Goal: Task Accomplishment & Management: Use online tool/utility

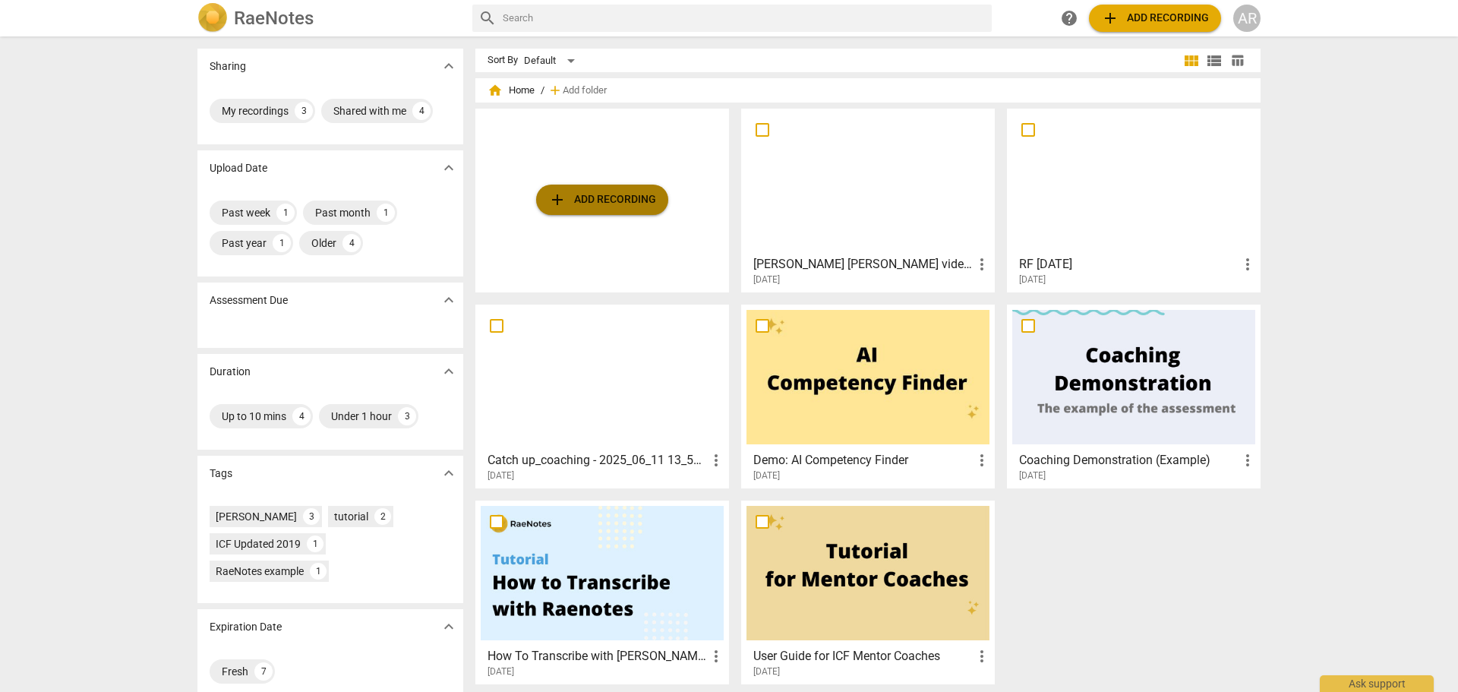
click at [585, 198] on span "add Add recording" at bounding box center [602, 200] width 108 height 18
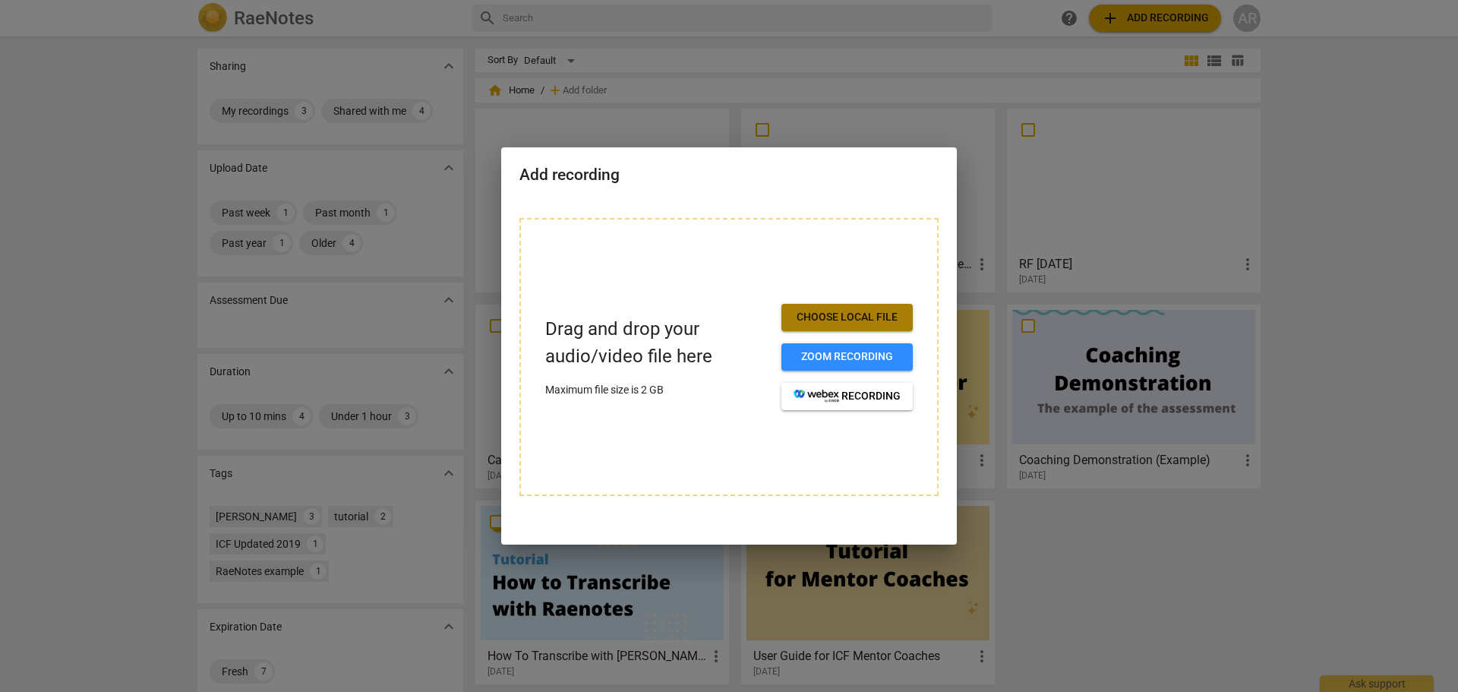
click at [832, 314] on span "Choose local file" at bounding box center [847, 317] width 107 height 15
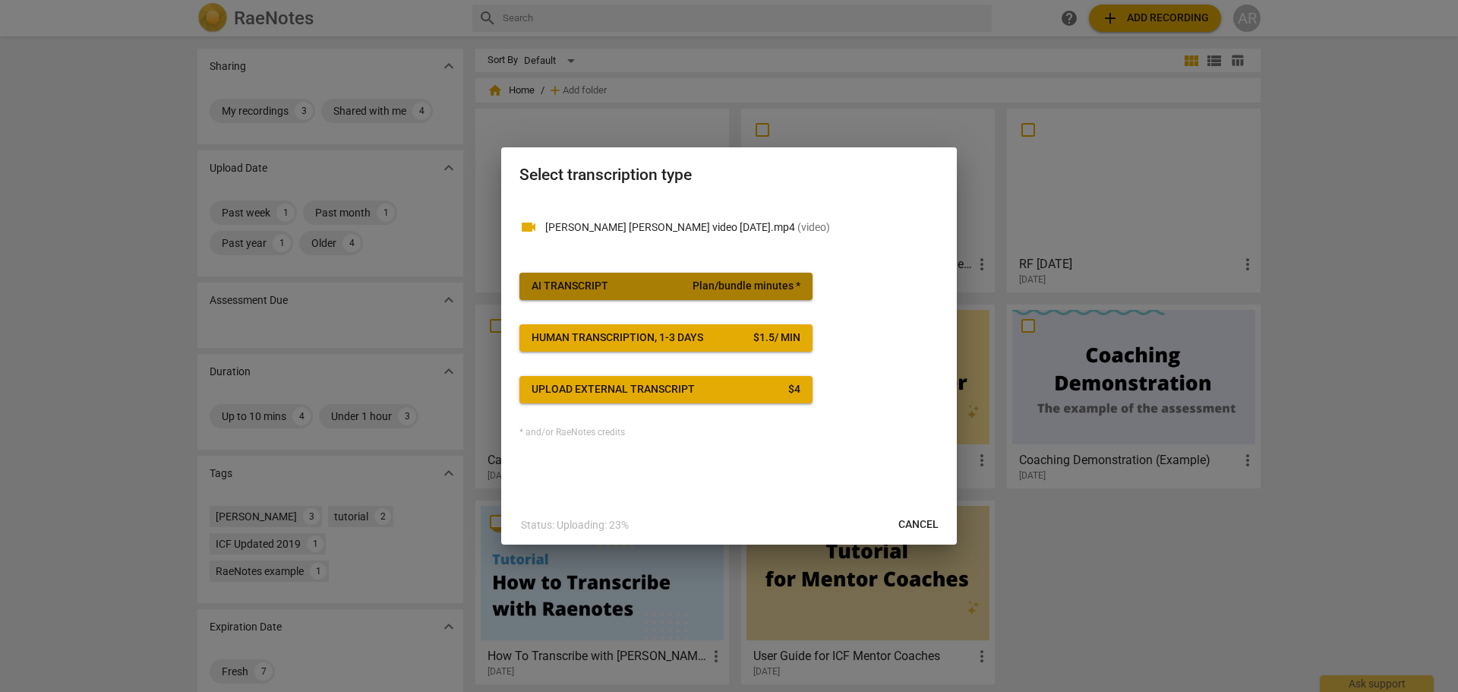
click at [571, 287] on div "AI Transcript" at bounding box center [570, 286] width 77 height 15
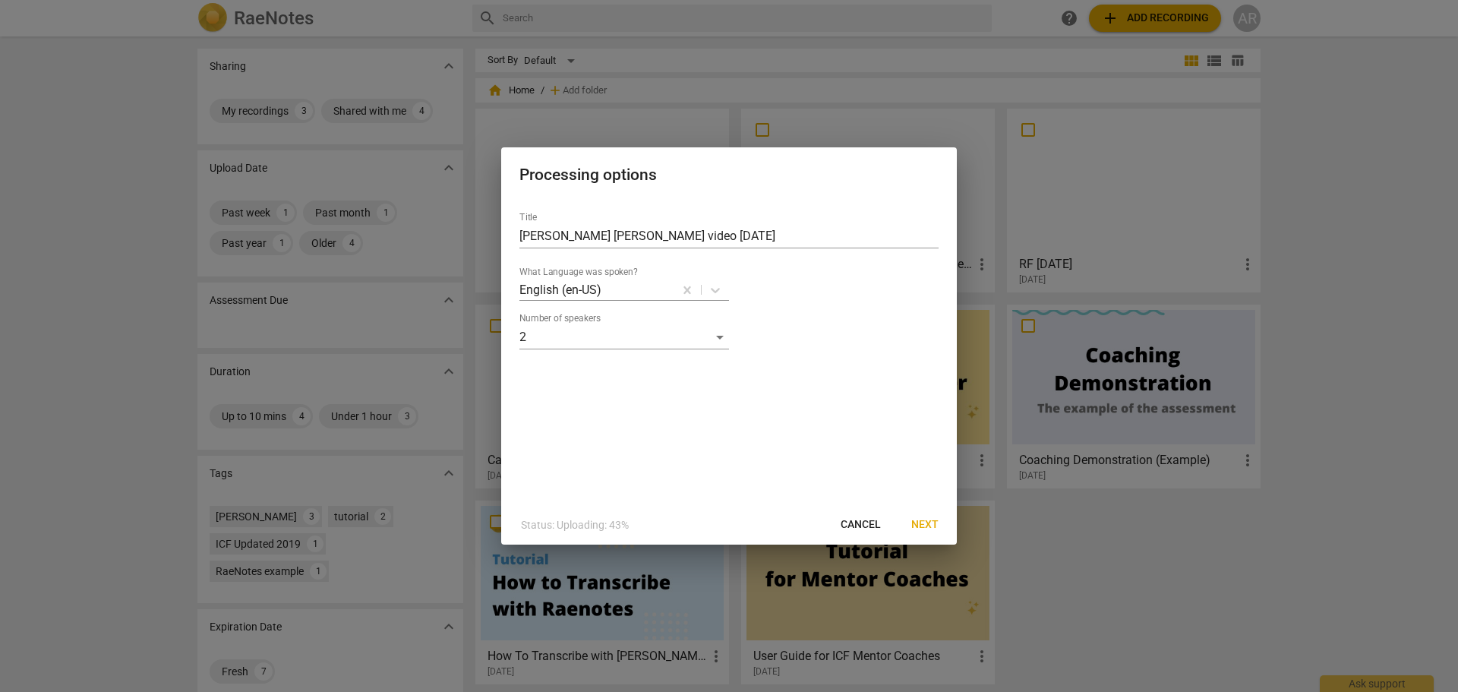
click at [926, 524] on span "Next" at bounding box center [924, 524] width 27 height 15
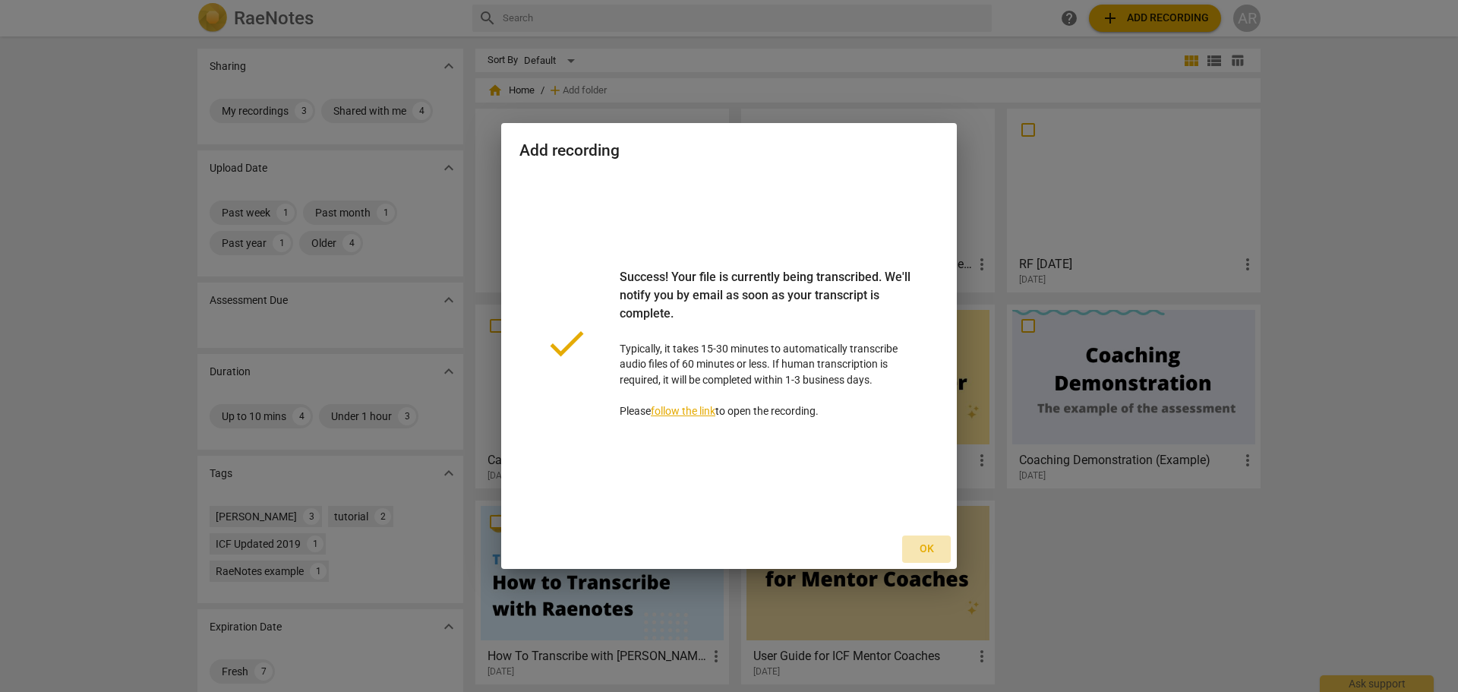
click at [925, 553] on span "Ok" at bounding box center [926, 548] width 24 height 15
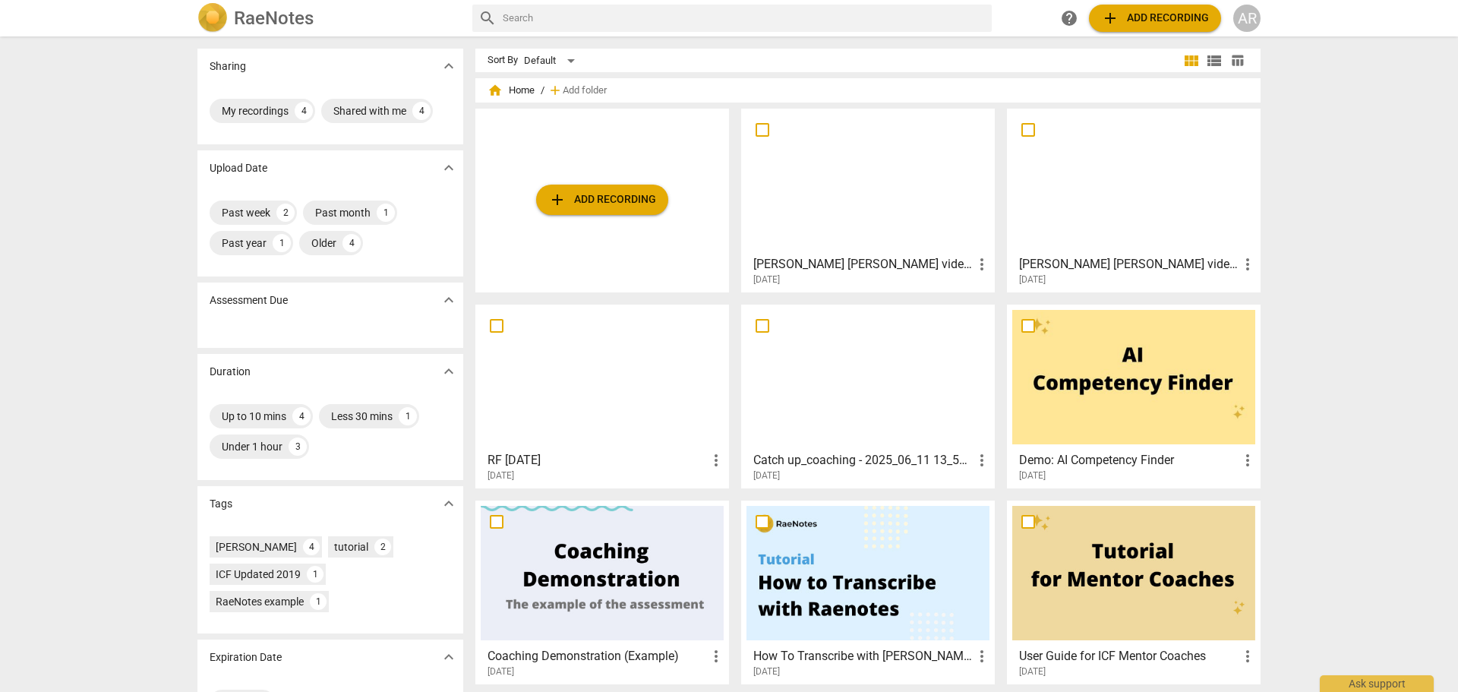
click at [851, 185] on div at bounding box center [867, 181] width 243 height 134
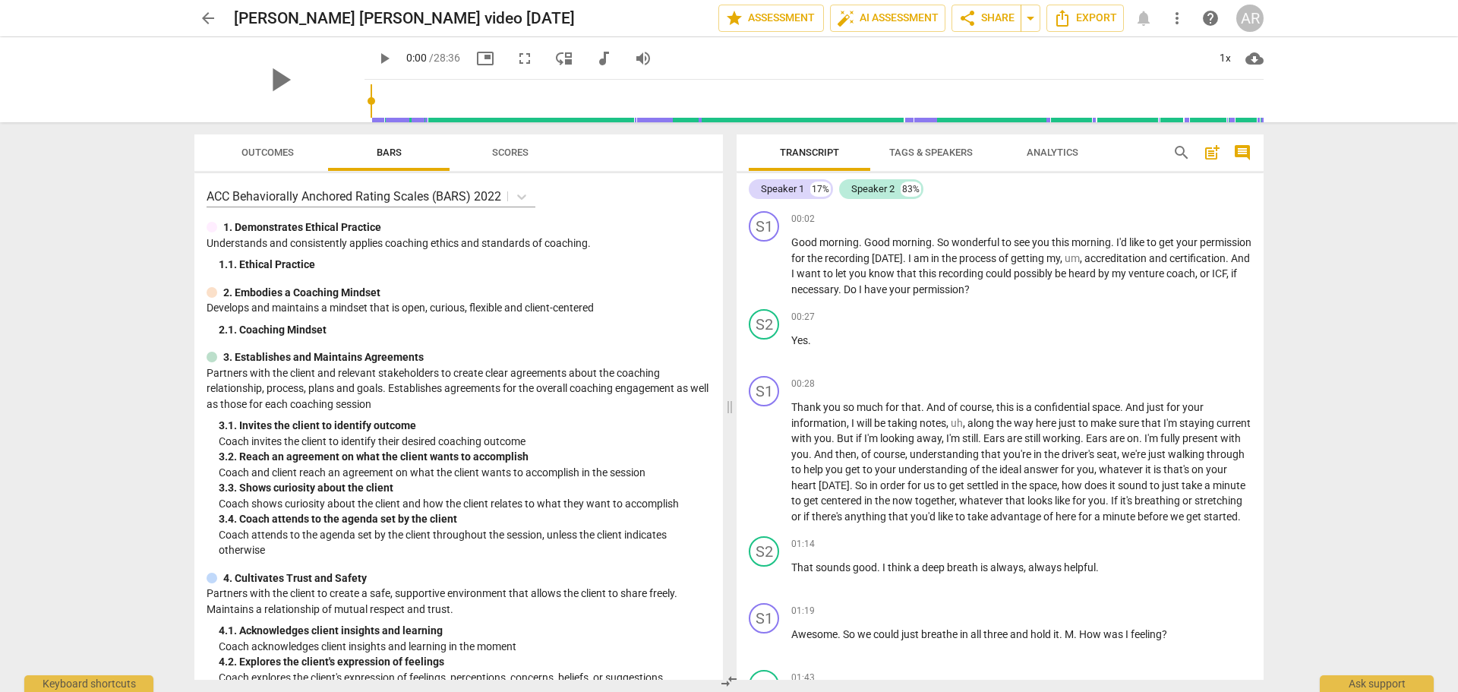
click at [521, 153] on span "Scores" at bounding box center [510, 152] width 36 height 11
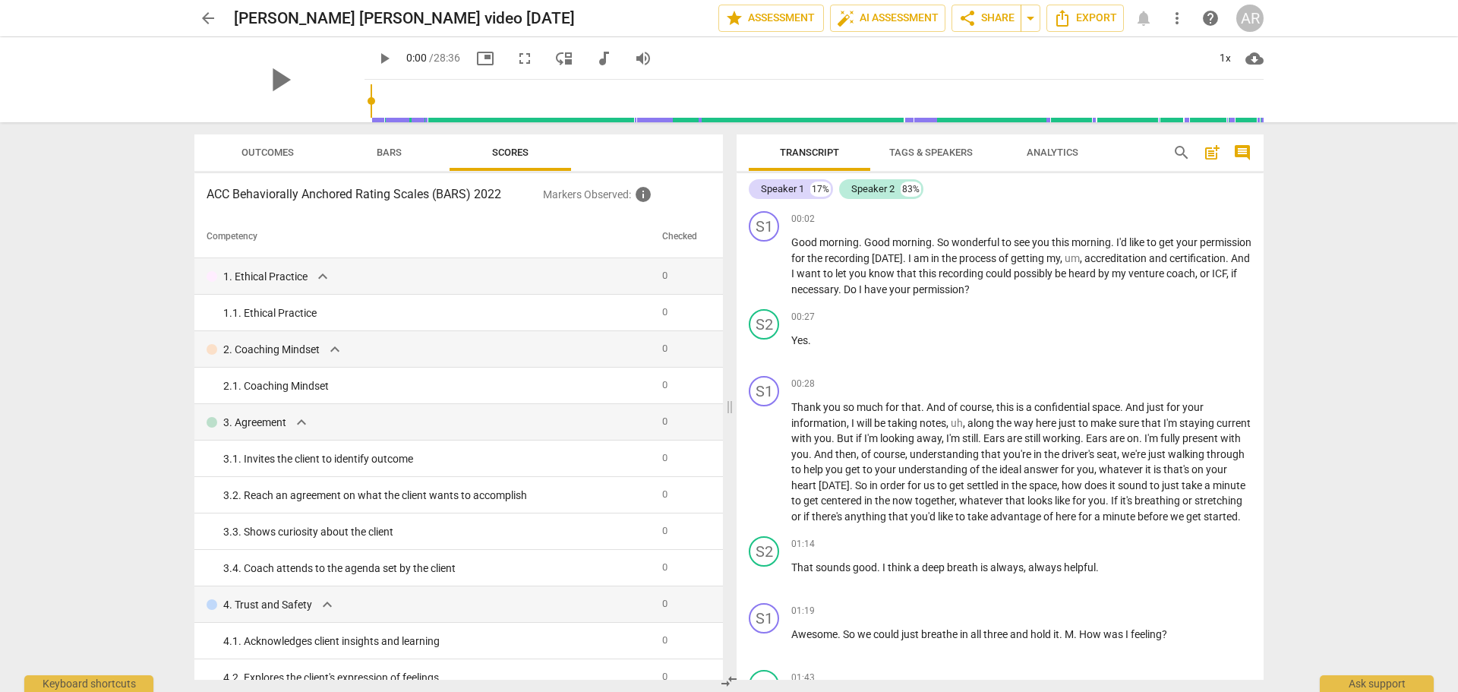
click at [263, 151] on span "Outcomes" at bounding box center [267, 152] width 52 height 11
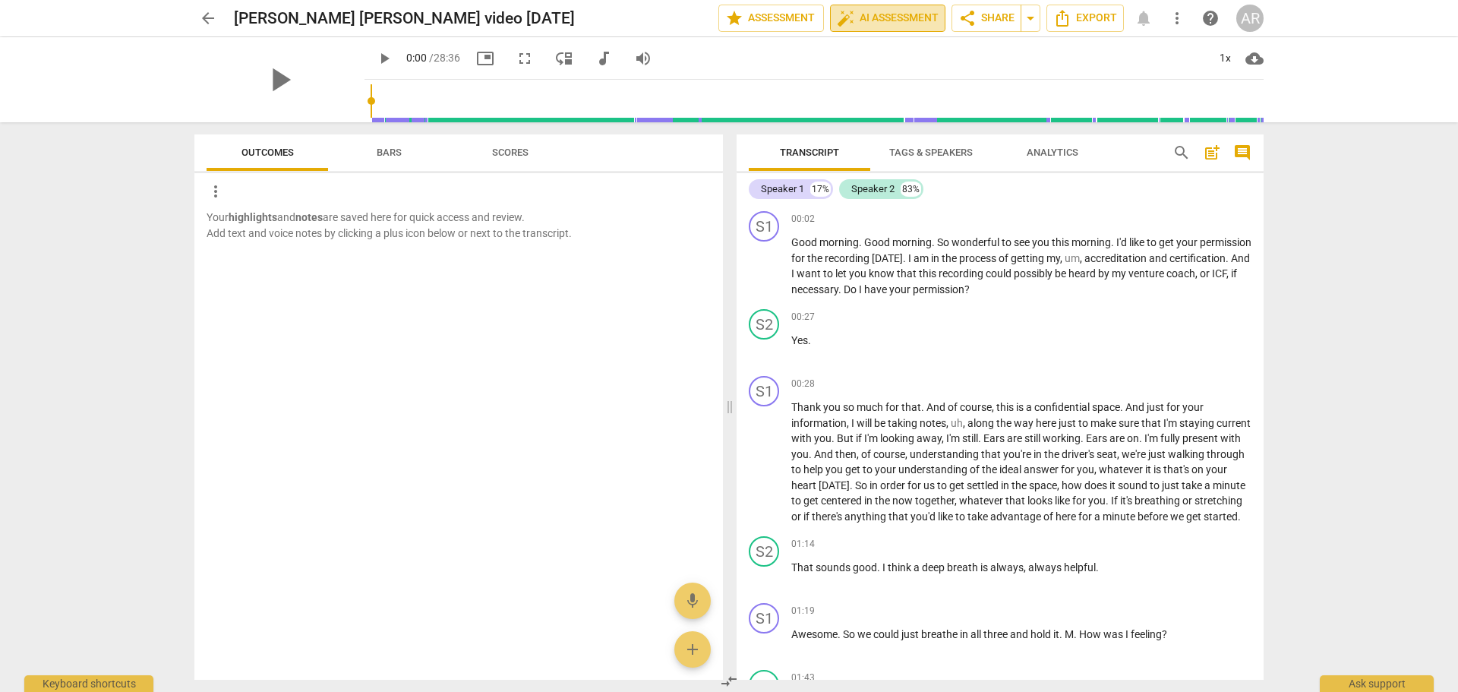
click at [877, 16] on span "auto_fix_high AI Assessment" at bounding box center [888, 18] width 102 height 18
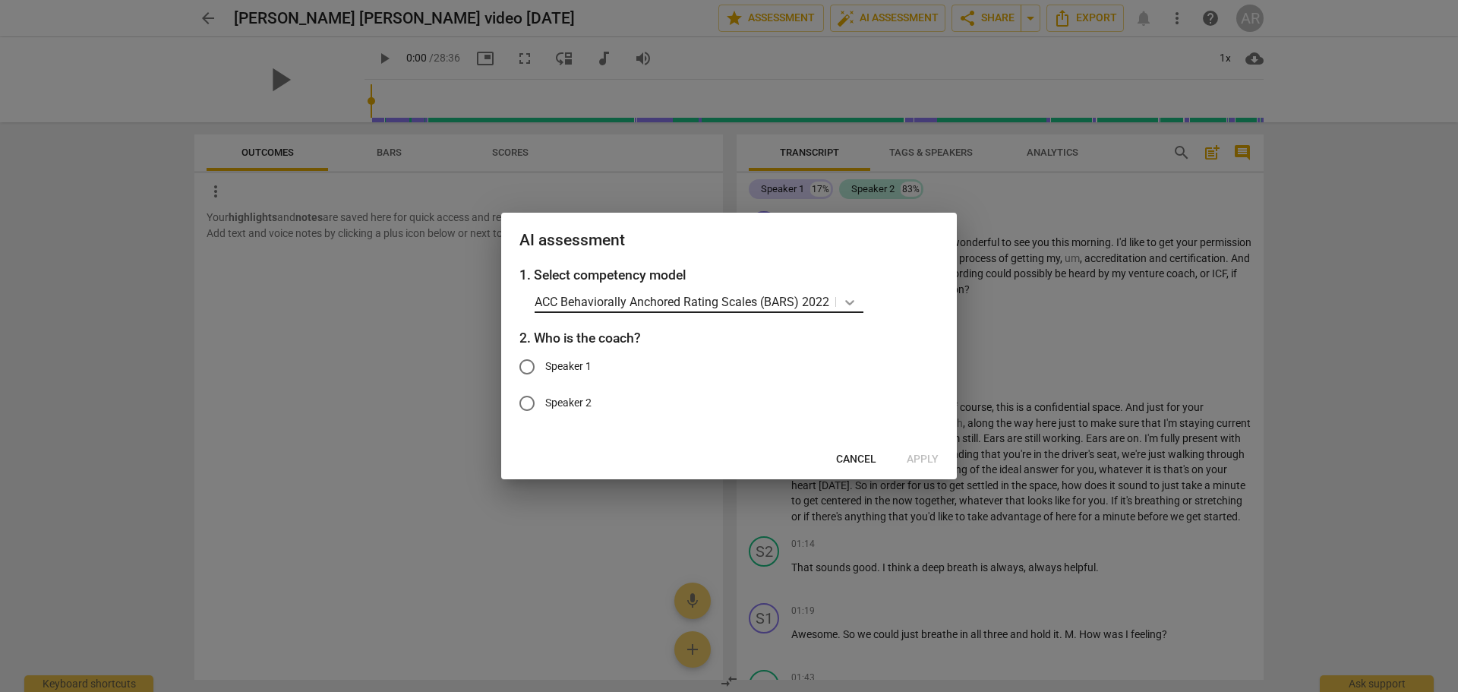
click at [850, 301] on icon at bounding box center [849, 302] width 15 height 15
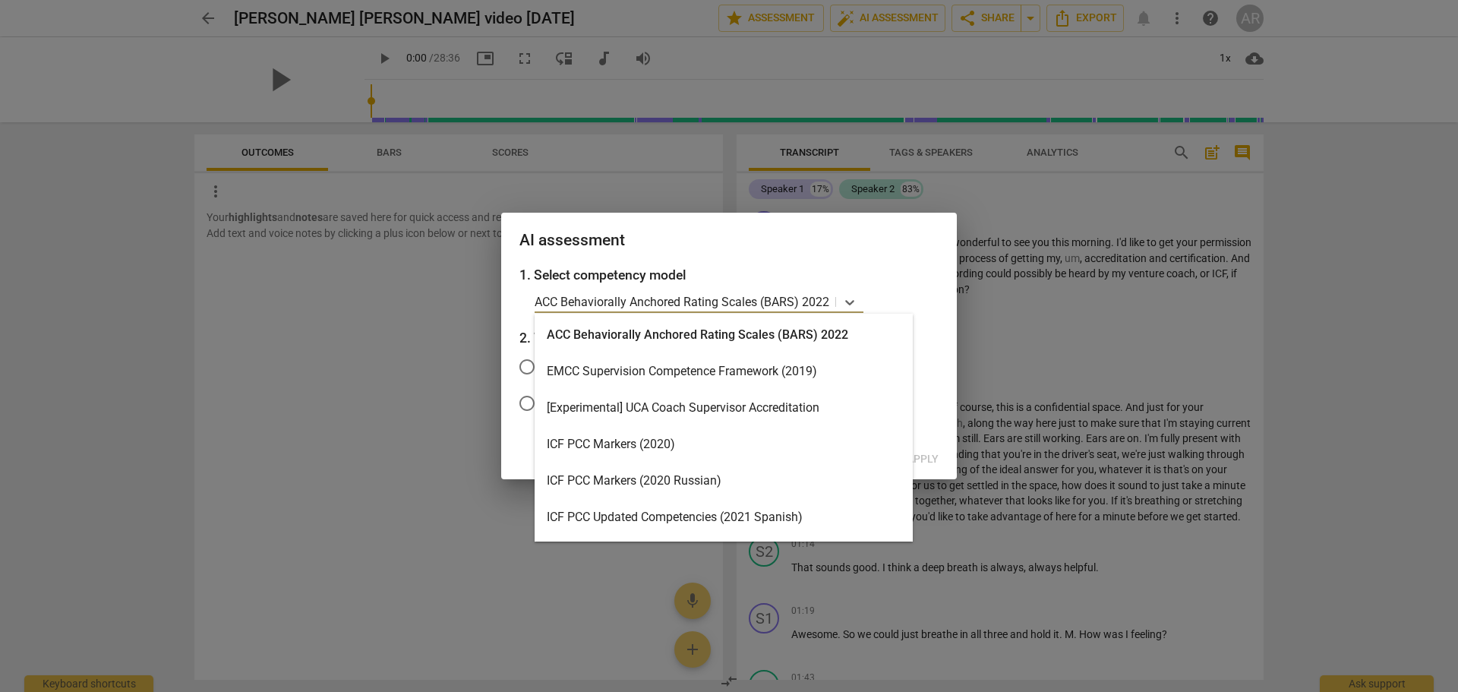
click at [612, 444] on div "ICF PCC Markers (2020)" at bounding box center [724, 444] width 378 height 36
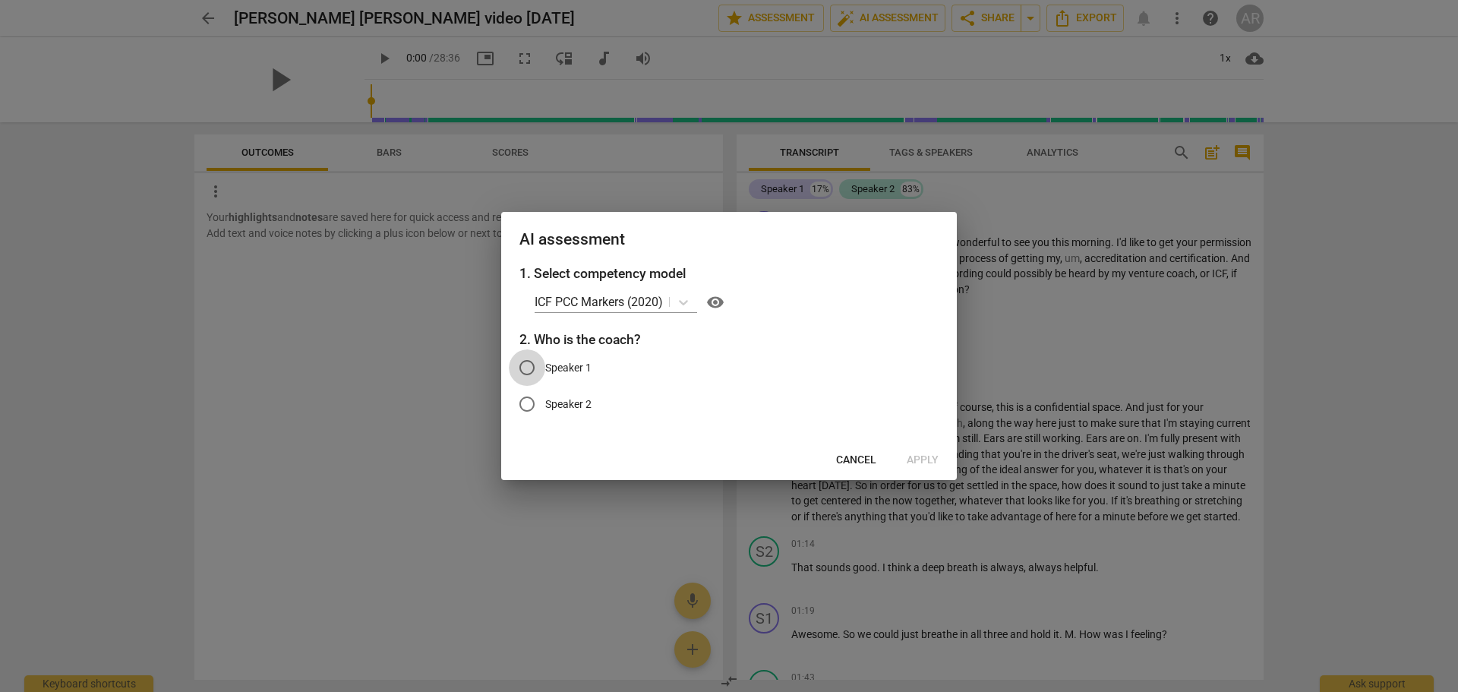
click at [528, 366] on input "Speaker 1" at bounding box center [527, 367] width 36 height 36
radio input "true"
click at [853, 458] on span "Cancel" at bounding box center [856, 460] width 40 height 15
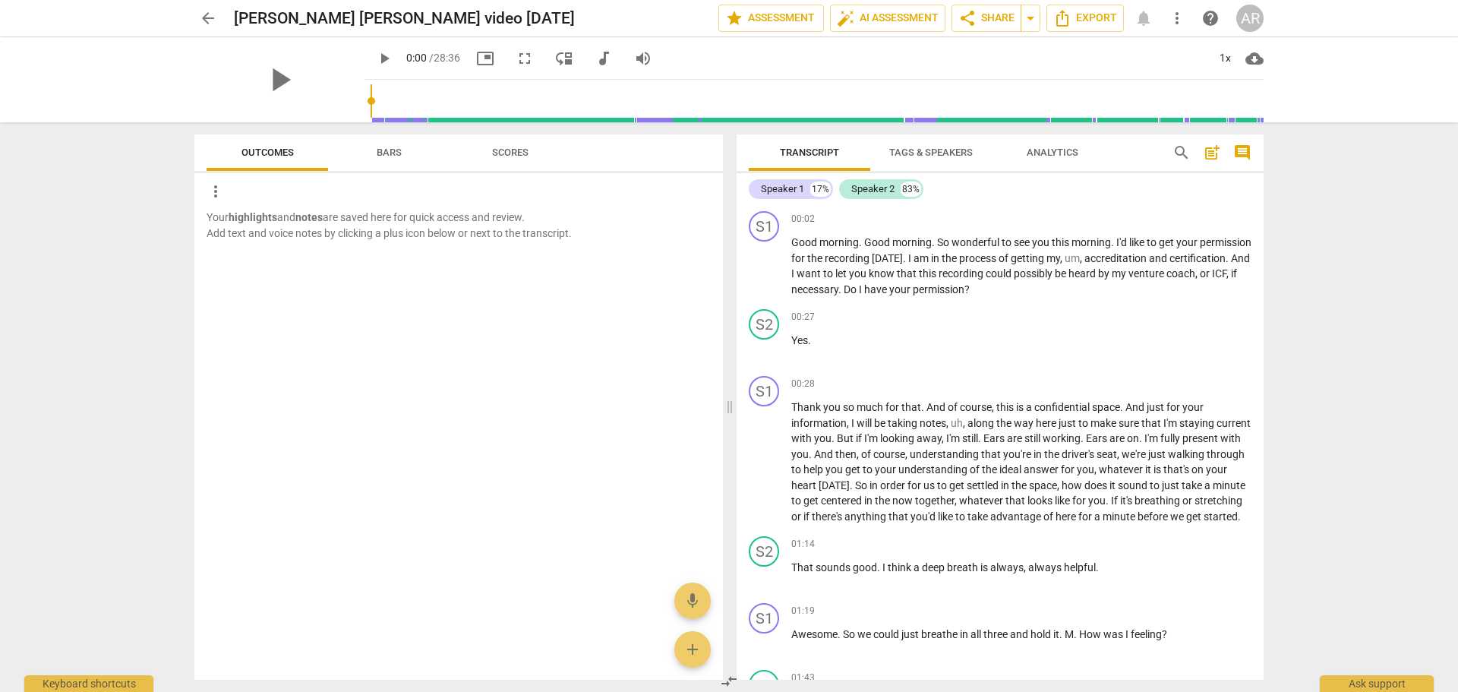
click at [926, 150] on span "Tags & Speakers" at bounding box center [931, 152] width 84 height 11
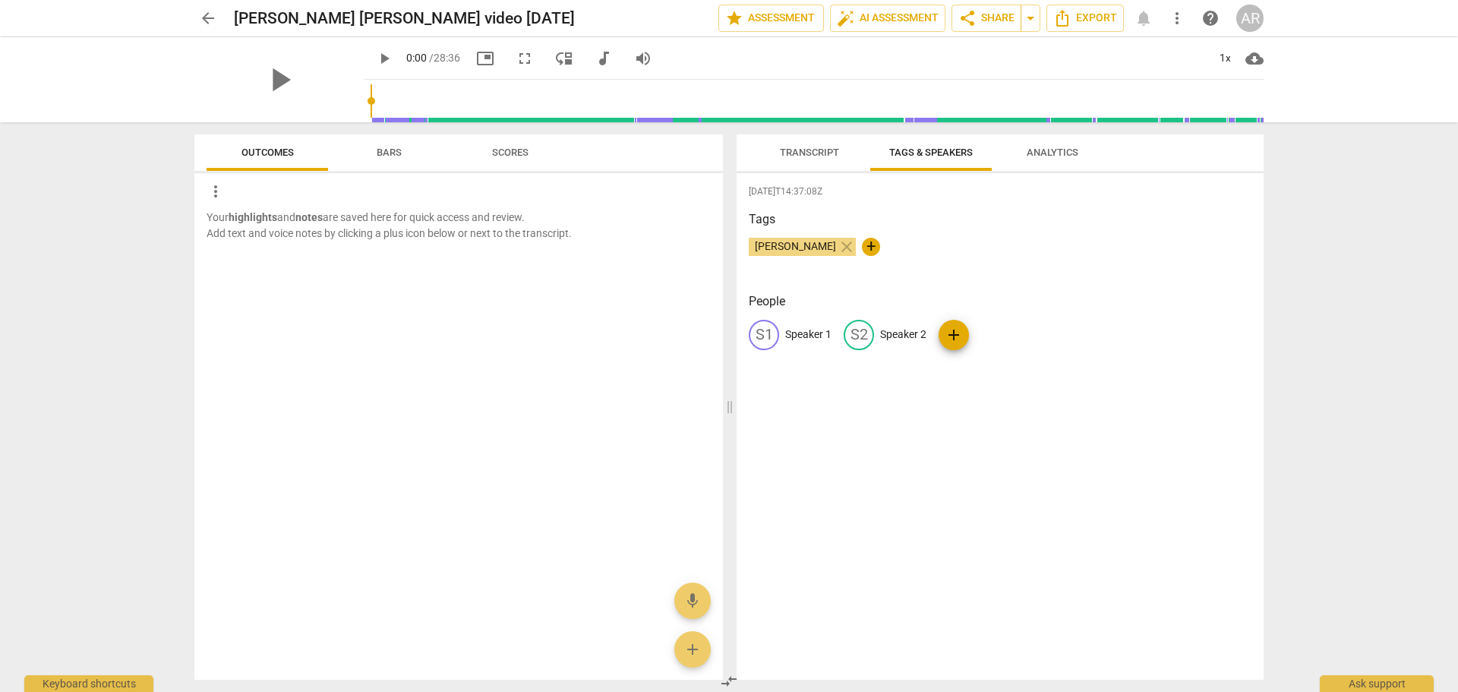
click at [810, 332] on p "Speaker 1" at bounding box center [808, 335] width 46 height 16
type input "A"
type input "COACH"
click at [992, 333] on p "Speaker 2" at bounding box center [1002, 335] width 46 height 16
type input "CLIENT"
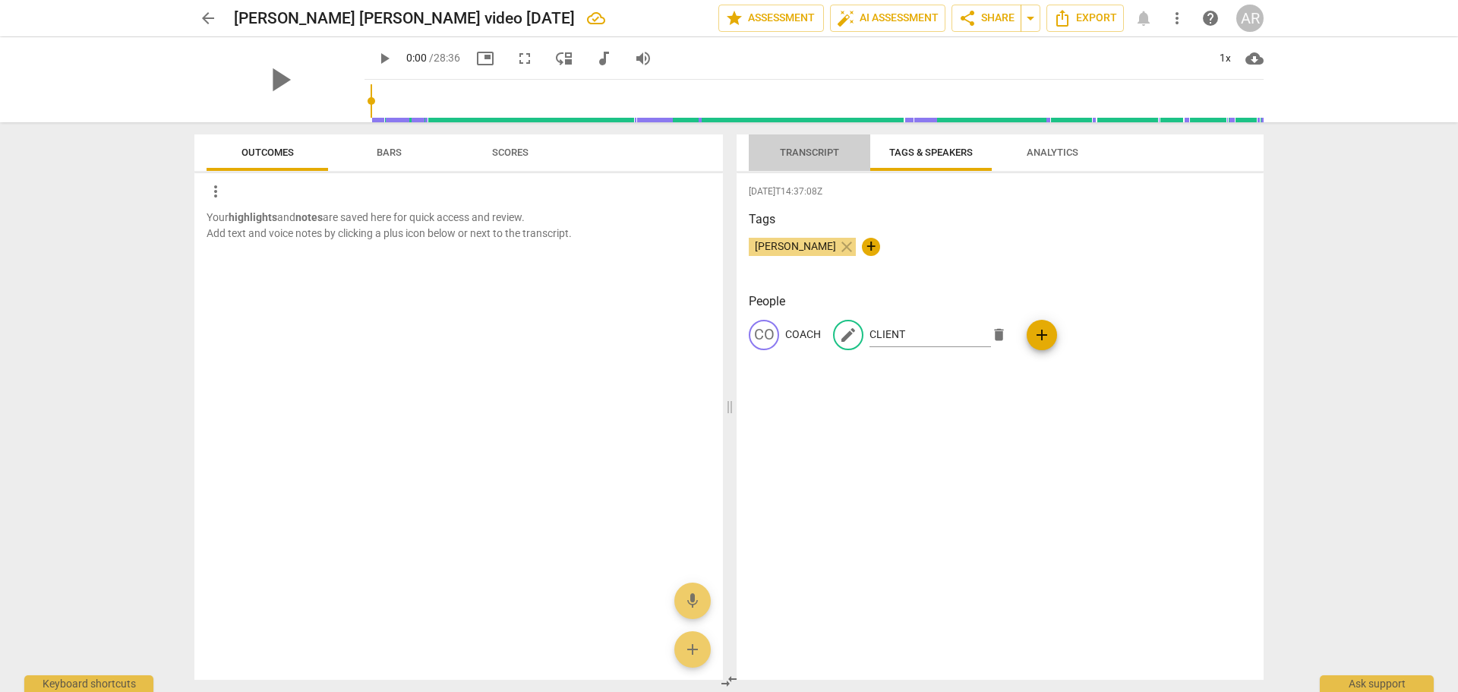
click at [818, 154] on span "Transcript" at bounding box center [809, 152] width 59 height 11
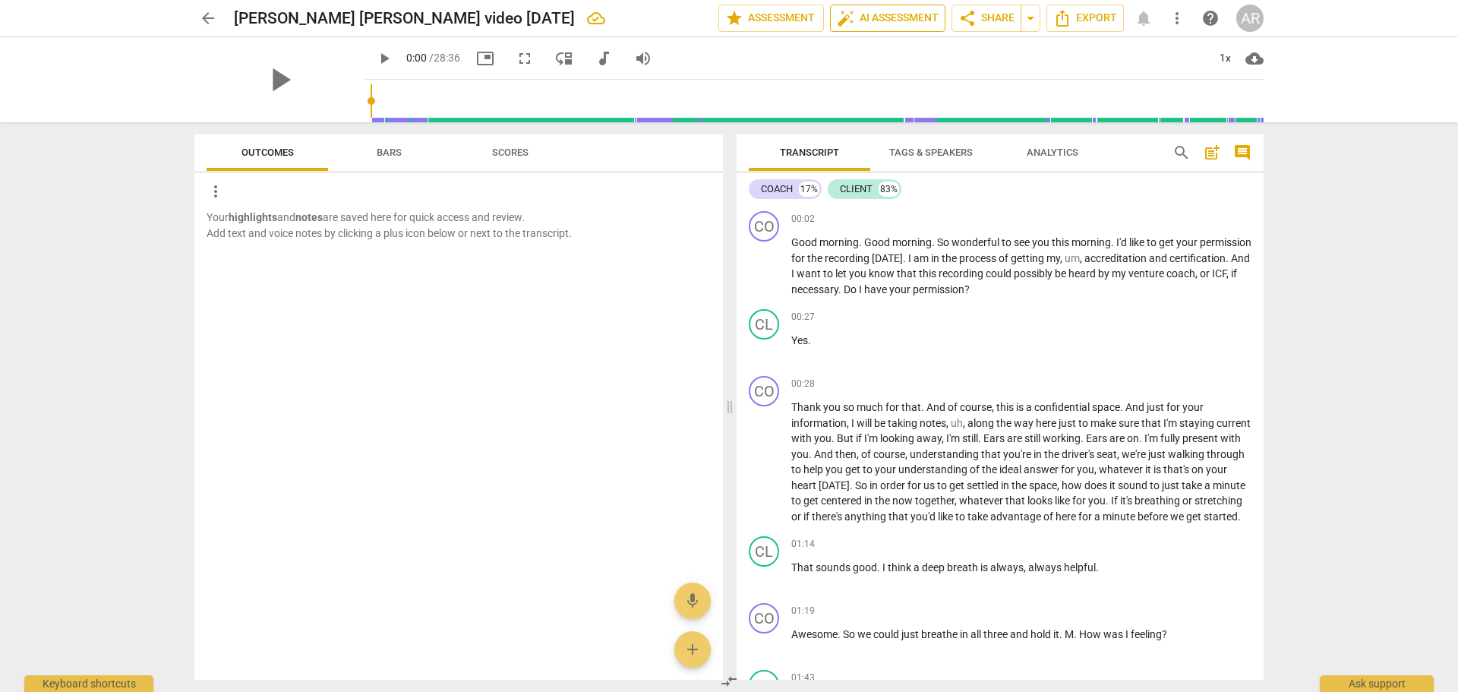
click at [876, 17] on span "auto_fix_high AI Assessment" at bounding box center [888, 18] width 102 height 18
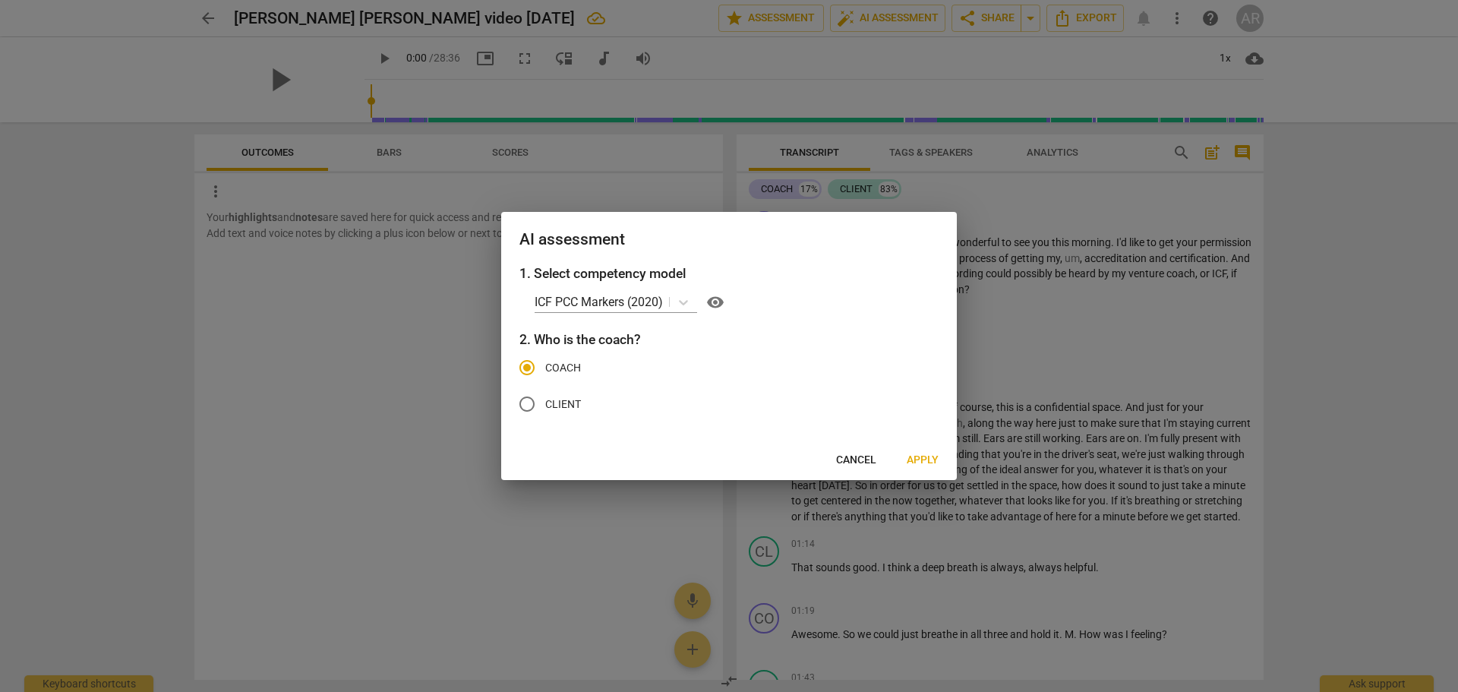
click at [917, 459] on span "Apply" at bounding box center [923, 460] width 32 height 15
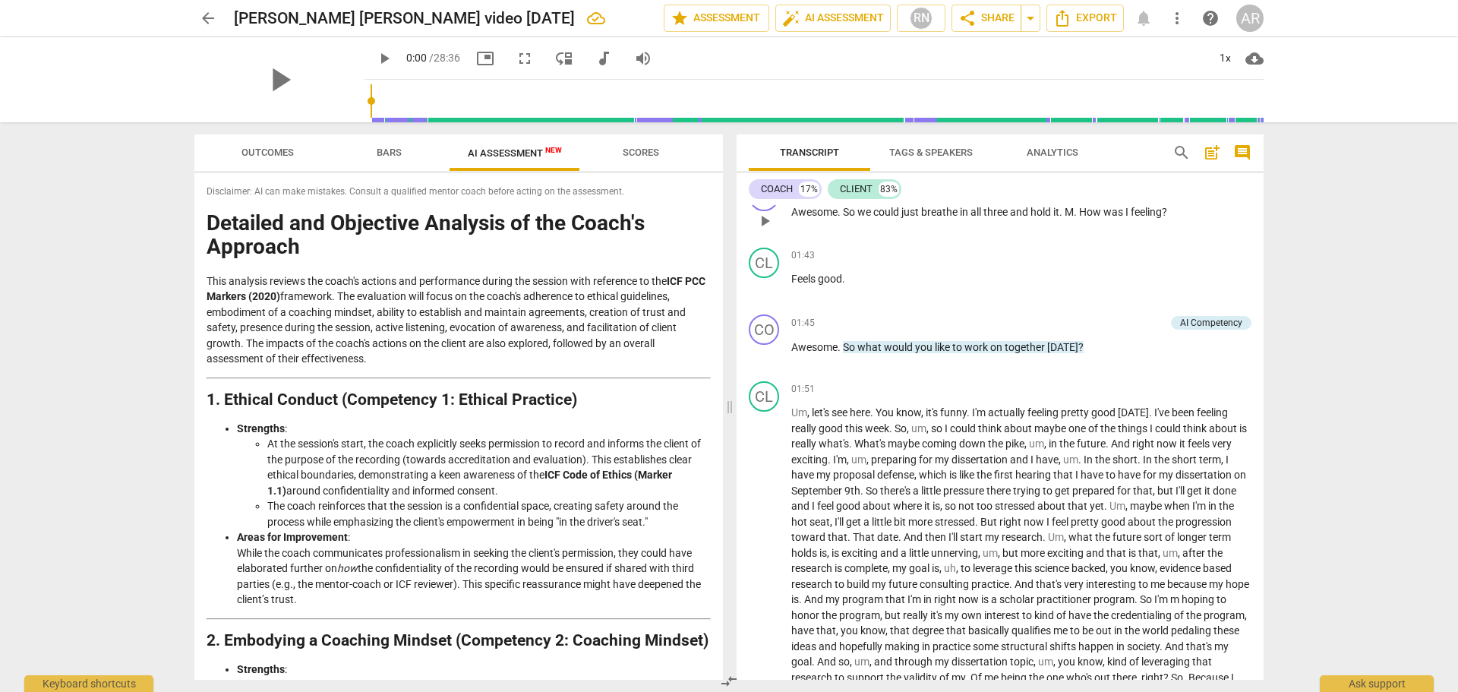
scroll to position [456, 0]
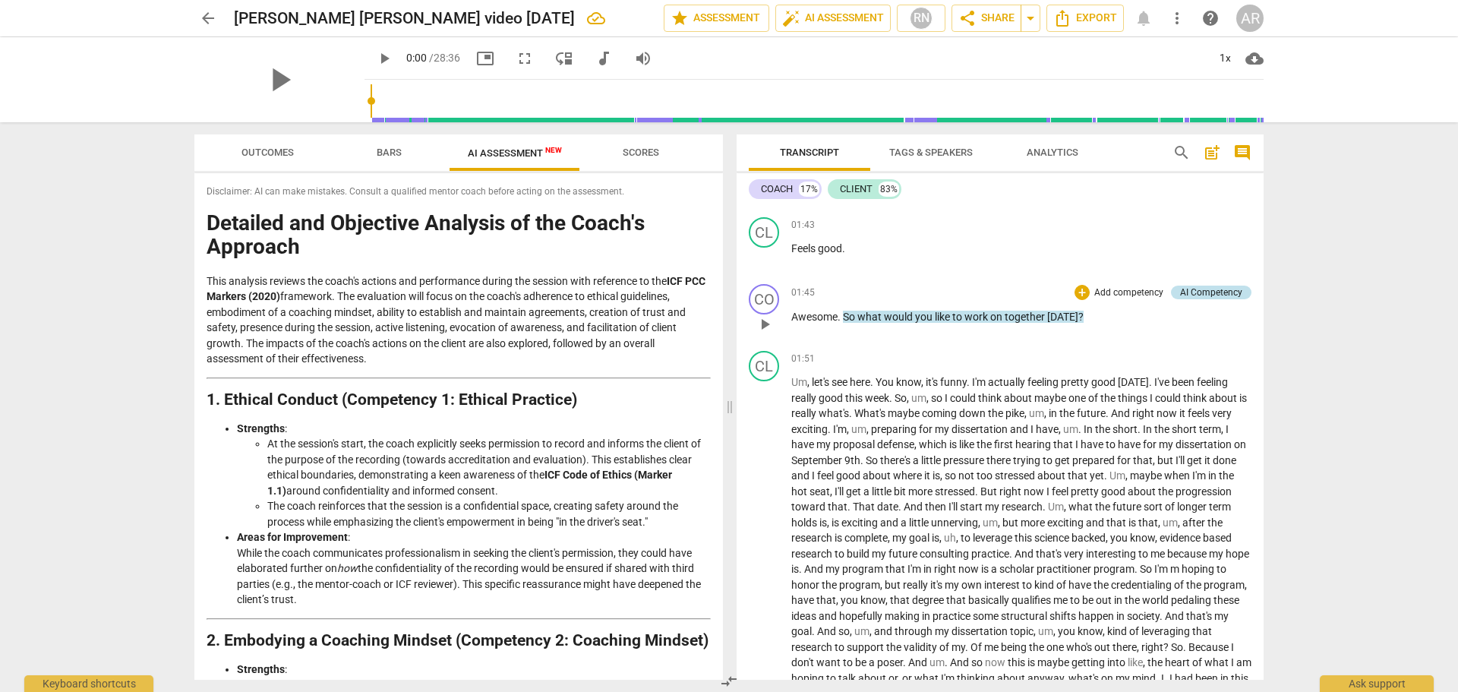
click at [1195, 299] on div "AI Competency" at bounding box center [1211, 293] width 62 height 14
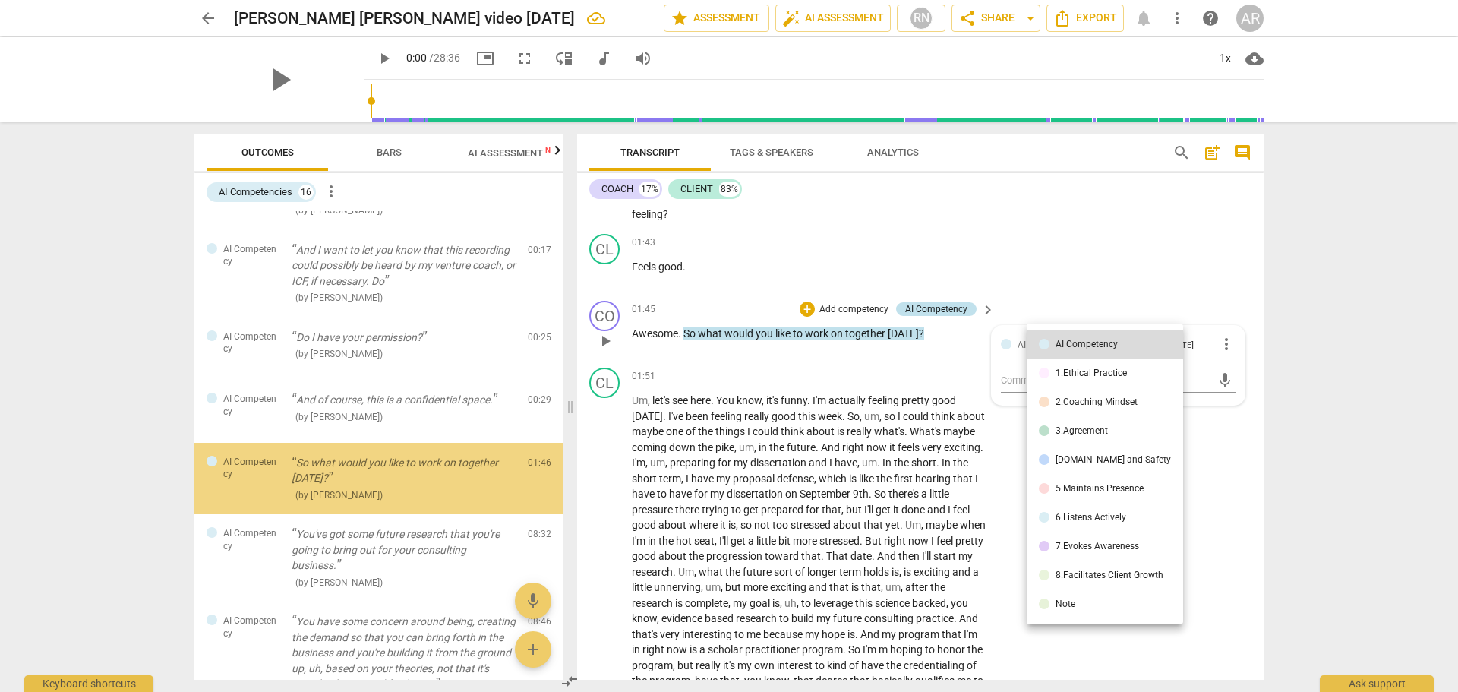
scroll to position [182, 0]
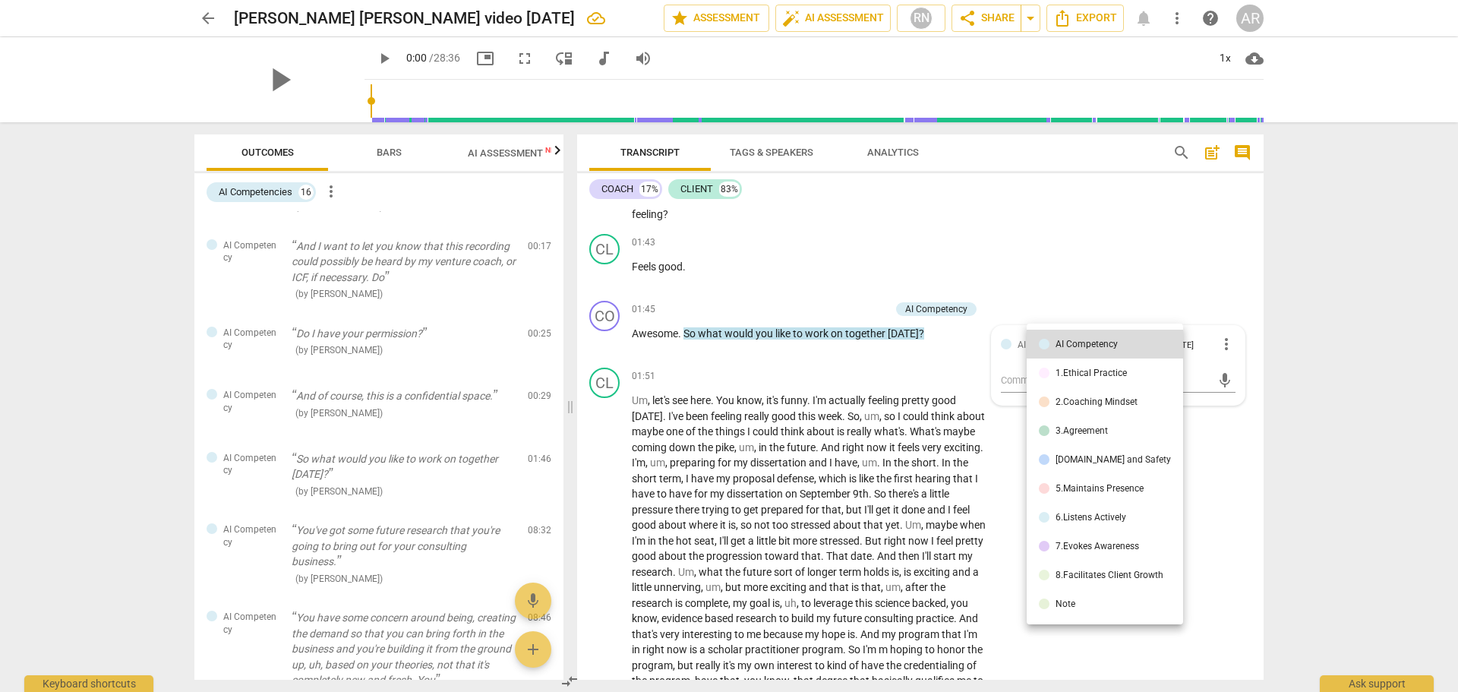
click at [1131, 260] on div at bounding box center [729, 346] width 1458 height 692
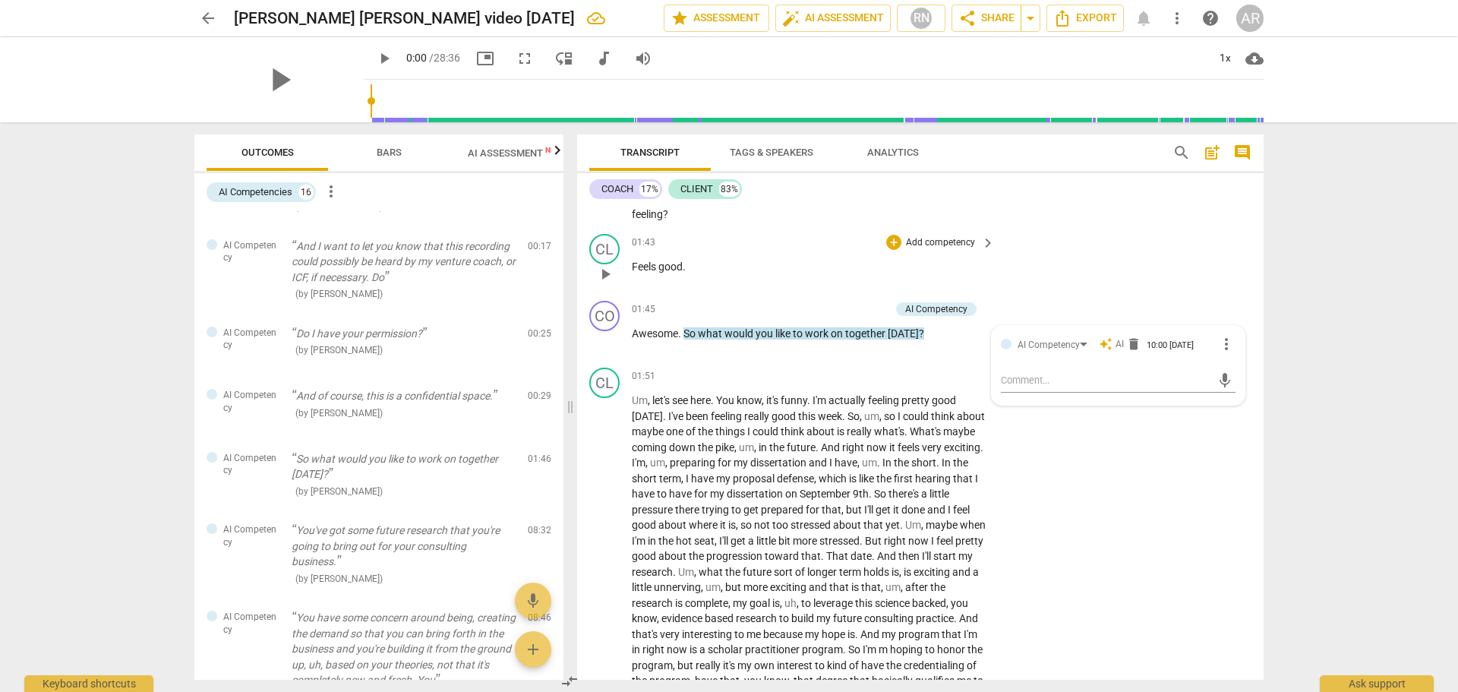
click at [1080, 257] on div "CL play_arrow pause 01:43 + Add competency keyboard_arrow_right Feels good ." at bounding box center [920, 261] width 686 height 67
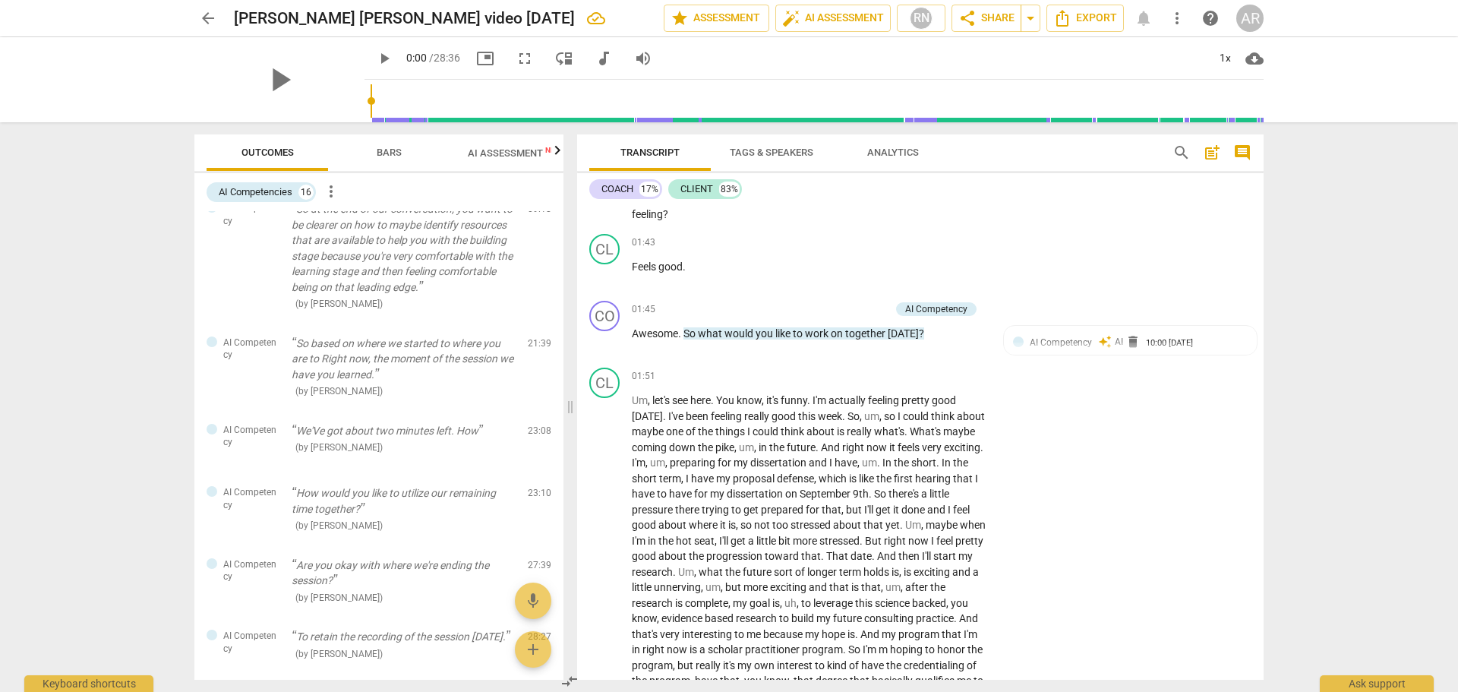
scroll to position [866, 0]
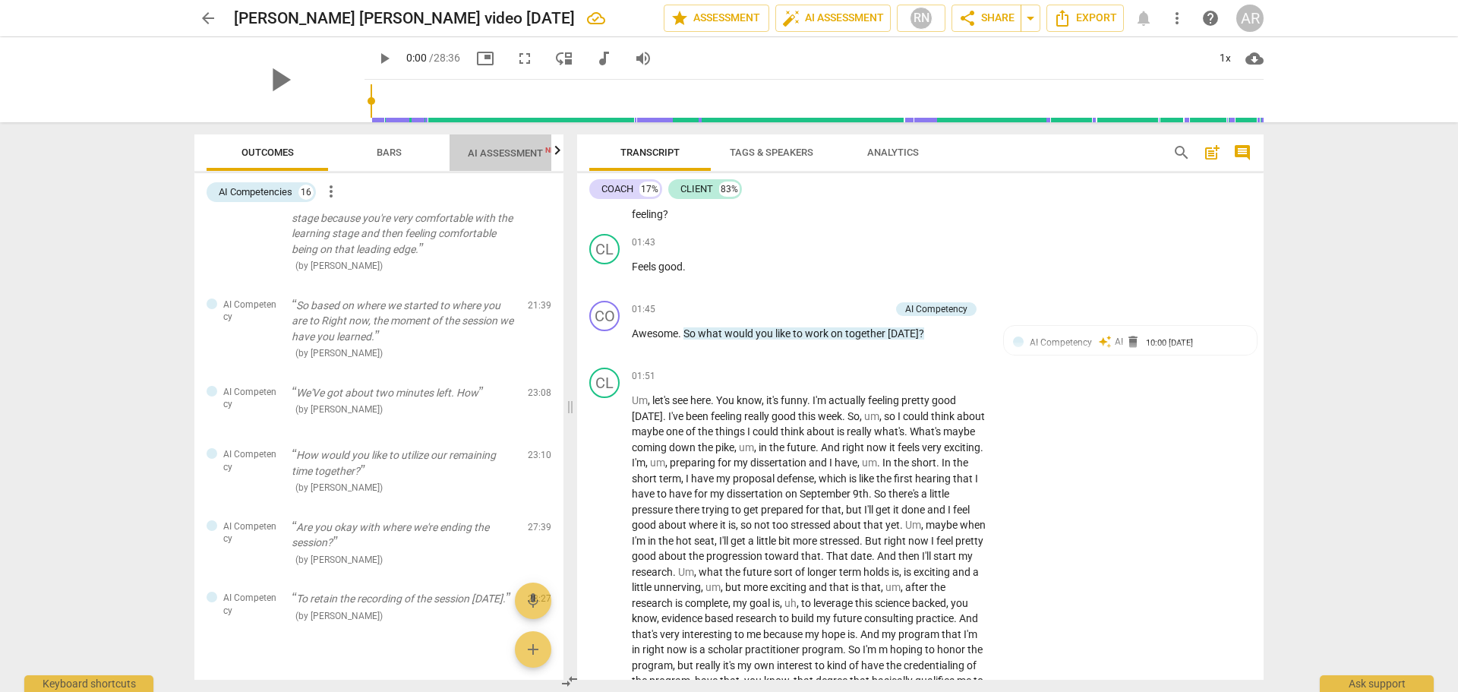
click at [511, 153] on span "AI Assessment New" at bounding box center [515, 152] width 94 height 11
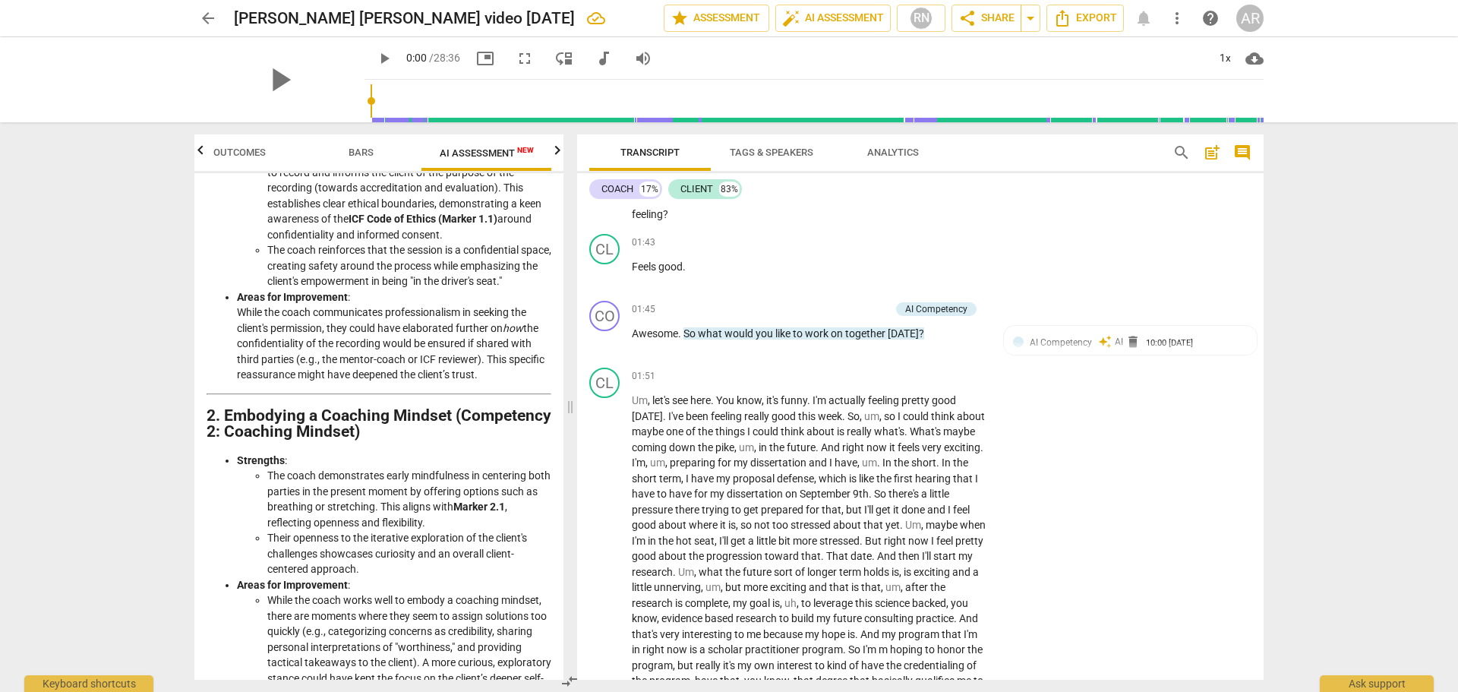
scroll to position [0, 0]
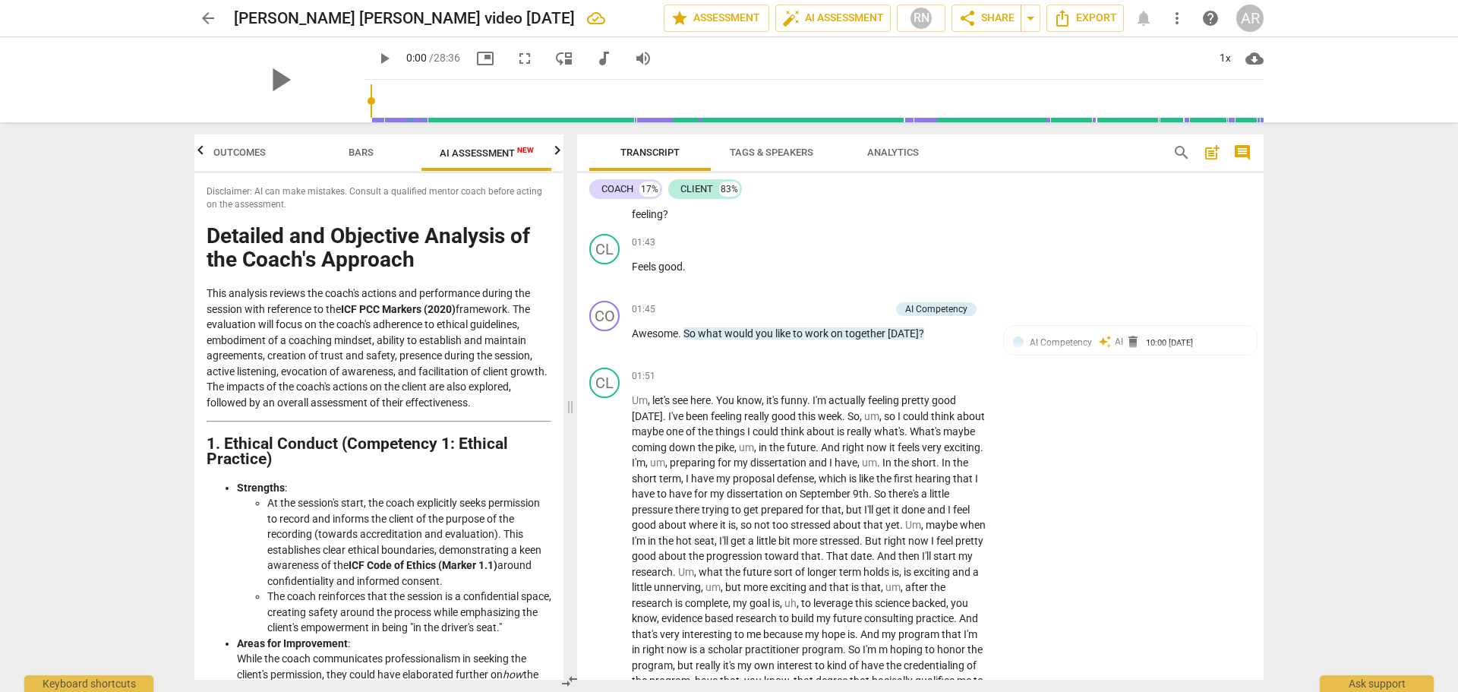
click at [203, 14] on span "arrow_back" at bounding box center [208, 18] width 18 height 18
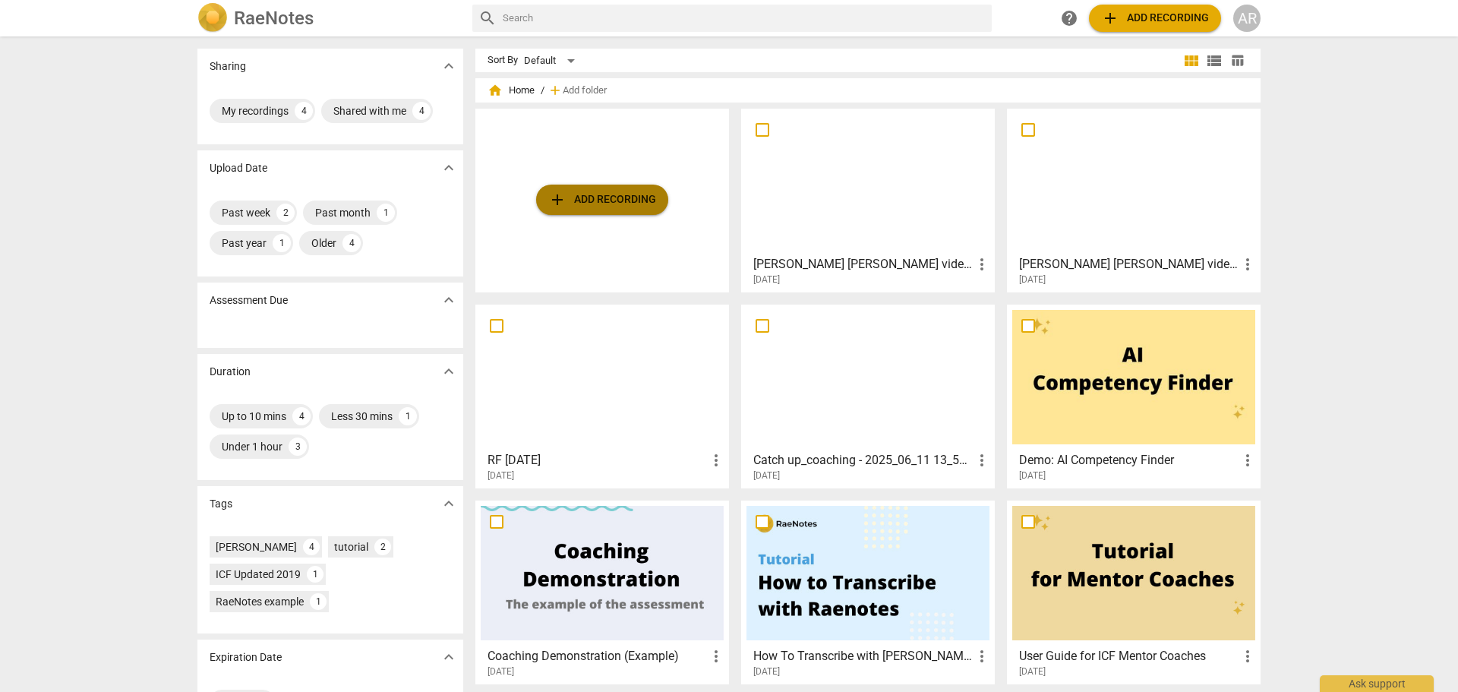
click at [589, 197] on span "add Add recording" at bounding box center [602, 200] width 108 height 18
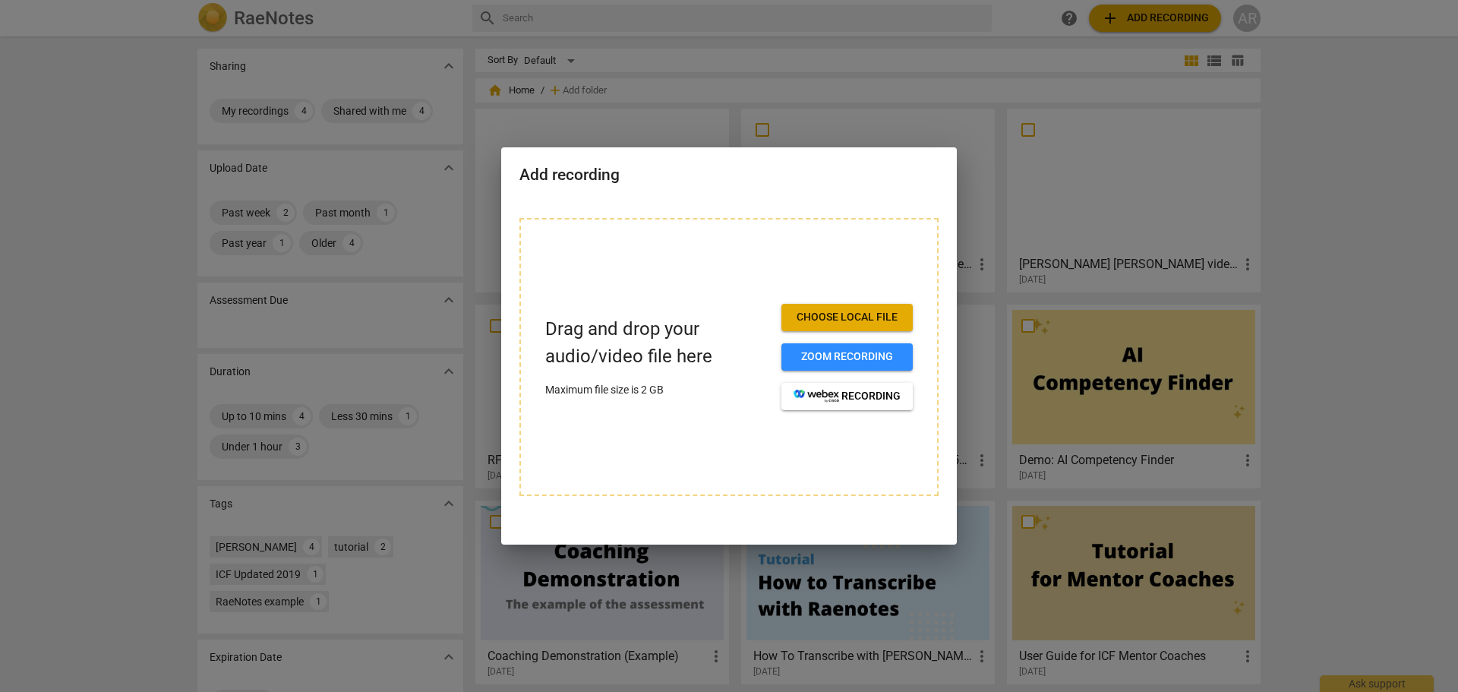
click at [826, 311] on span "Choose local file" at bounding box center [847, 317] width 107 height 15
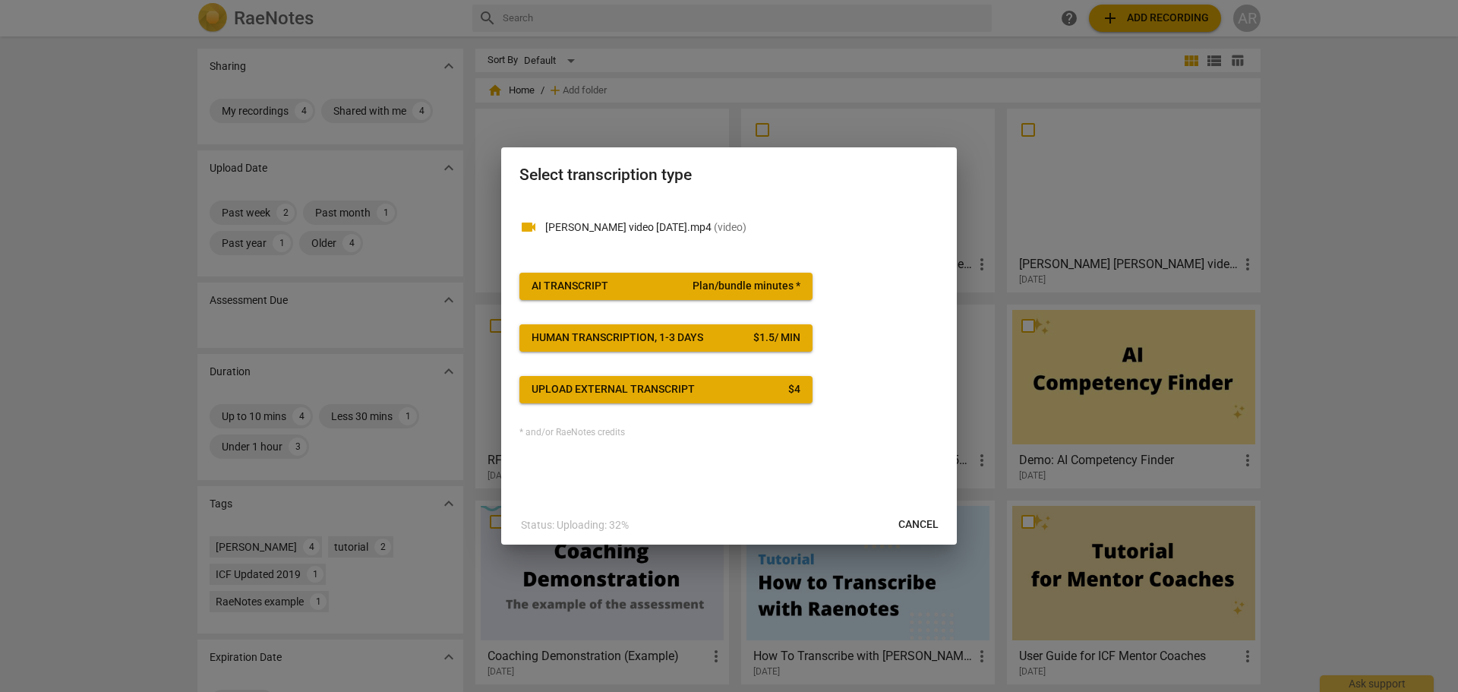
click at [661, 285] on span "AI Transcript Plan/bundle minutes *" at bounding box center [666, 286] width 269 height 15
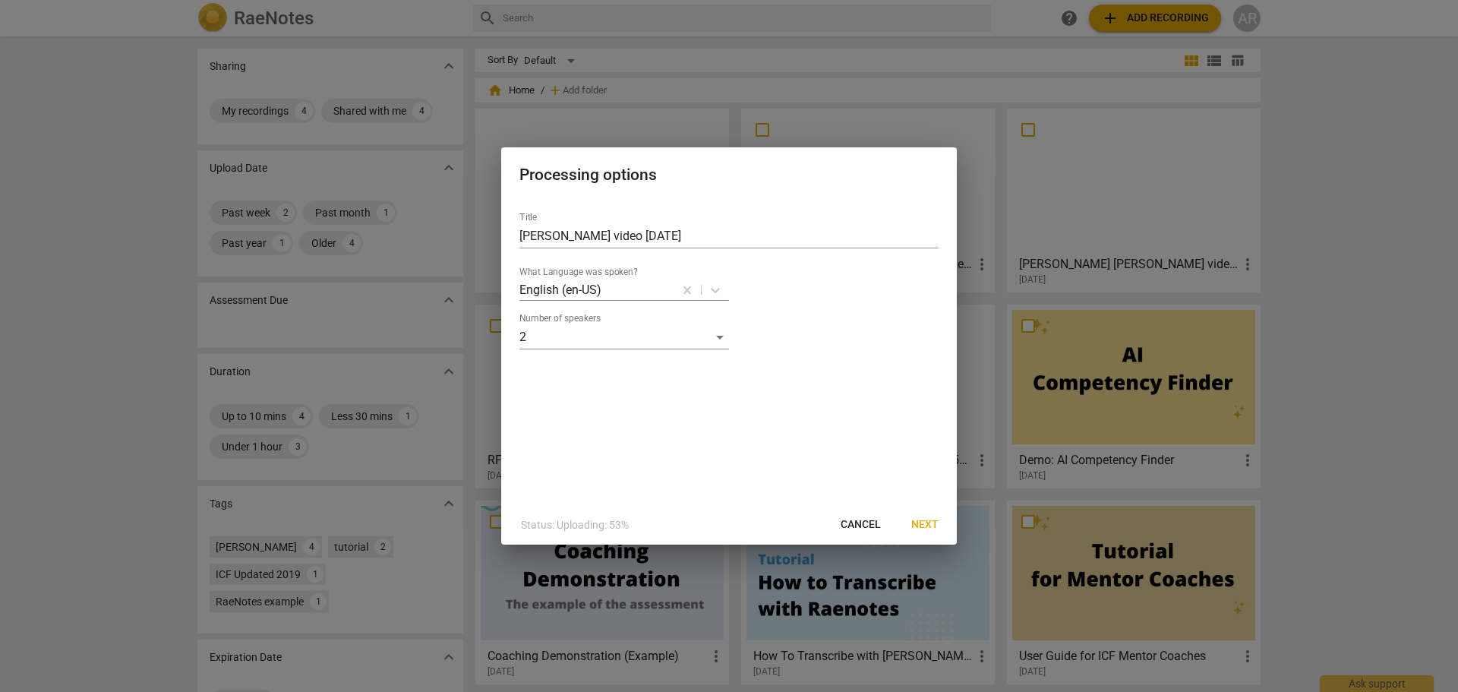
click at [917, 519] on span "Next" at bounding box center [924, 524] width 27 height 15
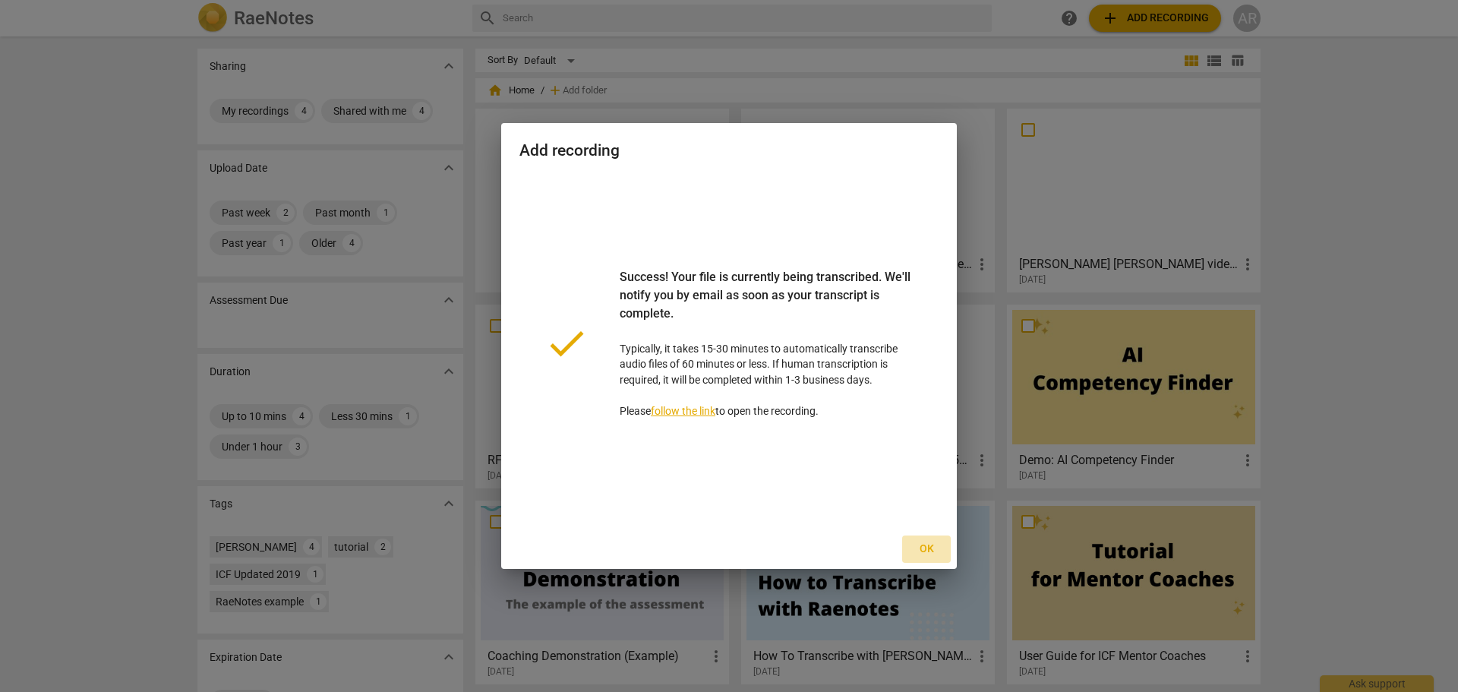
click at [927, 551] on span "Ok" at bounding box center [926, 548] width 24 height 15
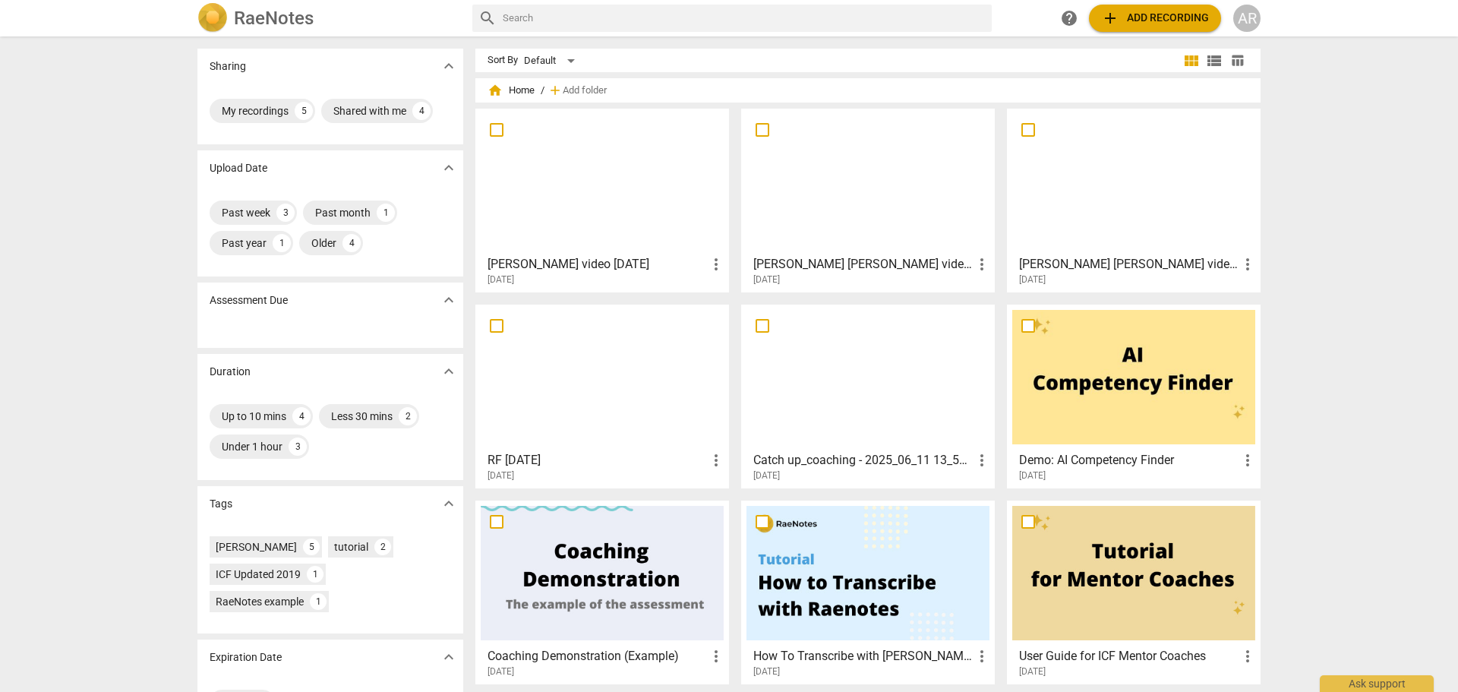
click at [621, 183] on div at bounding box center [602, 181] width 243 height 134
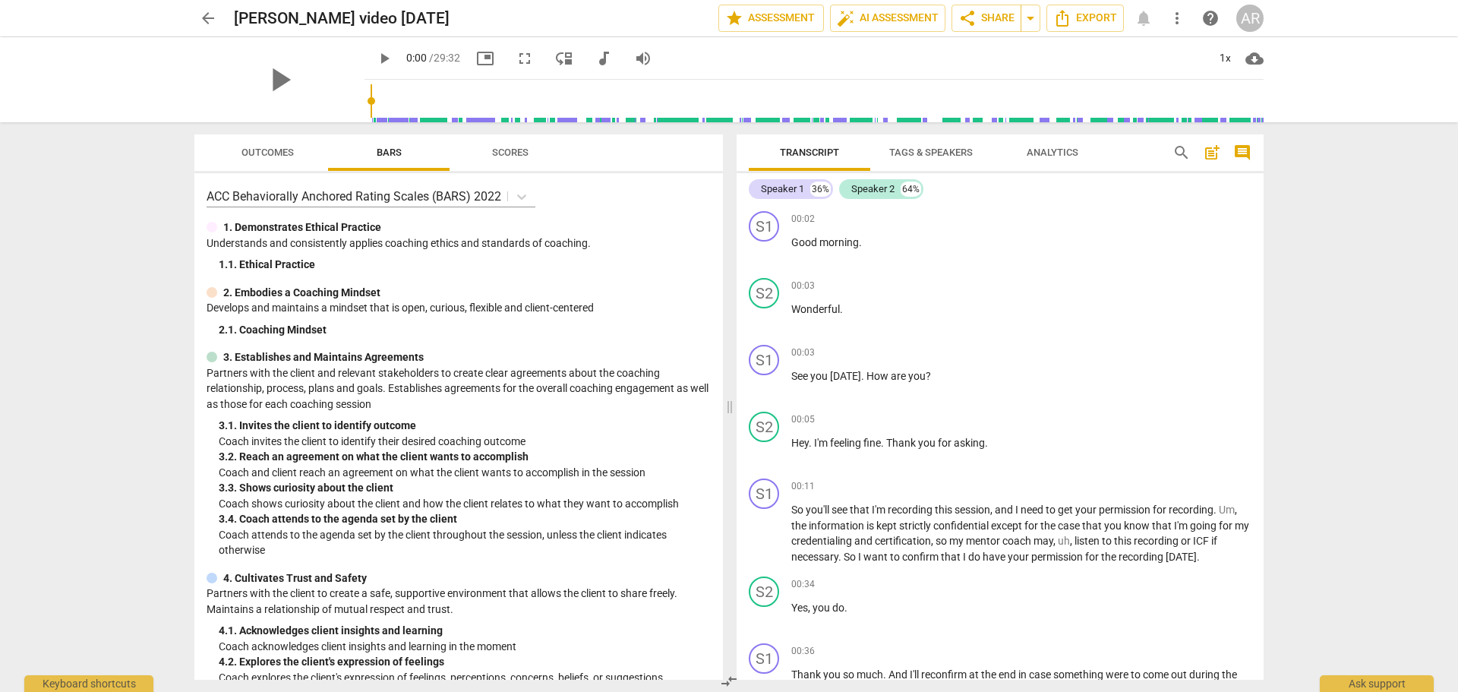
click at [936, 149] on span "Tags & Speakers" at bounding box center [931, 152] width 84 height 11
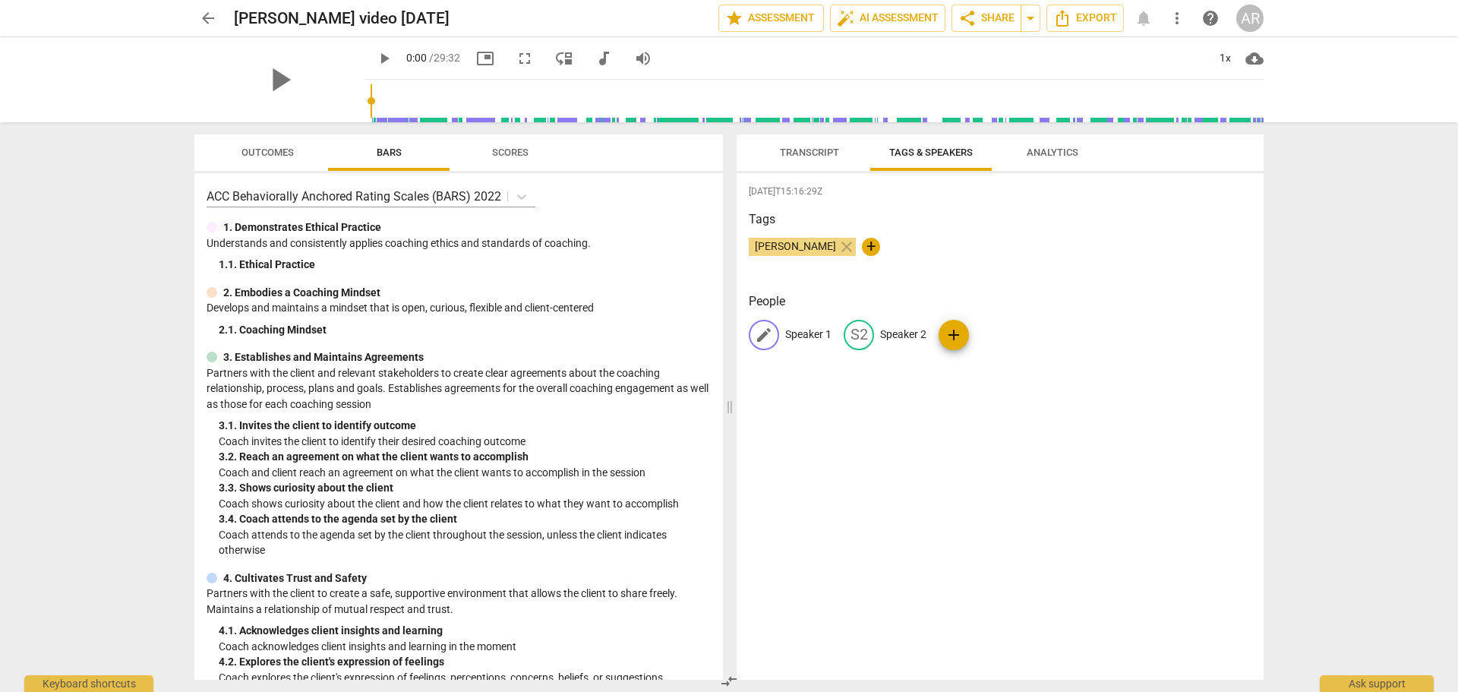
click at [806, 333] on p "Speaker 1" at bounding box center [808, 335] width 46 height 16
type input "COACH"
click at [1001, 333] on p "Speaker 2" at bounding box center [1002, 335] width 46 height 16
type input "CLIENT"
click at [933, 447] on div "[DATE]T15:16:29Z Tags [PERSON_NAME] close + People CO COACH edit CLIENT delete …" at bounding box center [1000, 426] width 527 height 507
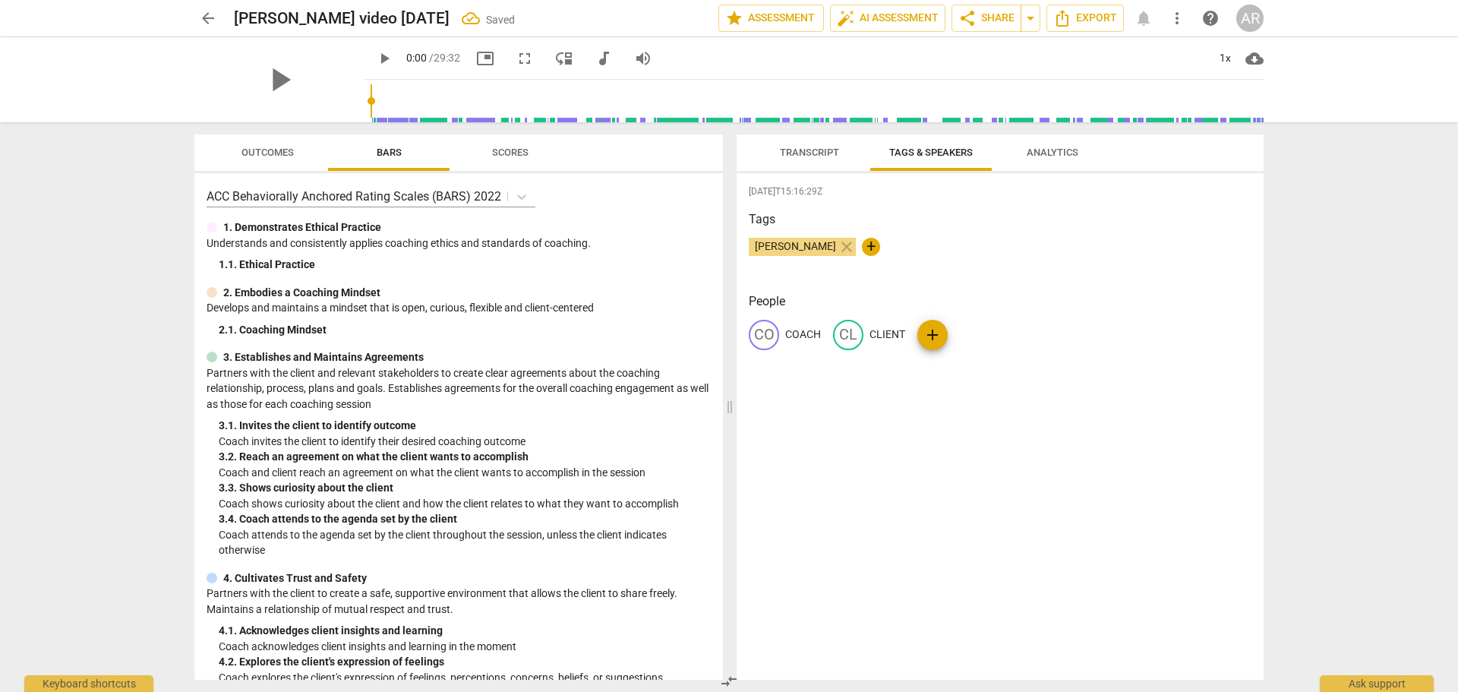
click at [800, 147] on span "Transcript" at bounding box center [809, 152] width 59 height 11
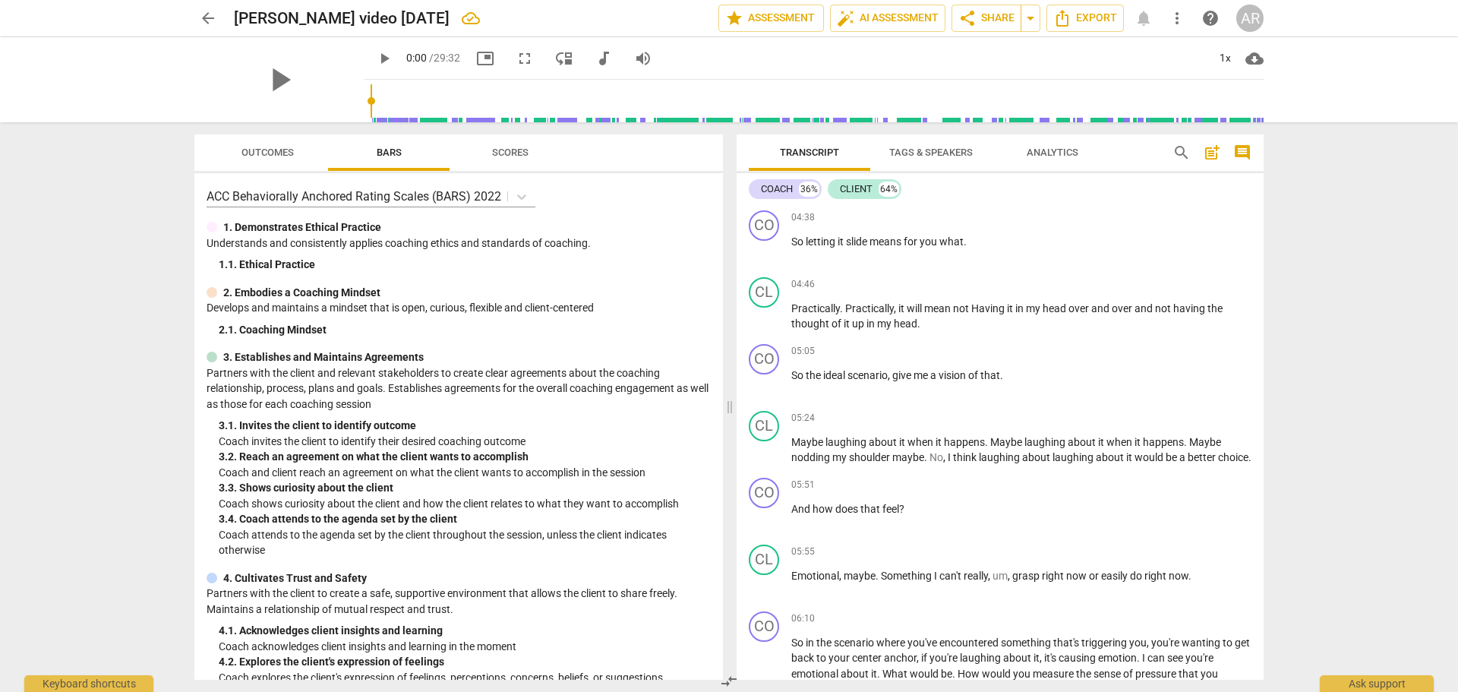
scroll to position [759, 0]
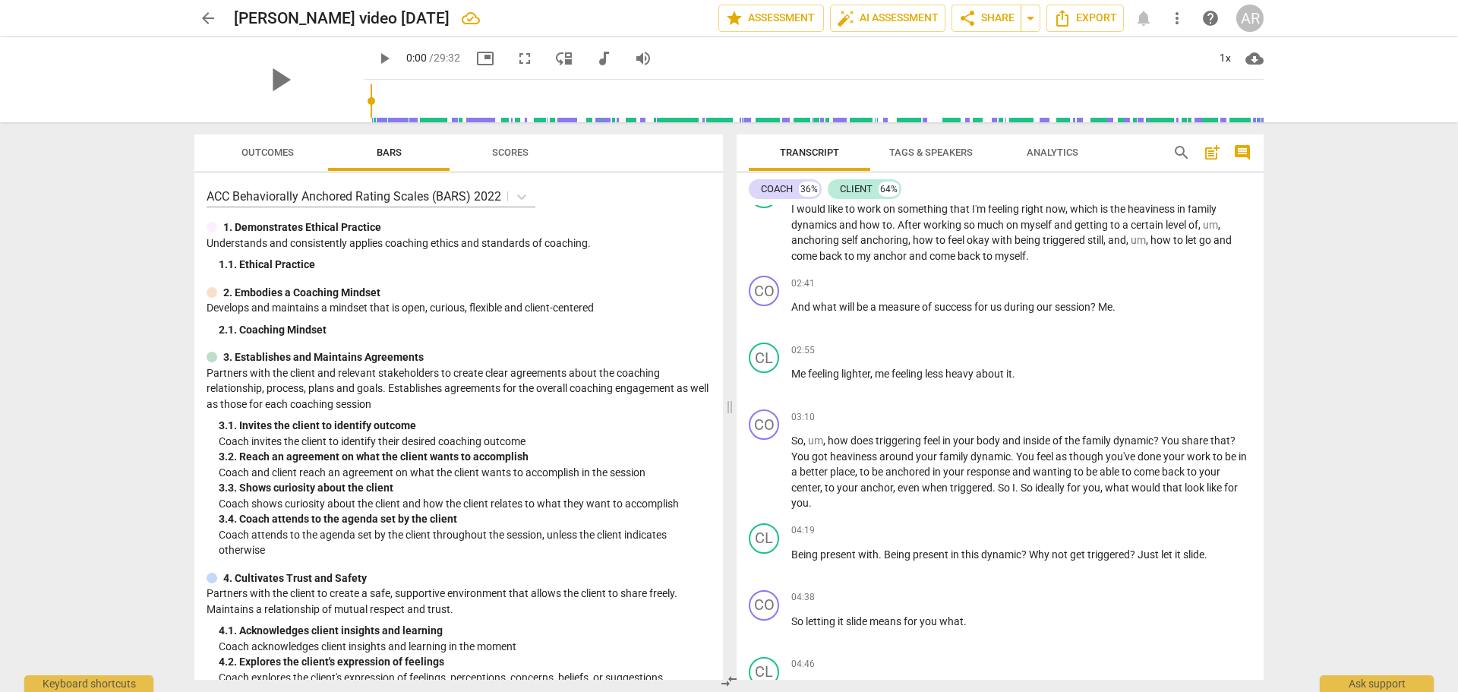
click at [513, 143] on span "Scores" at bounding box center [510, 153] width 73 height 21
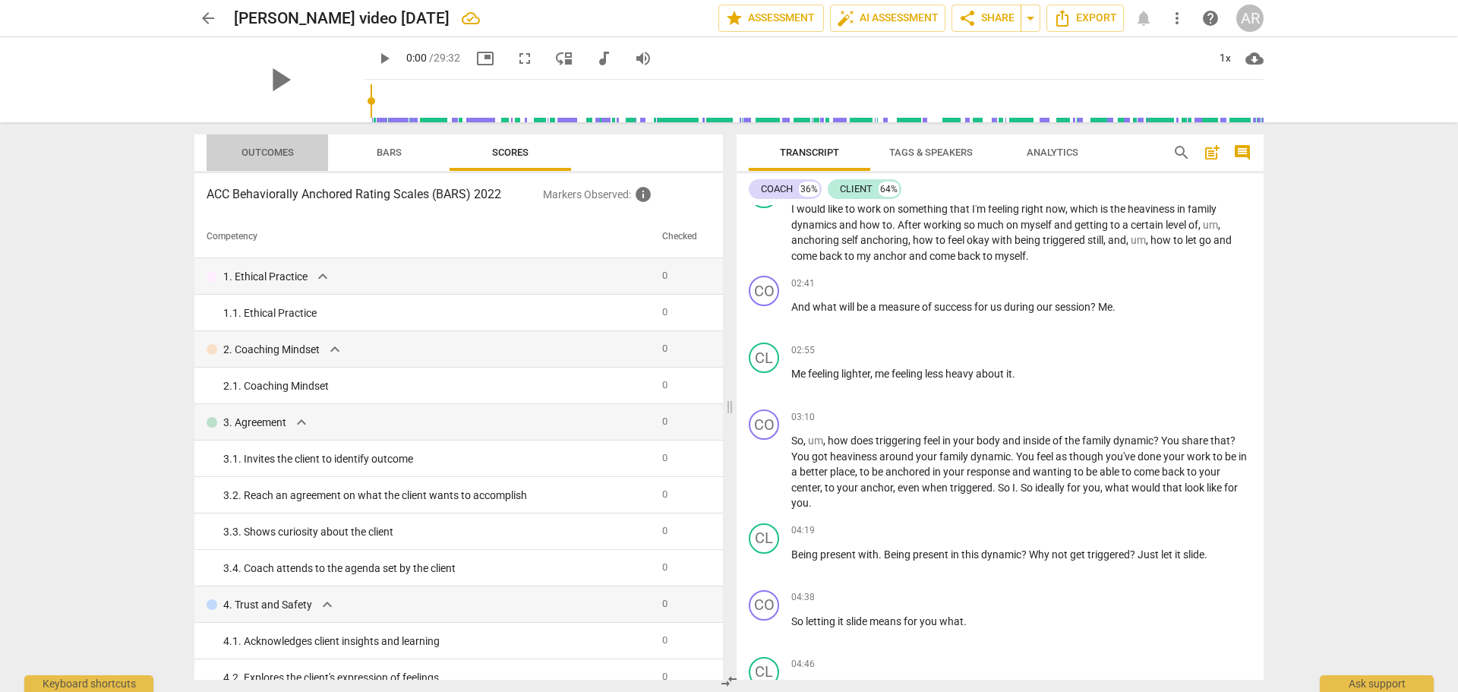
click at [271, 156] on span "Outcomes" at bounding box center [267, 152] width 52 height 11
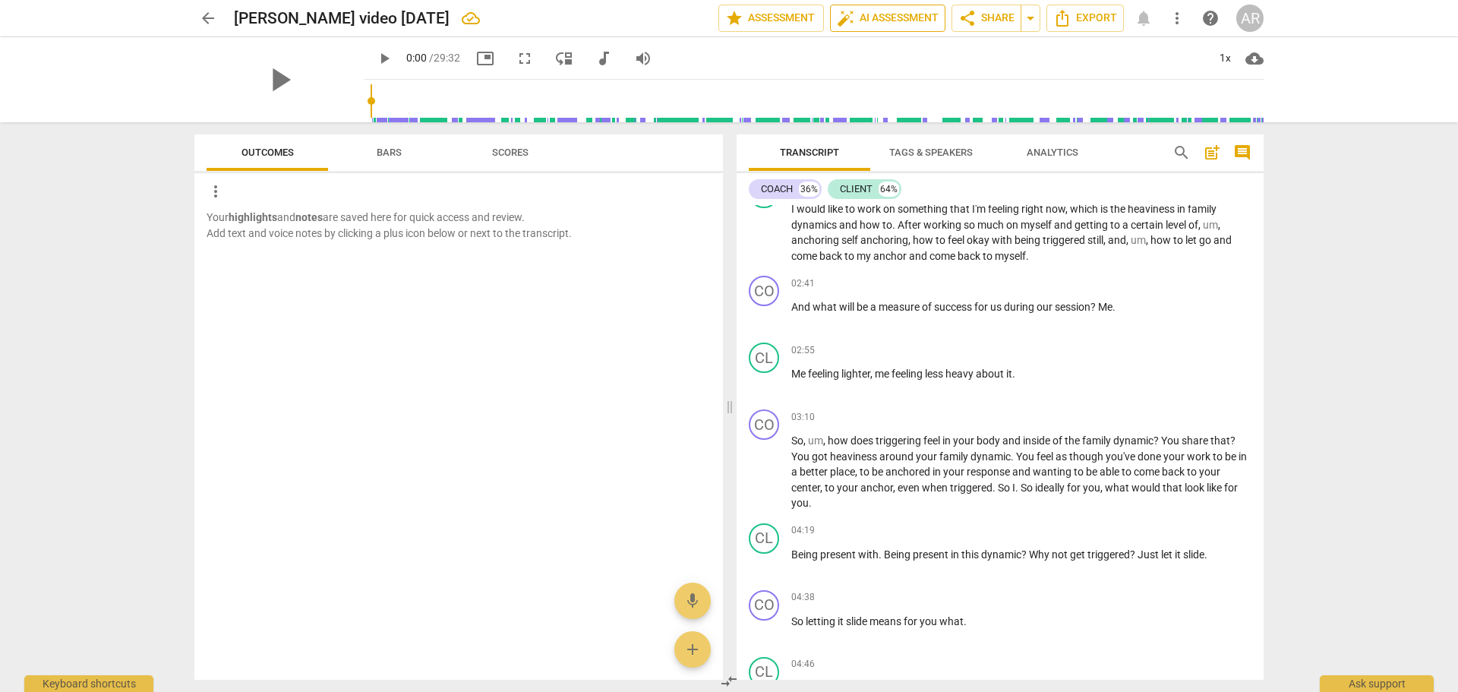
click at [872, 15] on span "auto_fix_high AI Assessment" at bounding box center [888, 18] width 102 height 18
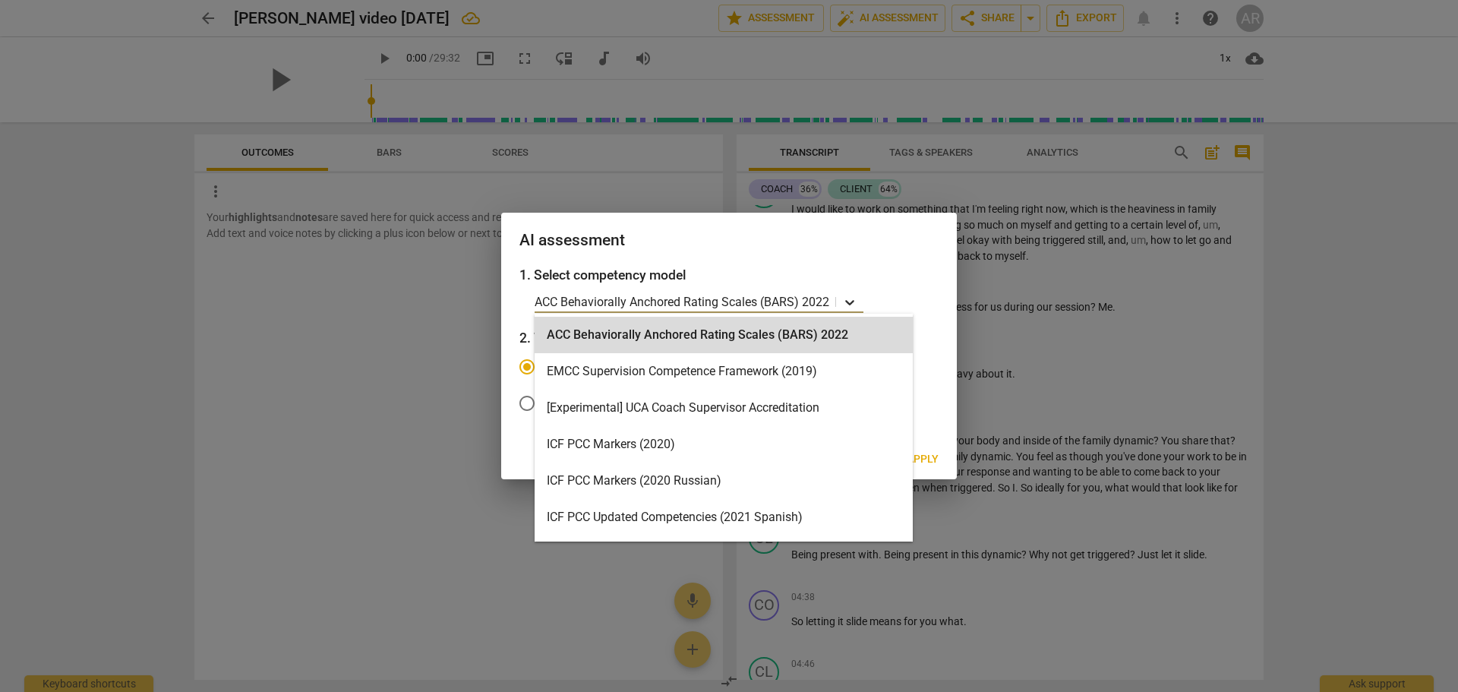
click at [851, 304] on icon at bounding box center [849, 302] width 9 height 5
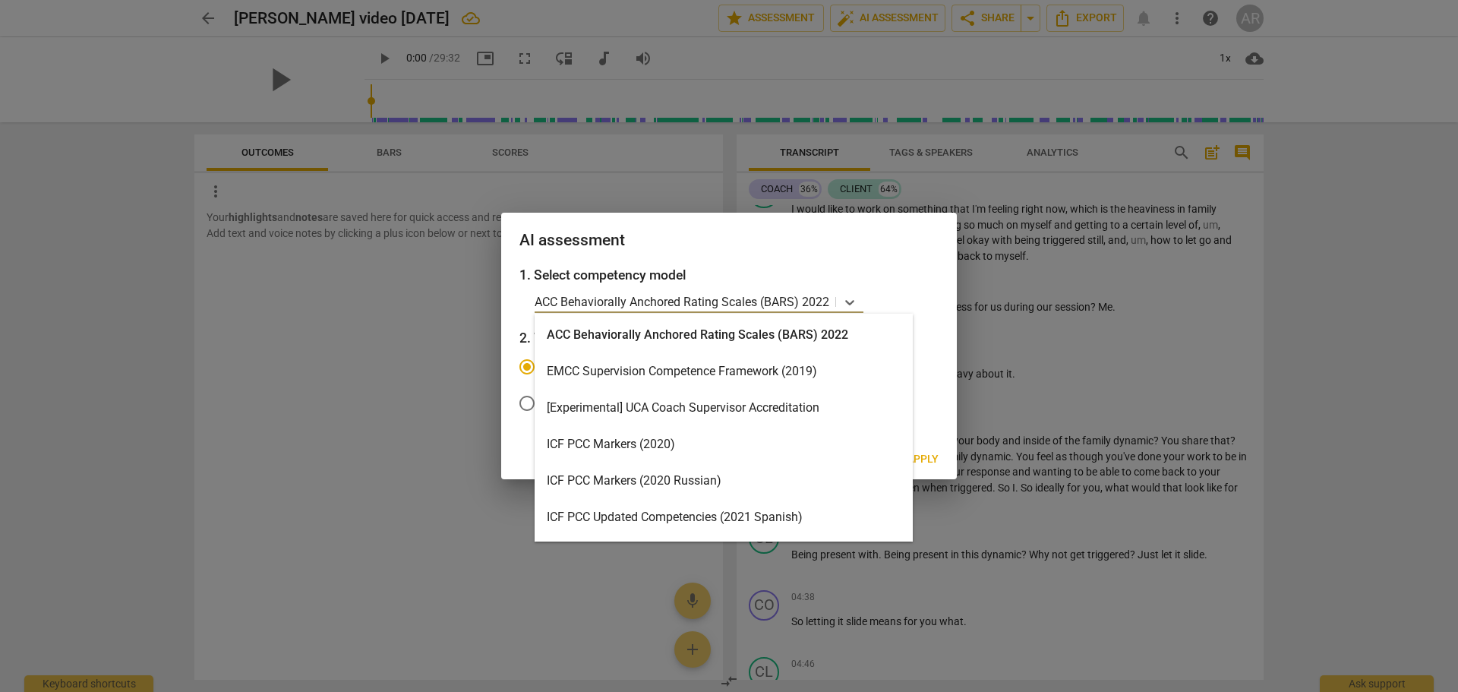
click at [674, 440] on div "ICF PCC Markers (2020)" at bounding box center [724, 444] width 378 height 36
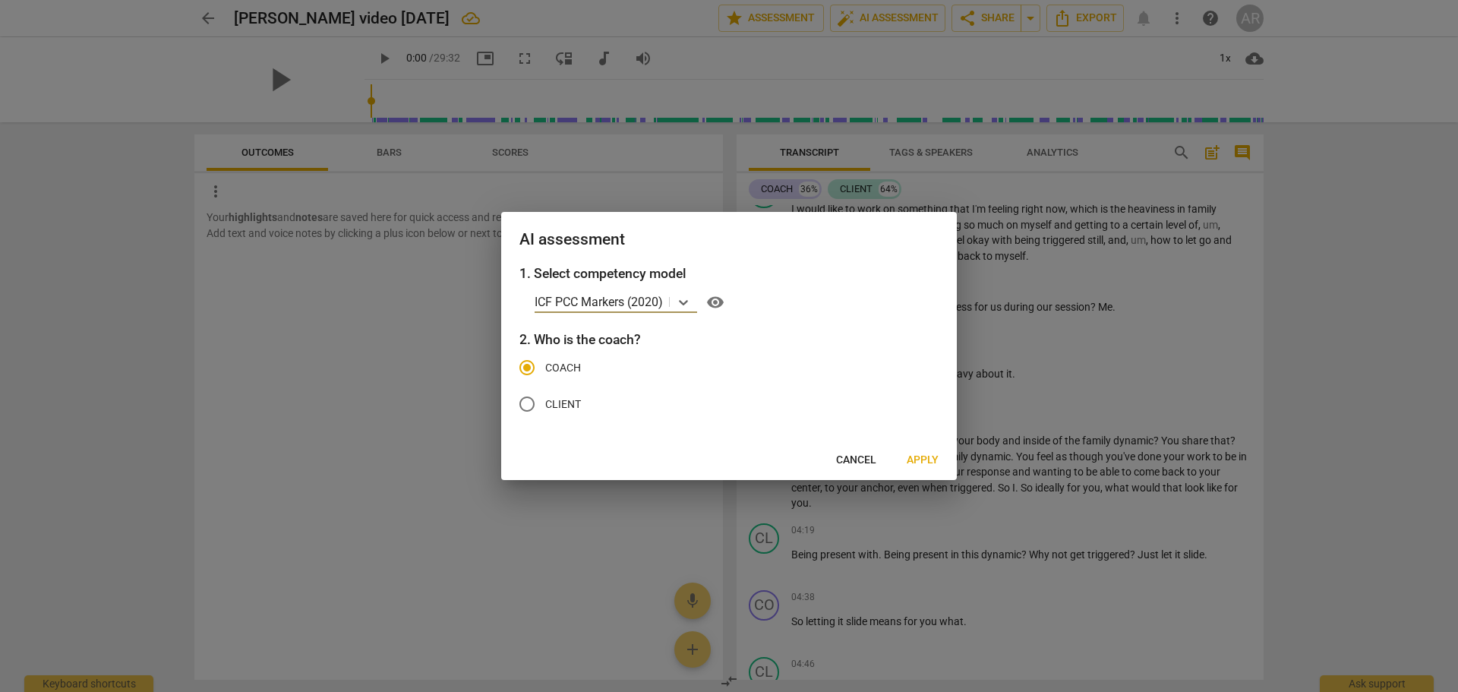
click at [923, 457] on span "Apply" at bounding box center [923, 460] width 32 height 15
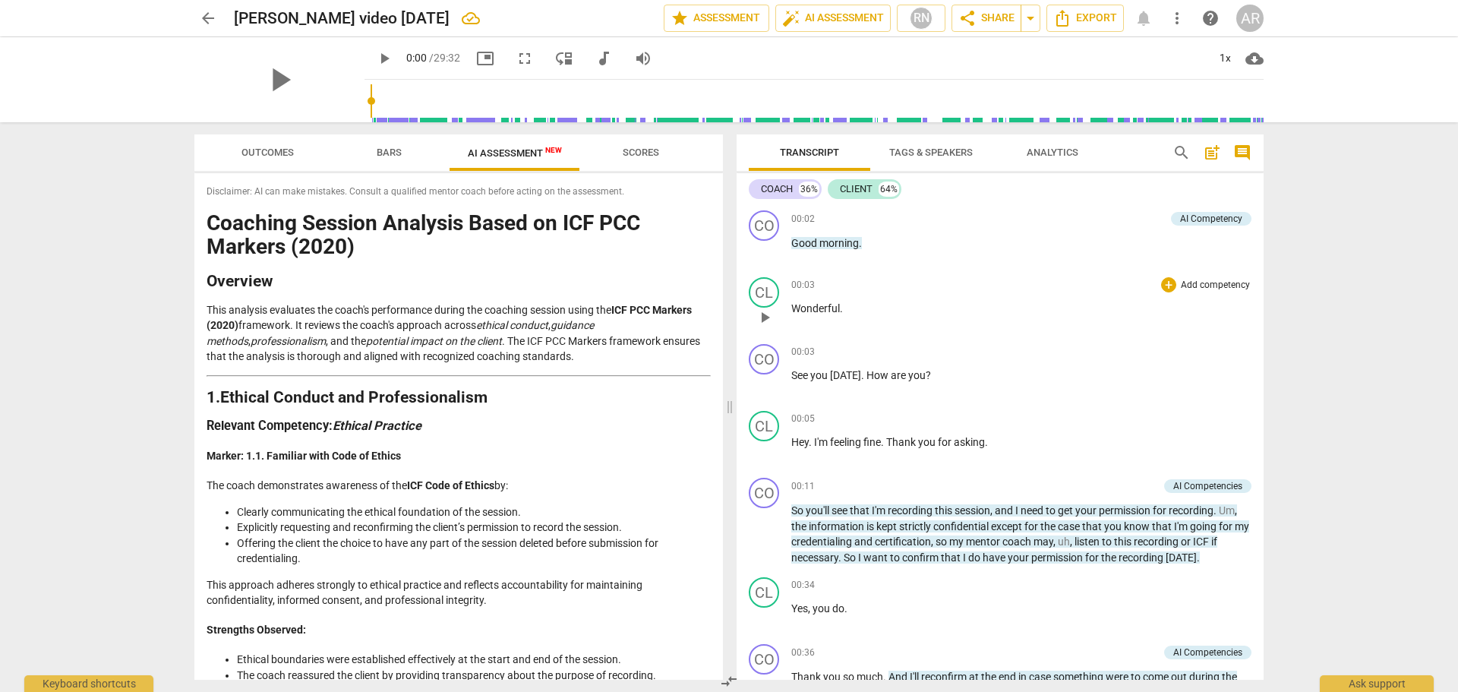
scroll to position [0, 0]
click at [210, 18] on span "arrow_back" at bounding box center [208, 18] width 18 height 18
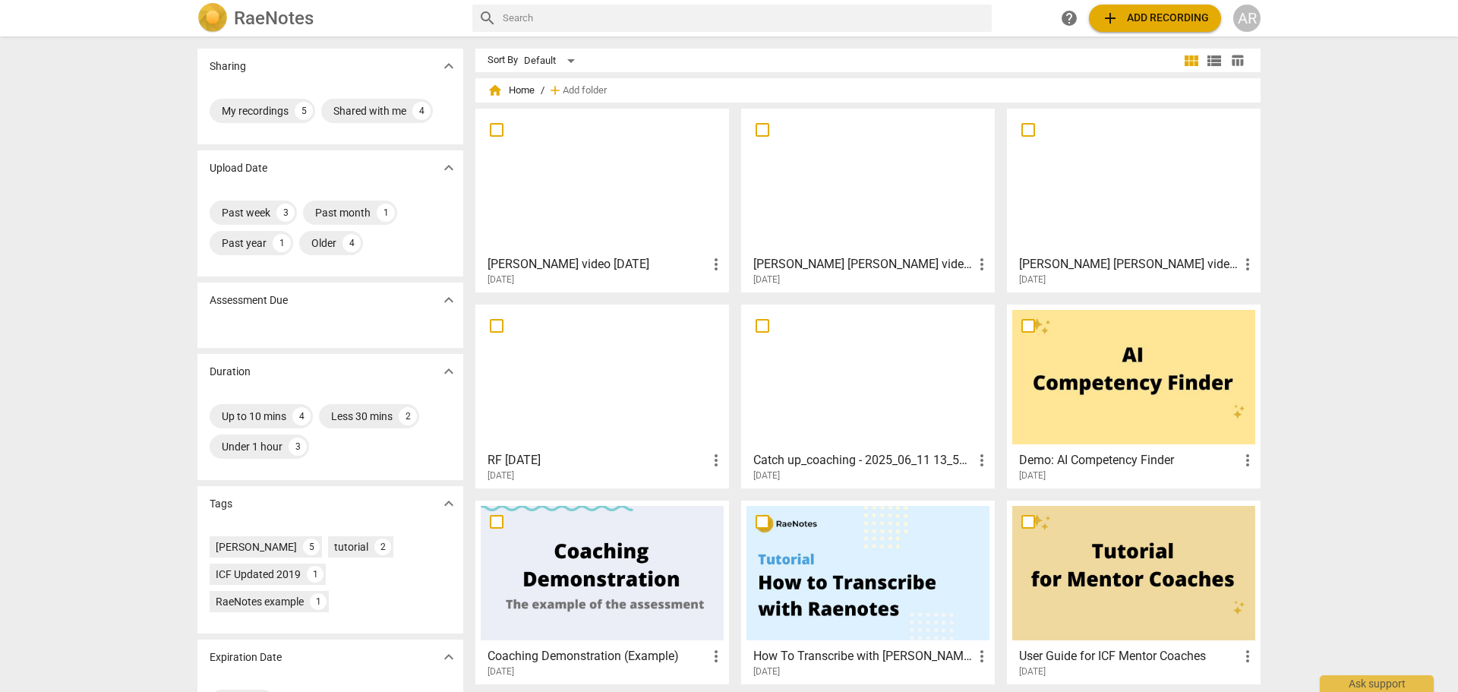
click at [1147, 16] on span "add Add recording" at bounding box center [1155, 18] width 108 height 18
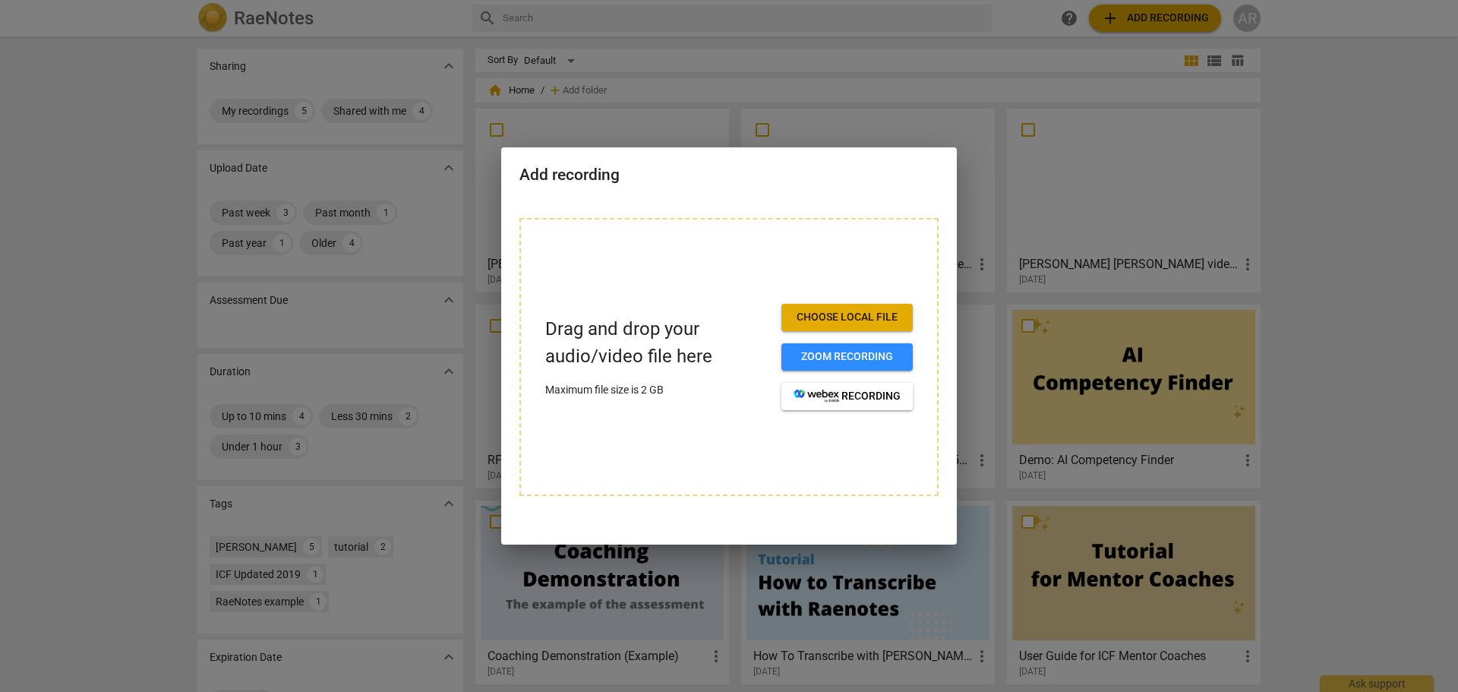
click at [844, 312] on span "Choose local file" at bounding box center [847, 317] width 107 height 15
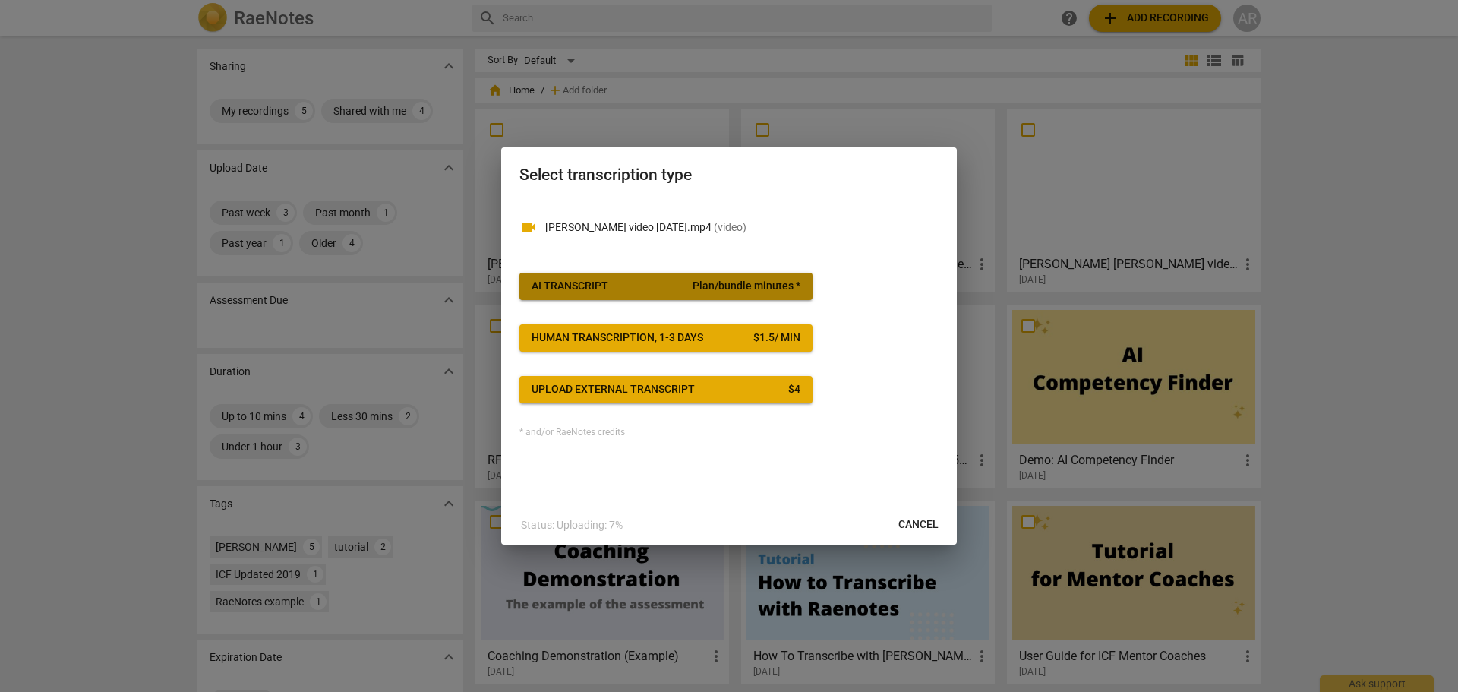
click at [574, 281] on div "AI Transcript" at bounding box center [570, 286] width 77 height 15
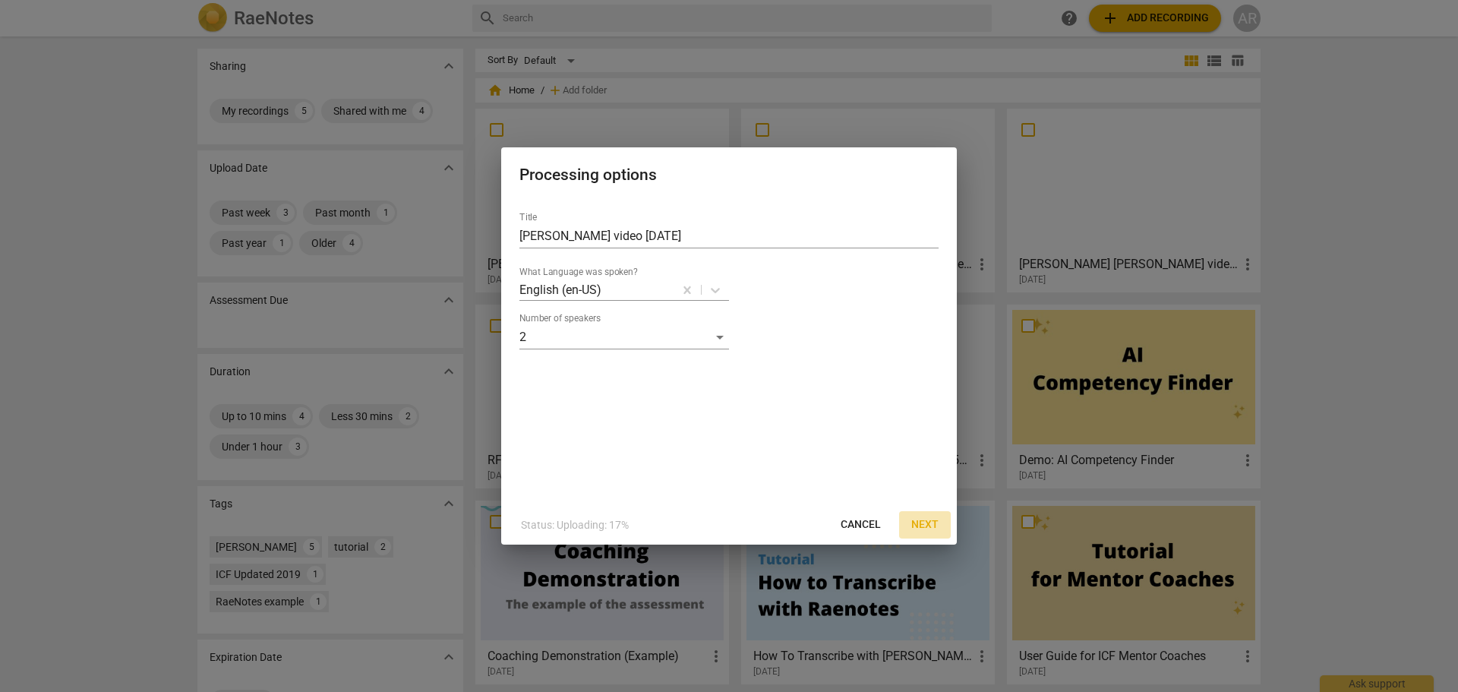
click at [928, 528] on span "Next" at bounding box center [924, 524] width 27 height 15
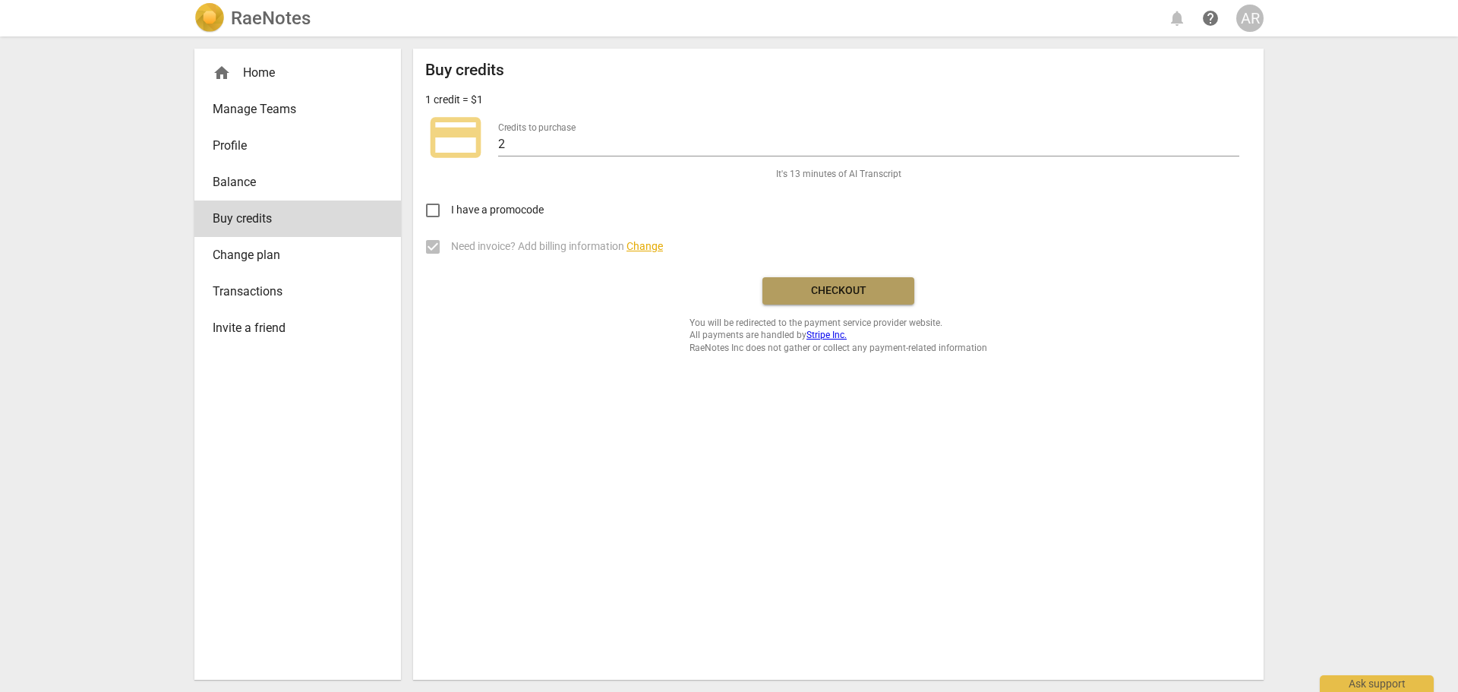
click at [846, 292] on span "Checkout" at bounding box center [839, 290] width 128 height 15
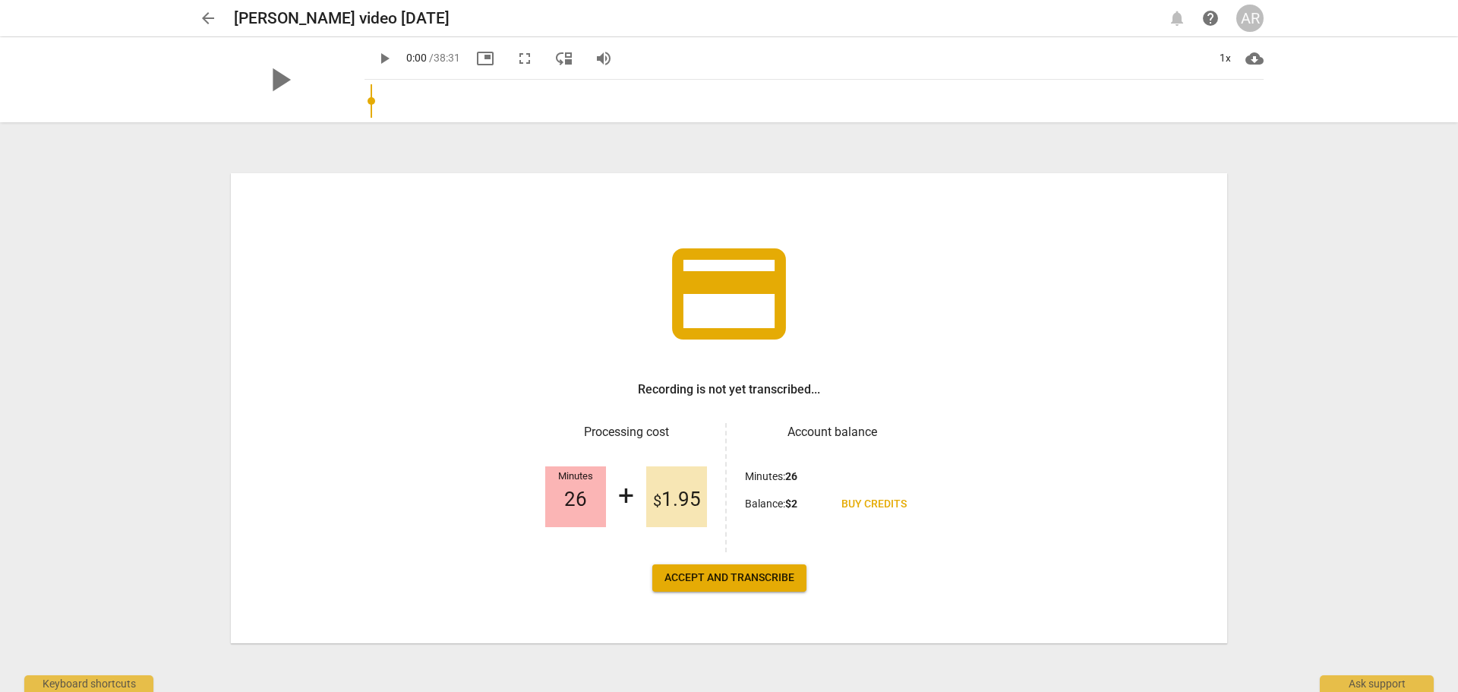
click at [742, 577] on span "Accept and transcribe" at bounding box center [729, 577] width 130 height 15
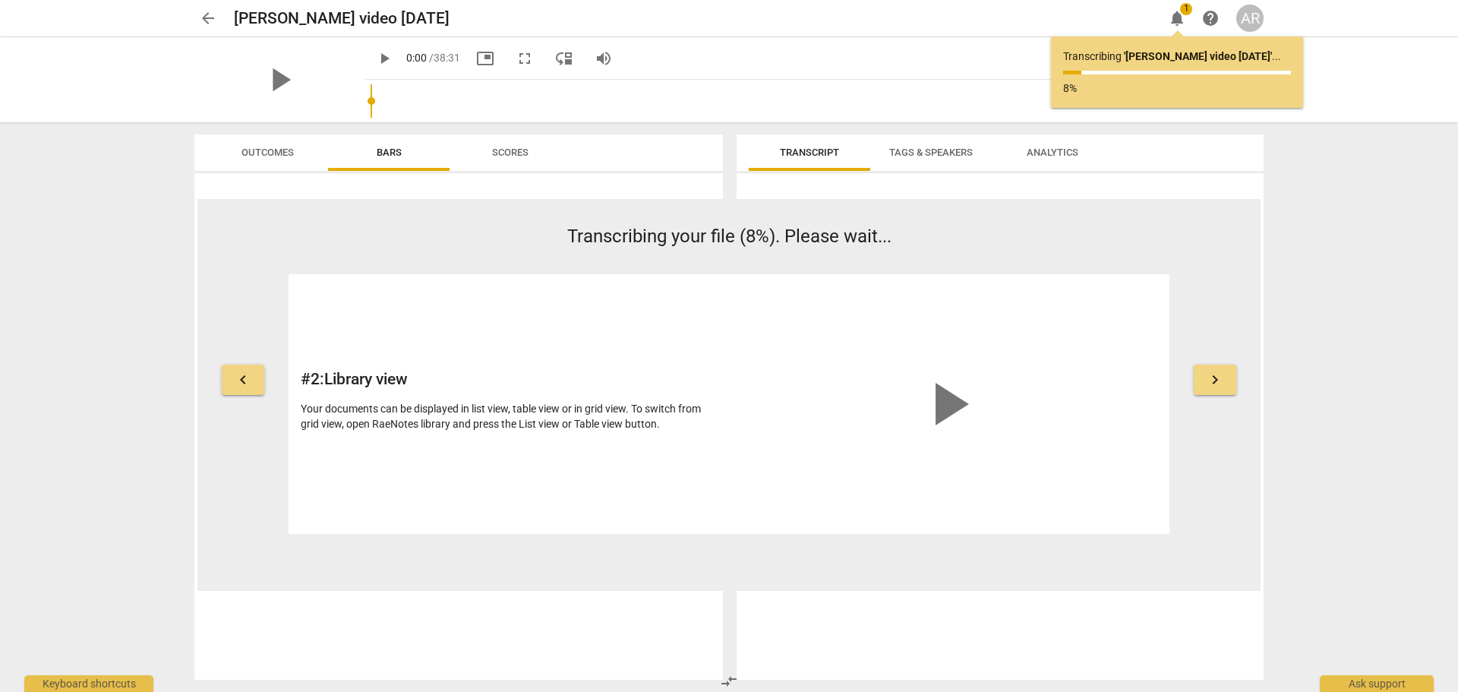
click at [949, 406] on span "play_arrow" at bounding box center [947, 404] width 73 height 73
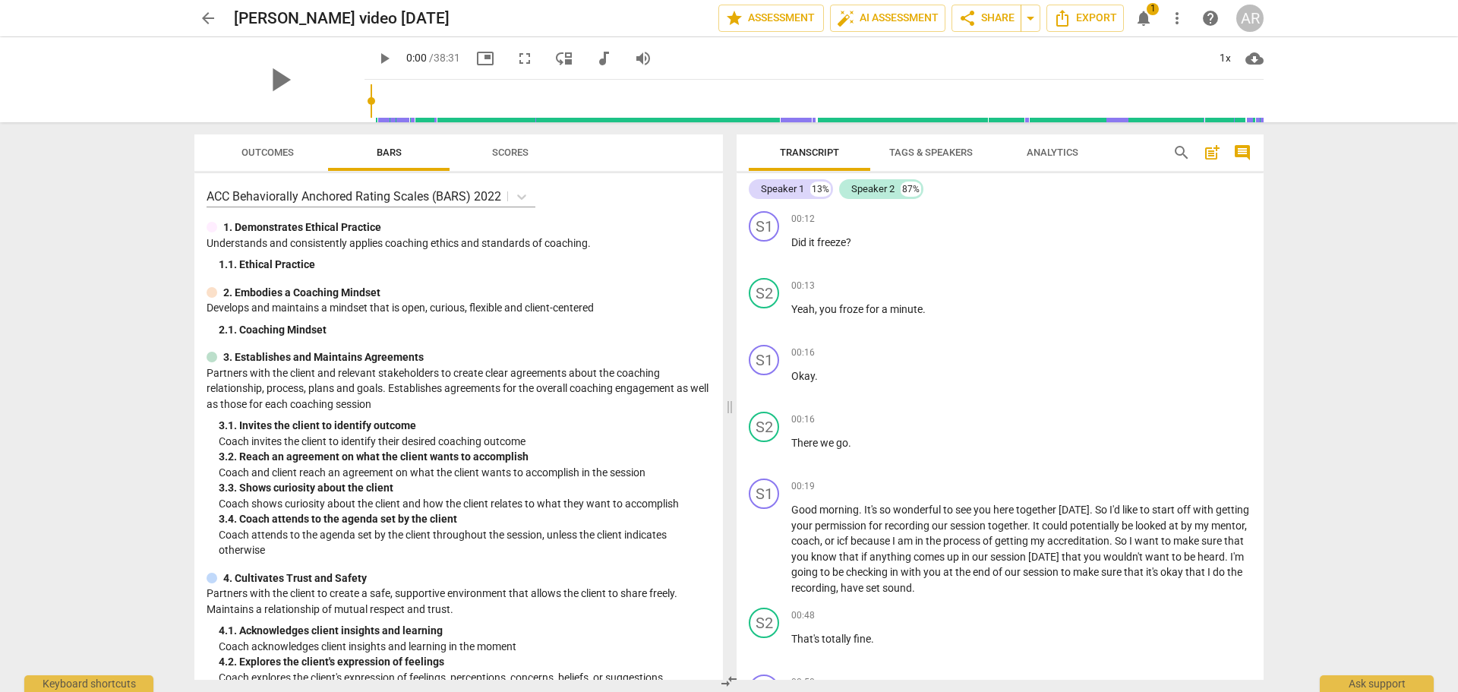
click at [917, 152] on span "Tags & Speakers" at bounding box center [931, 152] width 84 height 11
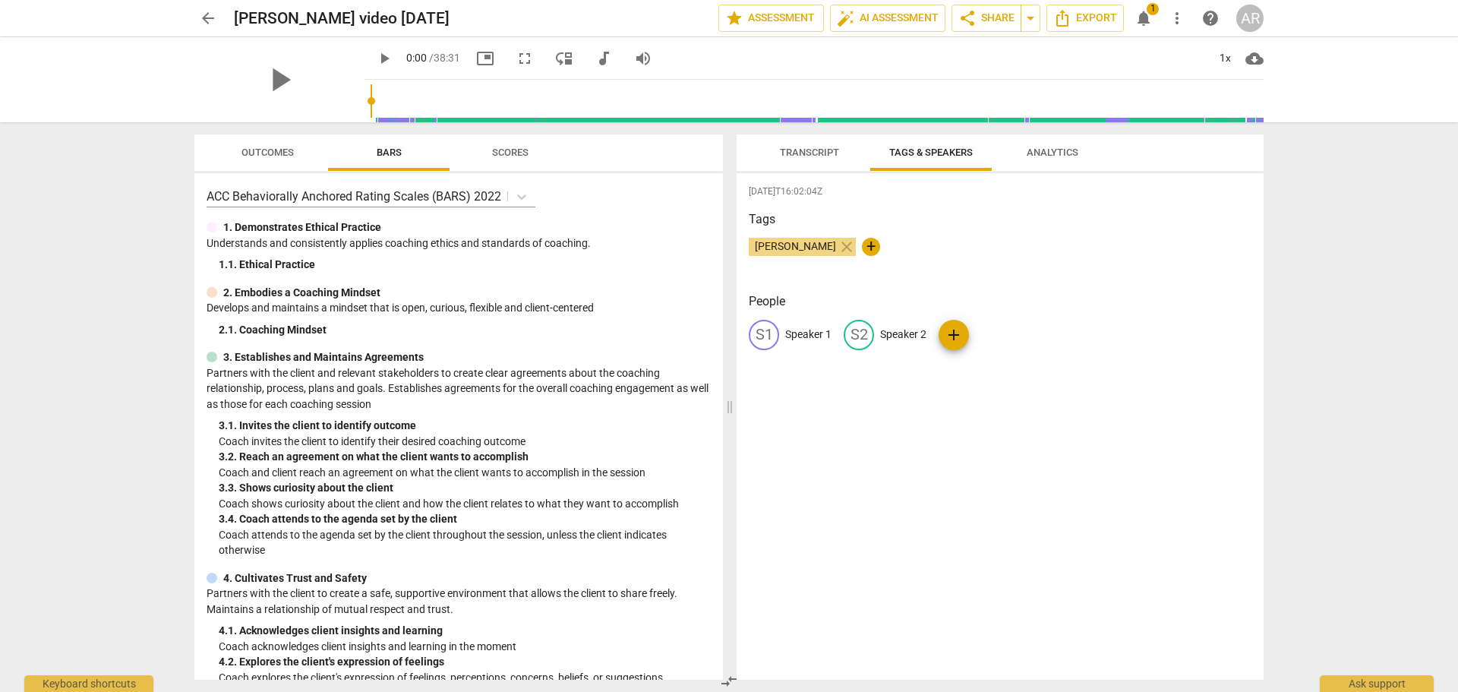
click at [803, 334] on p "Speaker 1" at bounding box center [808, 335] width 46 height 16
type input "COACH"
click at [986, 334] on p "Speaker 2" at bounding box center [1002, 335] width 46 height 16
click at [899, 332] on p "Speaker 2" at bounding box center [893, 335] width 46 height 16
type input "CLIENT"
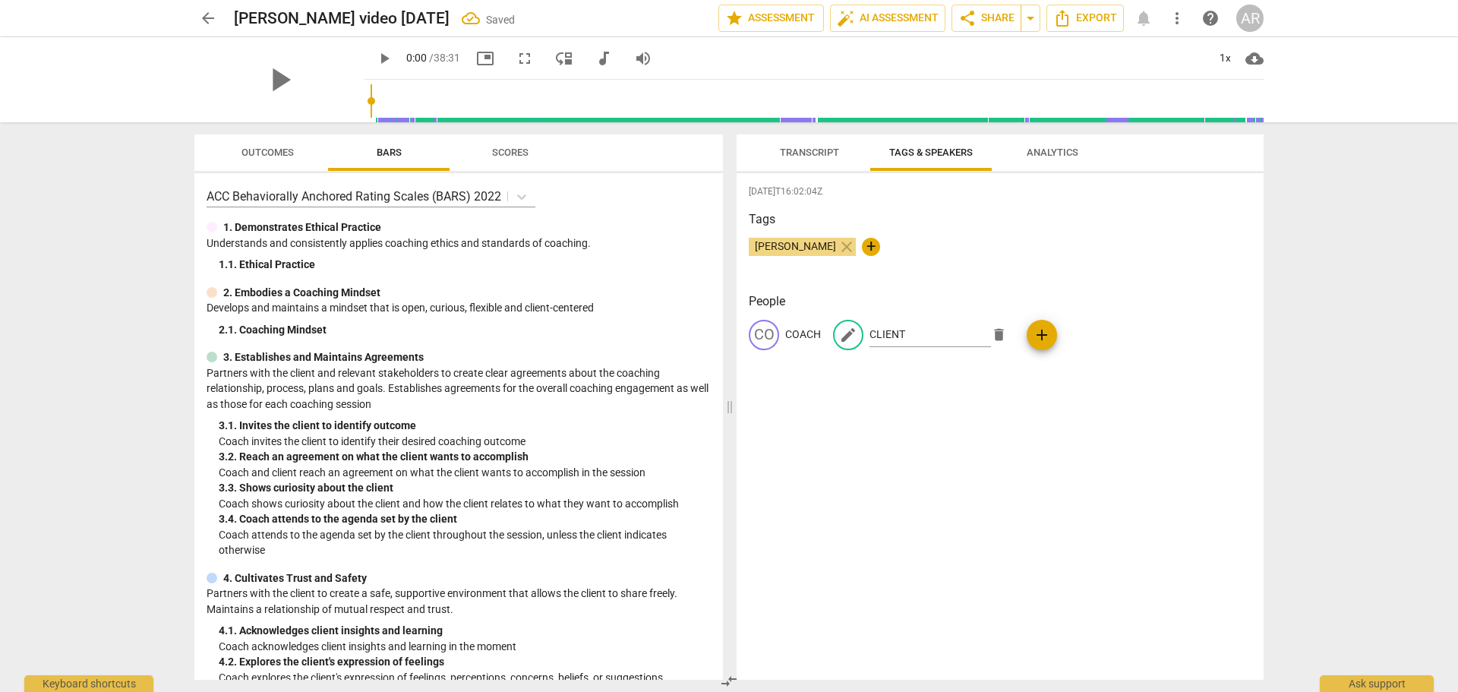
click at [851, 489] on div "2025-08-30T16:02:04Z Tags Angela R Curry close + People CO COACH edit CLIENT de…" at bounding box center [1000, 426] width 527 height 507
click at [792, 154] on span "Transcript" at bounding box center [809, 152] width 59 height 11
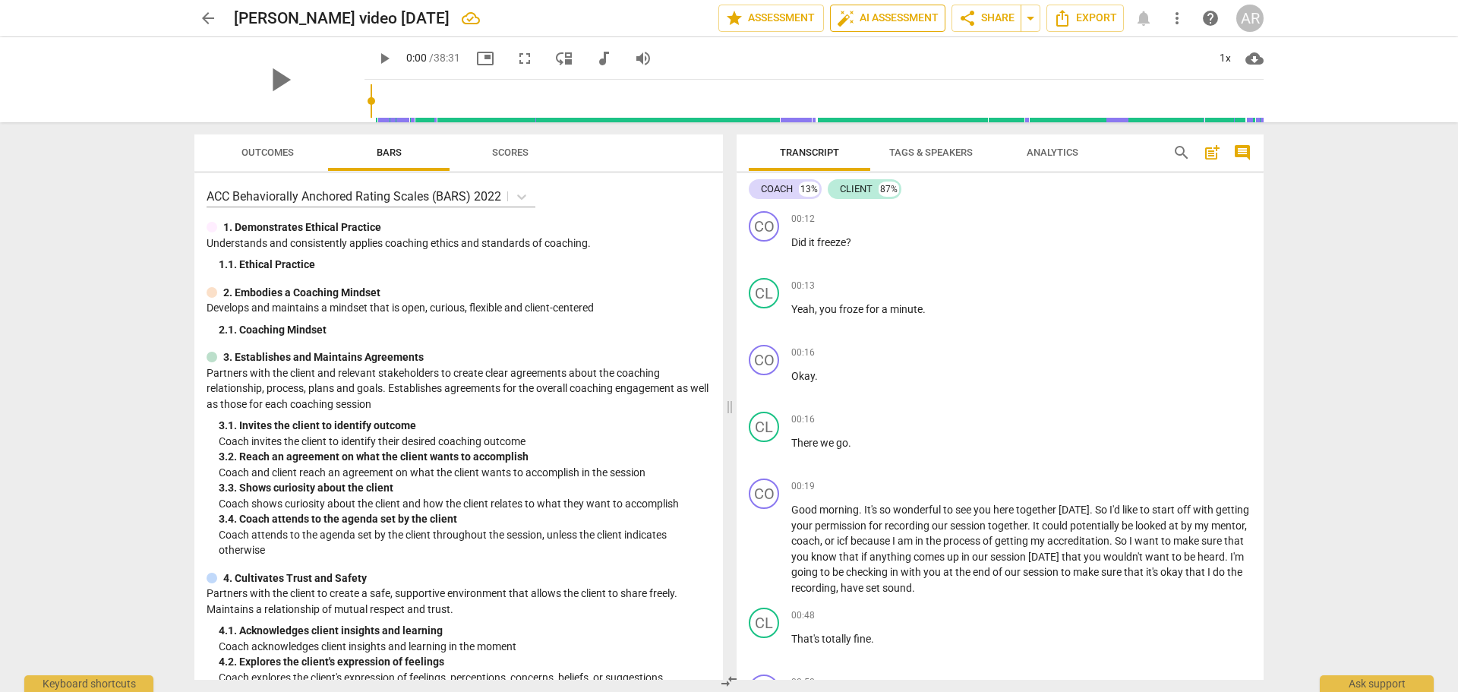
click at [872, 17] on span "auto_fix_high AI Assessment" at bounding box center [888, 18] width 102 height 18
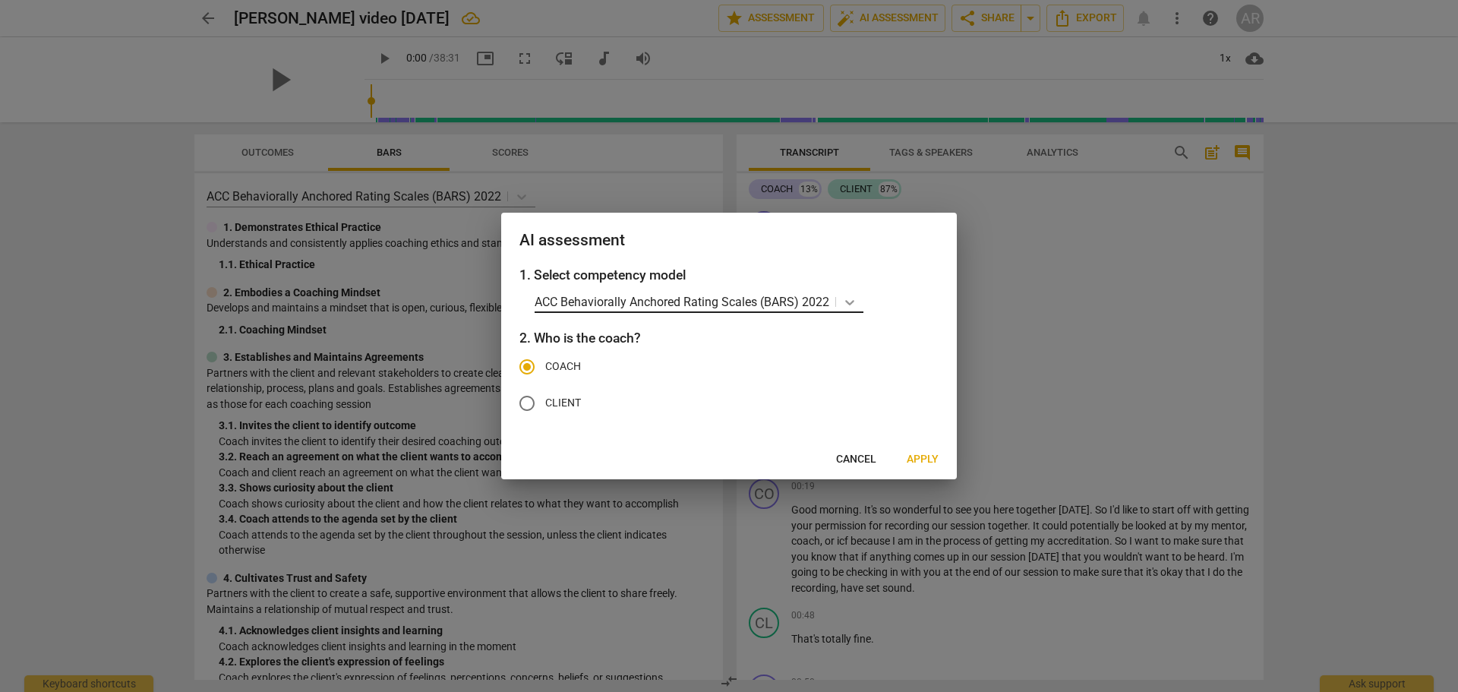
click at [851, 302] on icon at bounding box center [849, 302] width 15 height 15
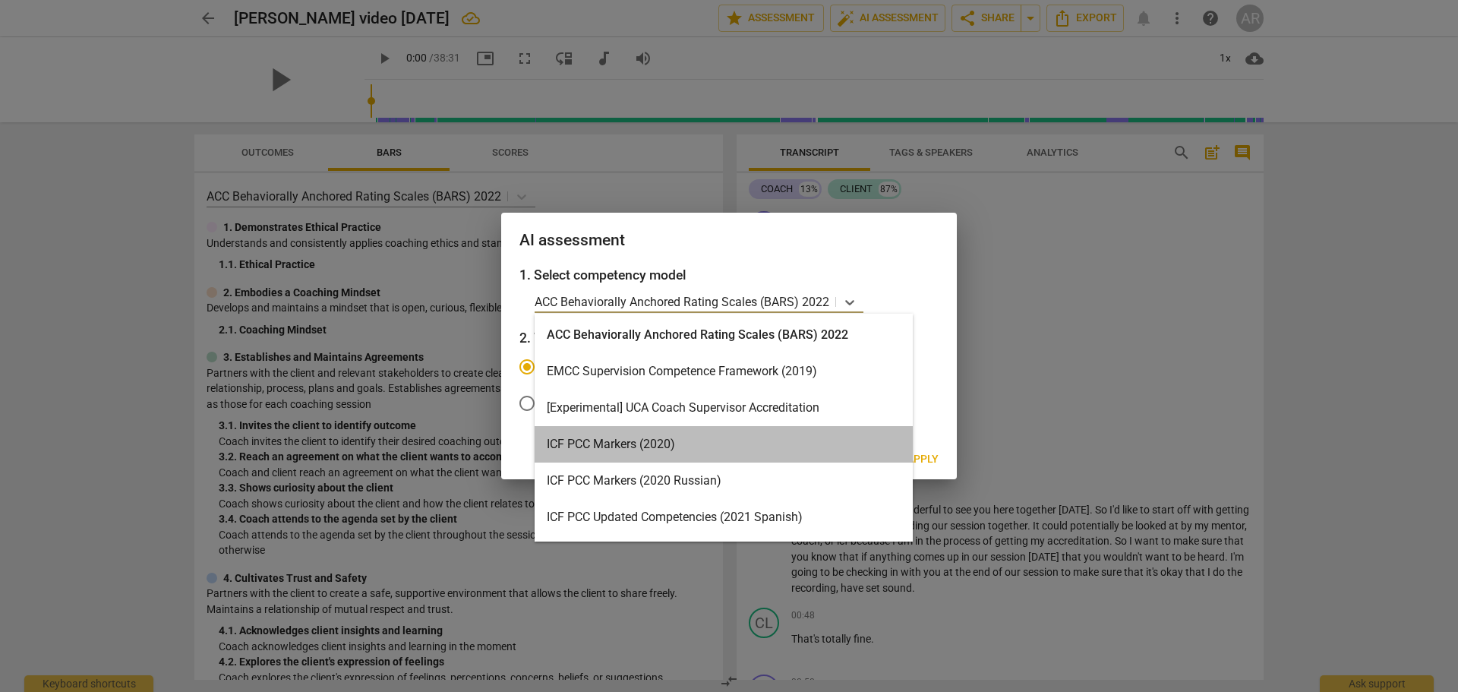
click at [722, 450] on div "ICF PCC Markers (2020)" at bounding box center [724, 444] width 378 height 36
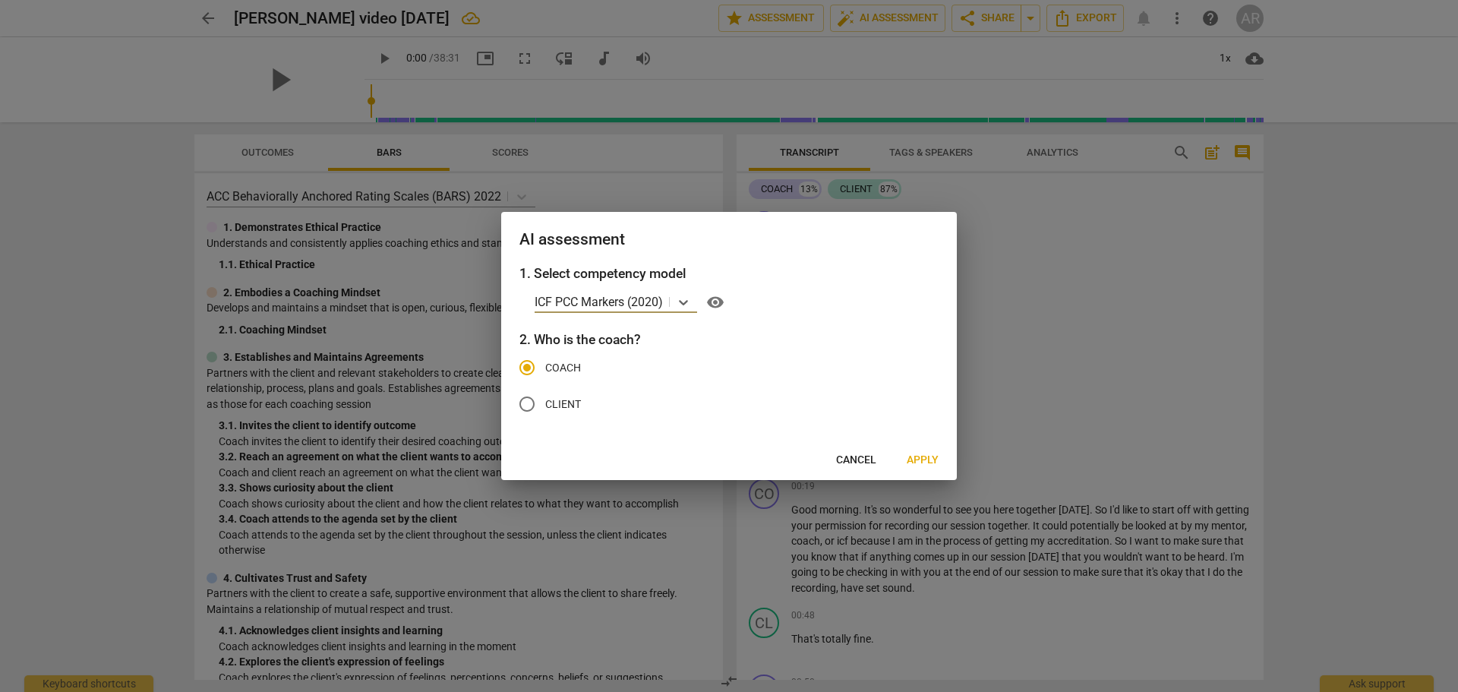
click at [919, 461] on span "Apply" at bounding box center [923, 460] width 32 height 15
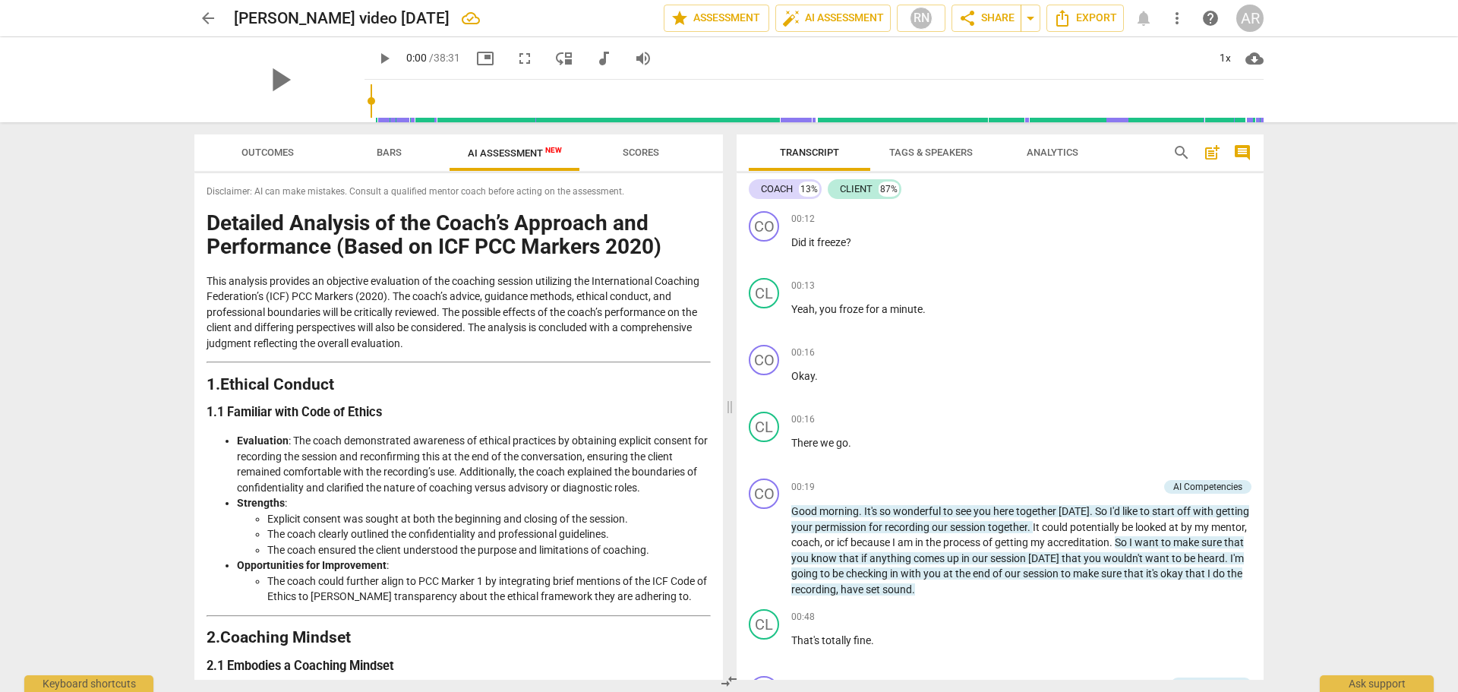
click at [203, 20] on span "arrow_back" at bounding box center [208, 18] width 18 height 18
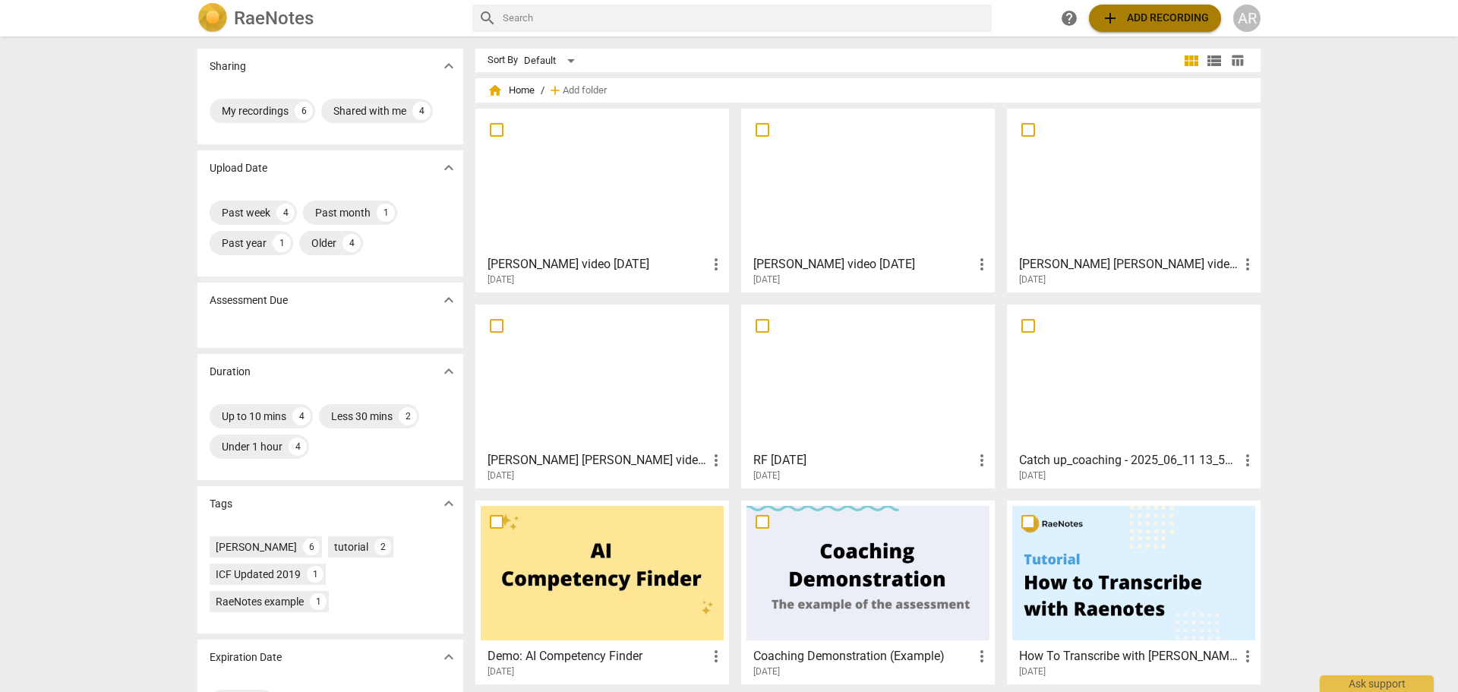
click at [1139, 17] on span "add Add recording" at bounding box center [1155, 18] width 108 height 18
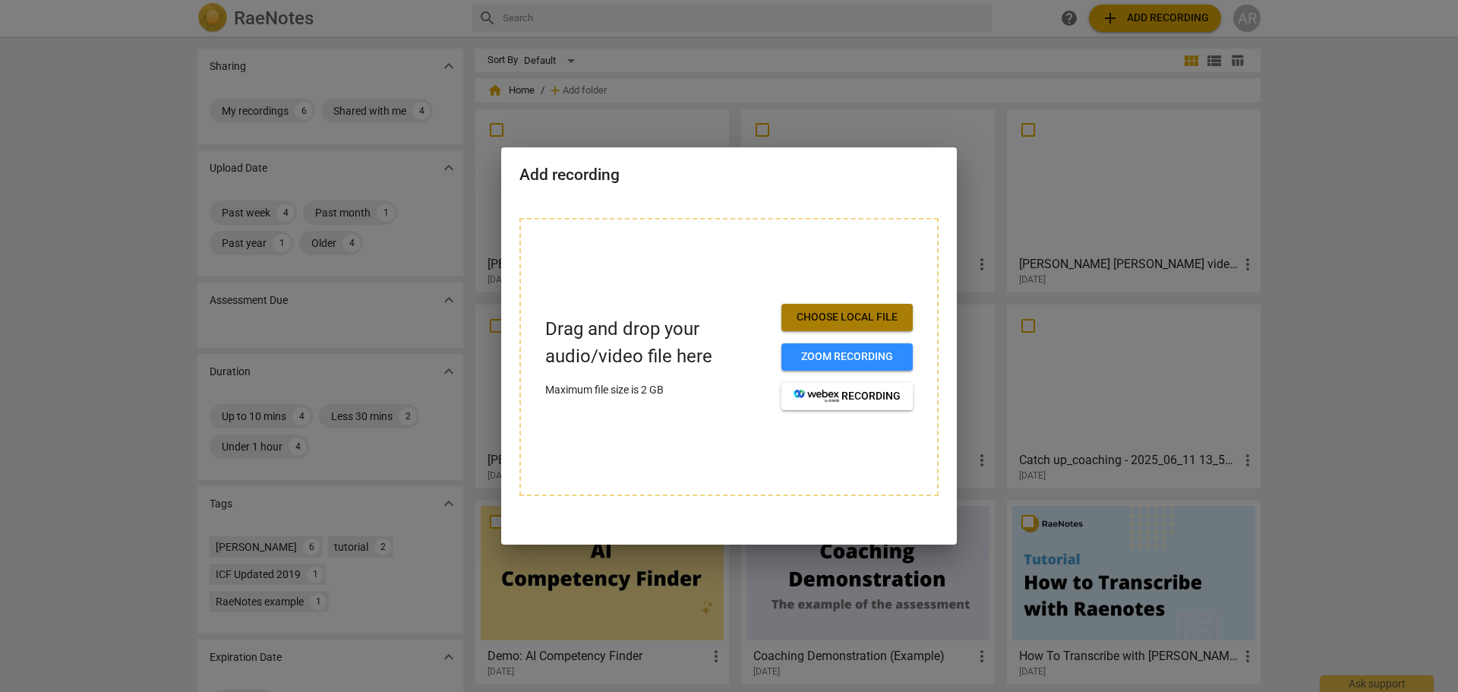
click at [843, 311] on span "Choose local file" at bounding box center [847, 317] width 107 height 15
click at [915, 80] on div at bounding box center [729, 346] width 1458 height 692
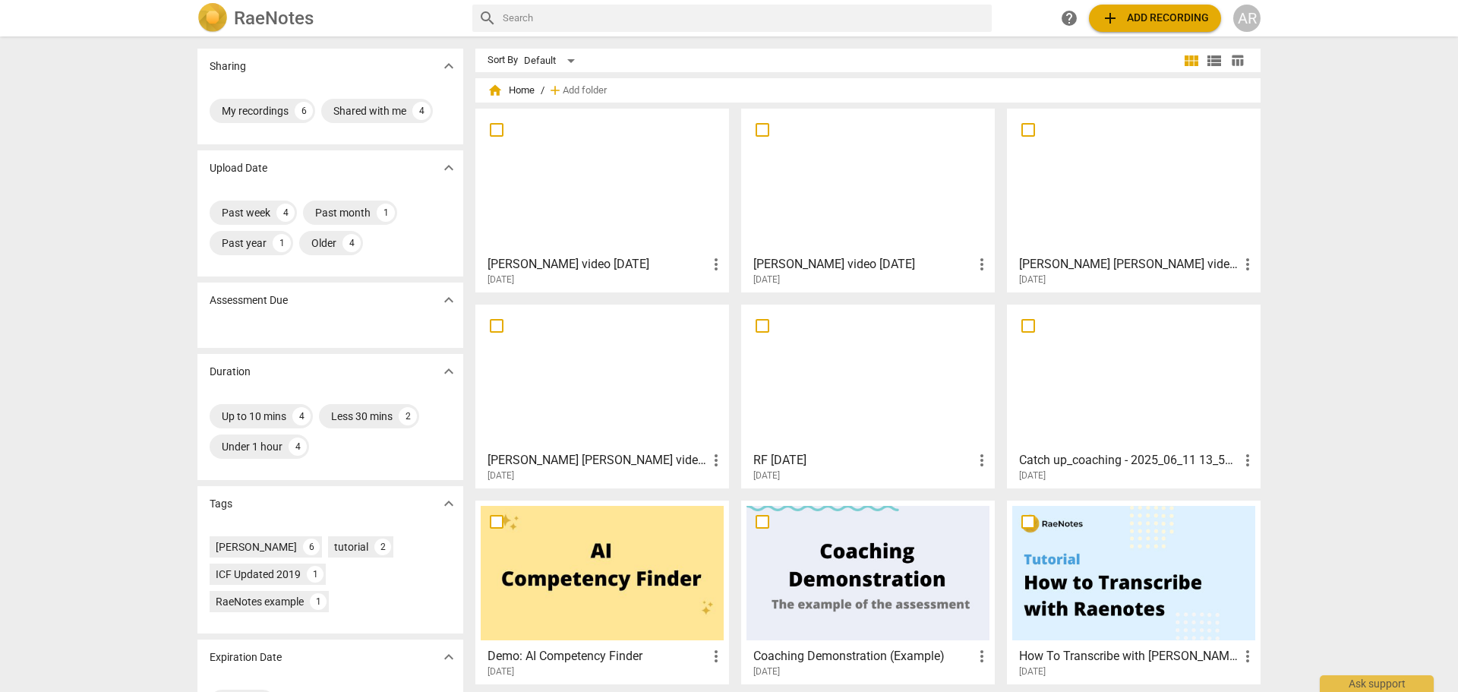
click at [1150, 15] on span "add Add recording" at bounding box center [1155, 18] width 108 height 18
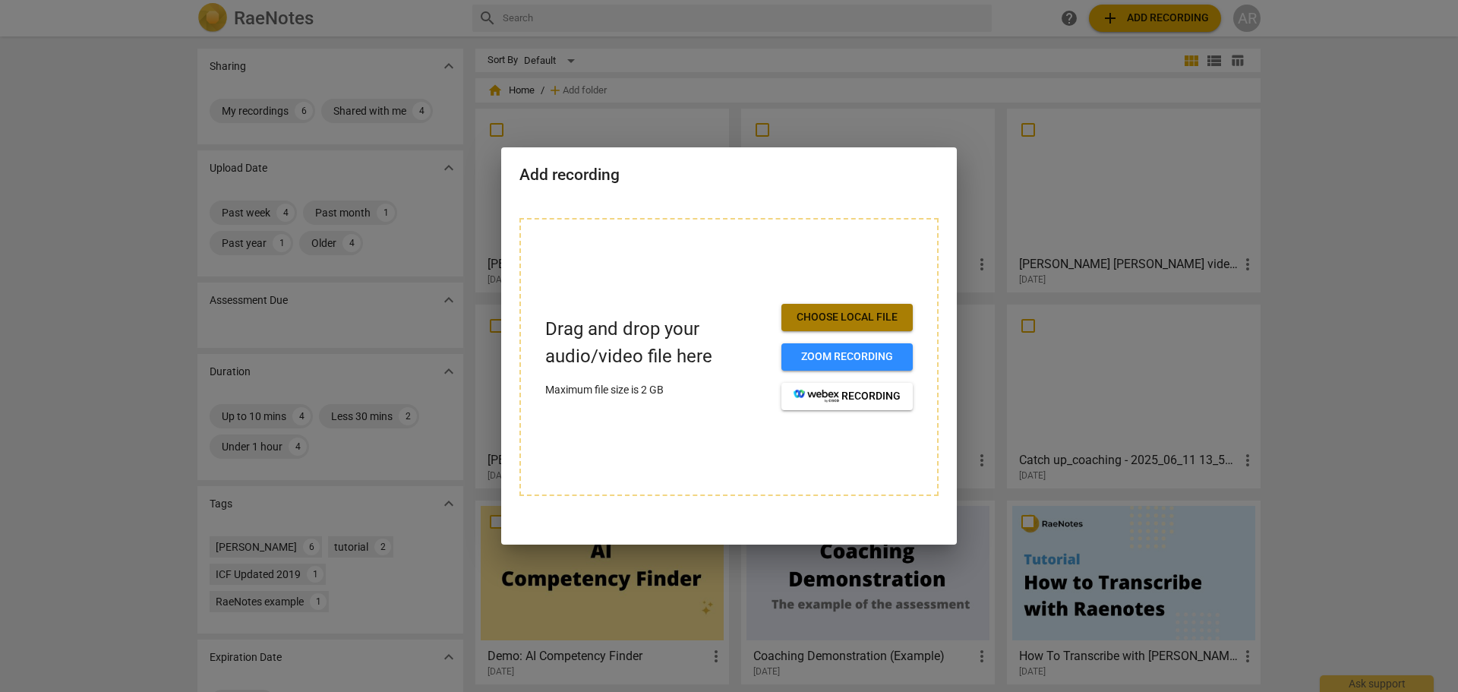
click at [821, 311] on span "Choose local file" at bounding box center [847, 317] width 107 height 15
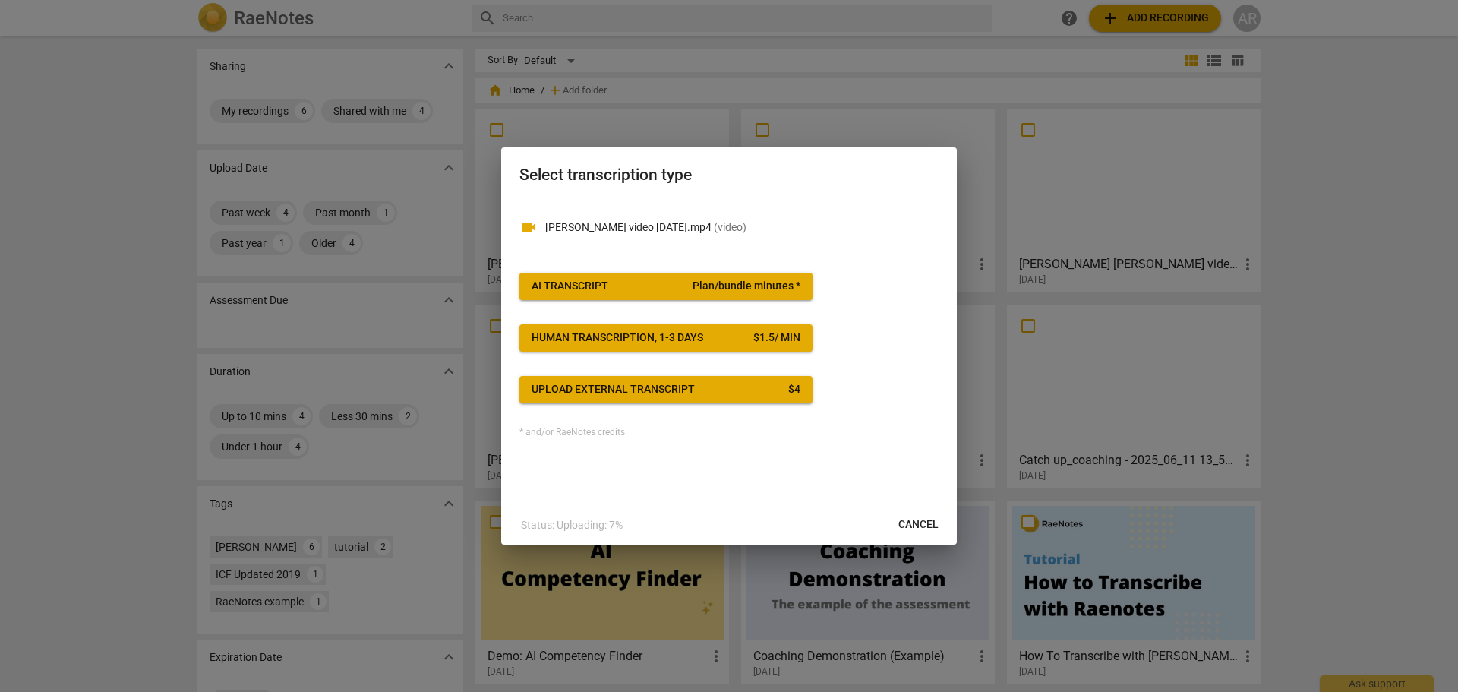
click at [662, 288] on span "AI Transcript Plan/bundle minutes *" at bounding box center [666, 286] width 269 height 15
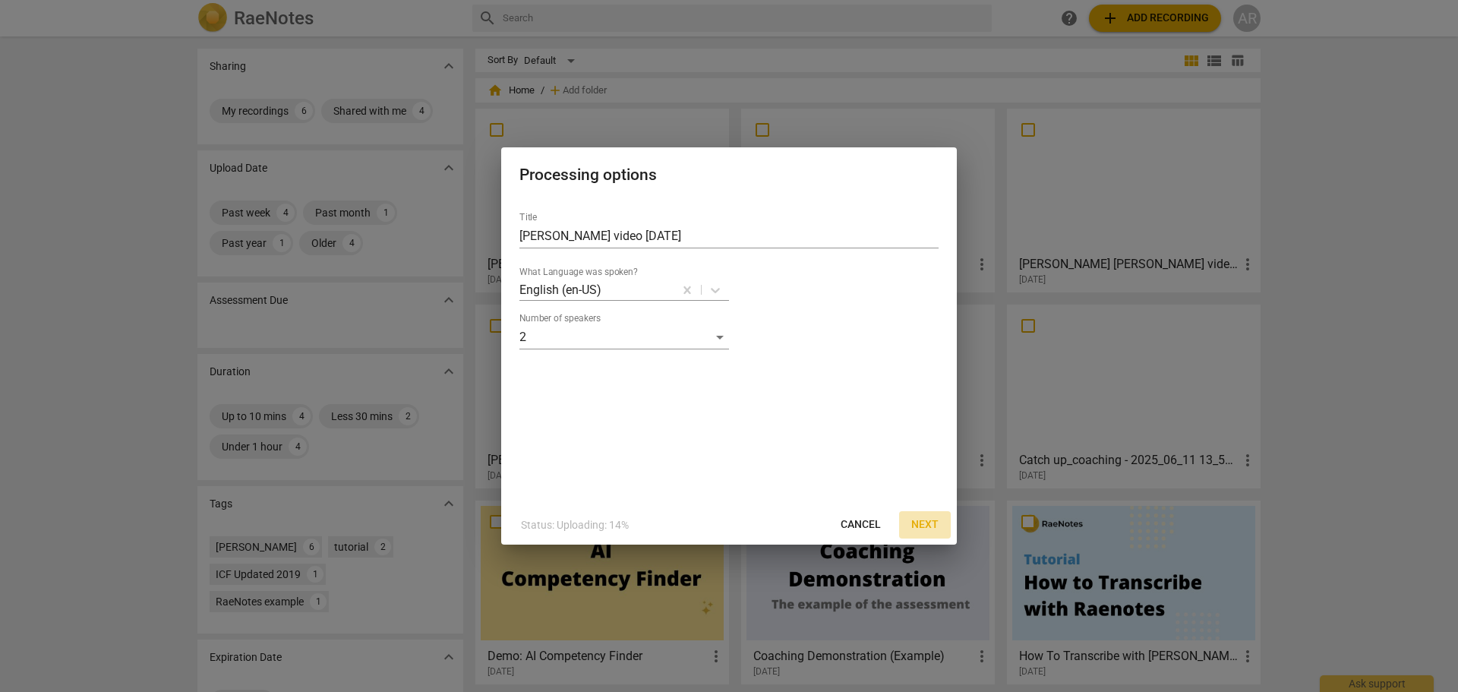
click at [920, 518] on span "Next" at bounding box center [924, 524] width 27 height 15
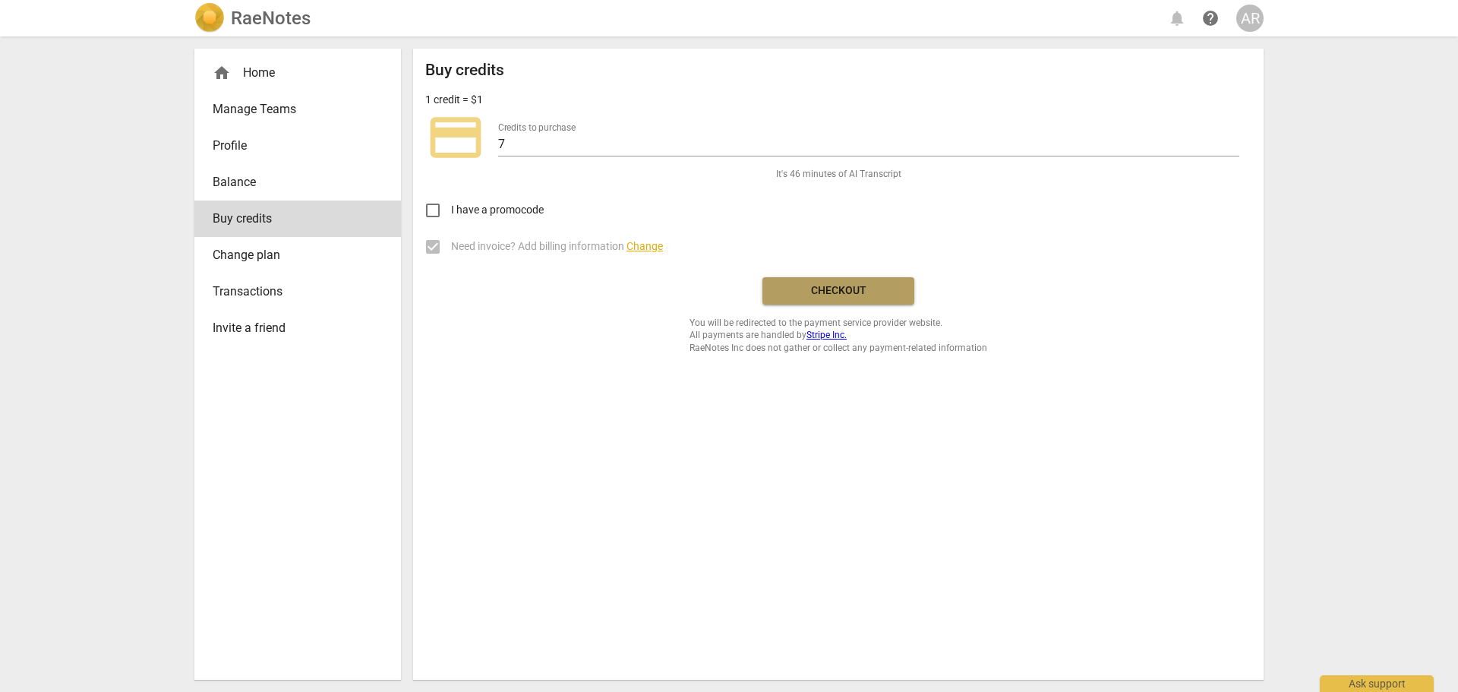
click at [835, 288] on span "Checkout" at bounding box center [839, 290] width 128 height 15
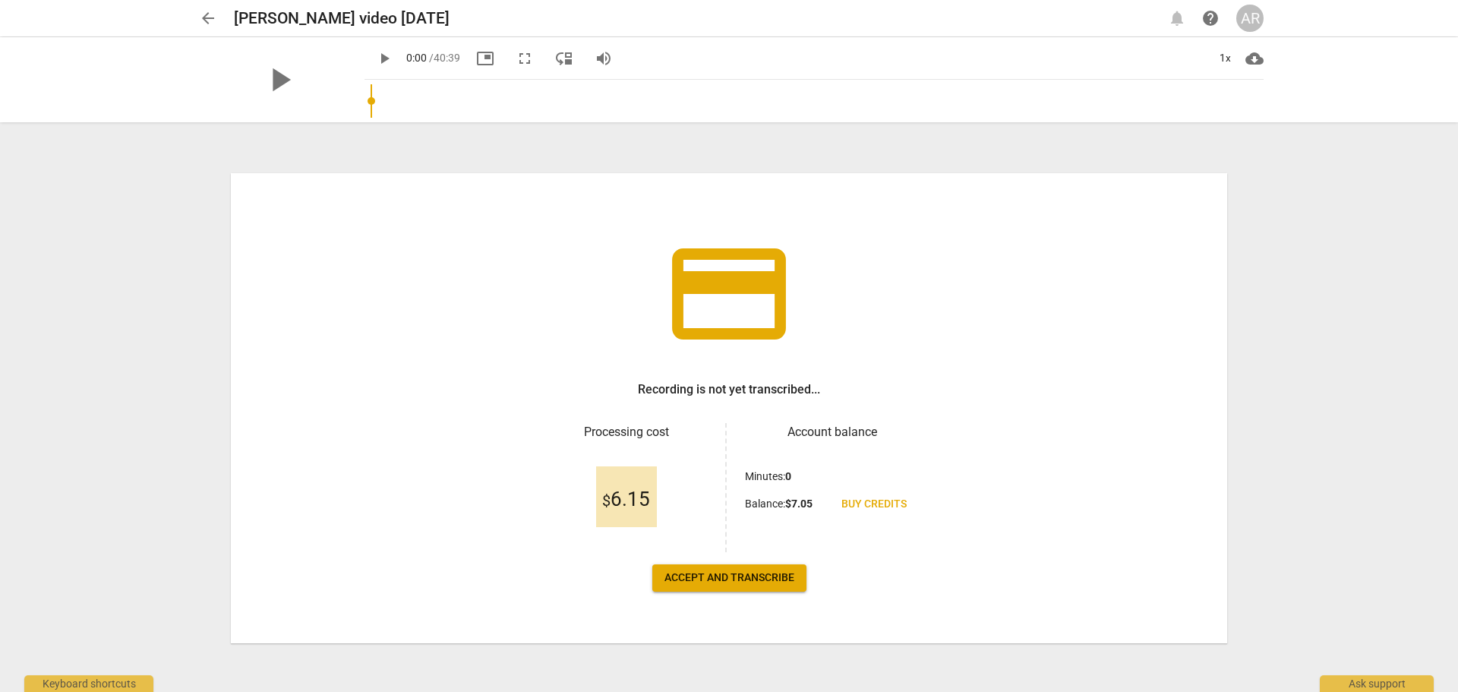
click at [737, 576] on span "Accept and transcribe" at bounding box center [729, 577] width 130 height 15
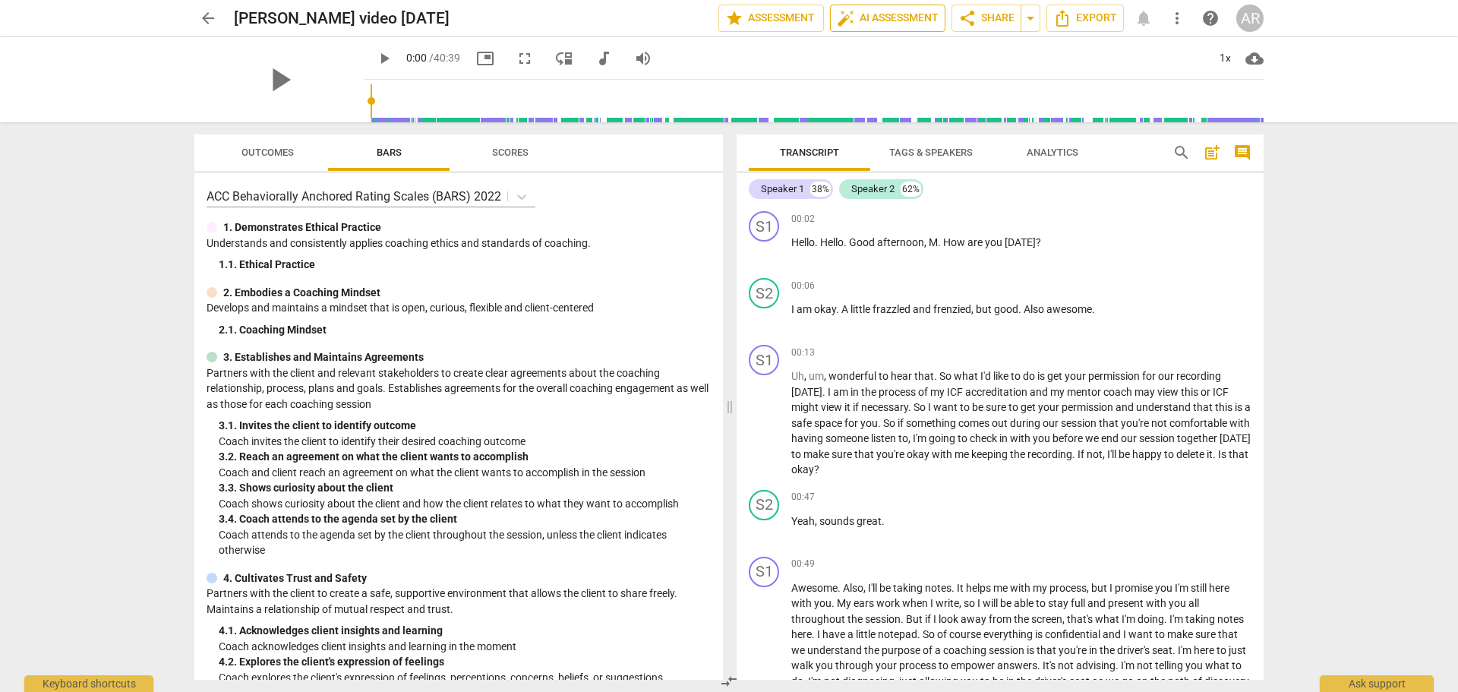
click at [875, 14] on span "auto_fix_high AI Assessment" at bounding box center [888, 18] width 102 height 18
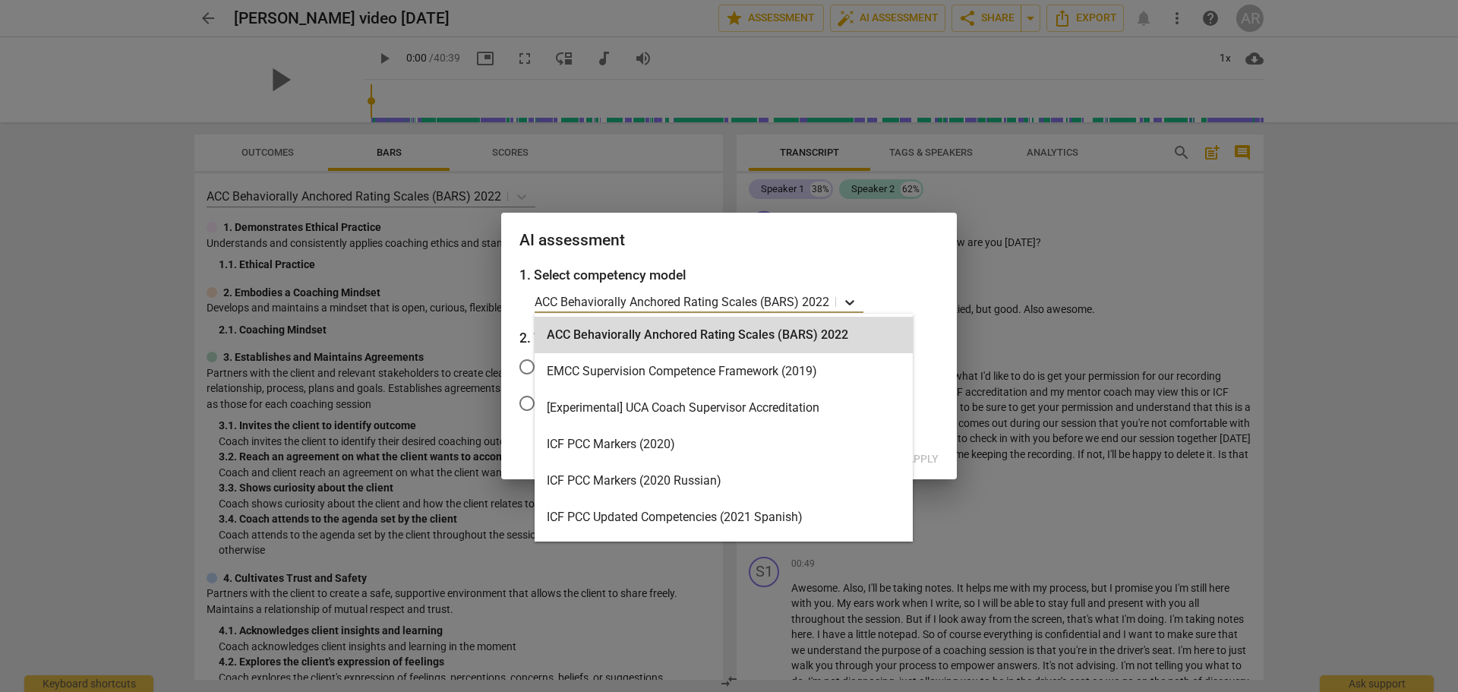
click at [851, 300] on icon at bounding box center [849, 302] width 15 height 15
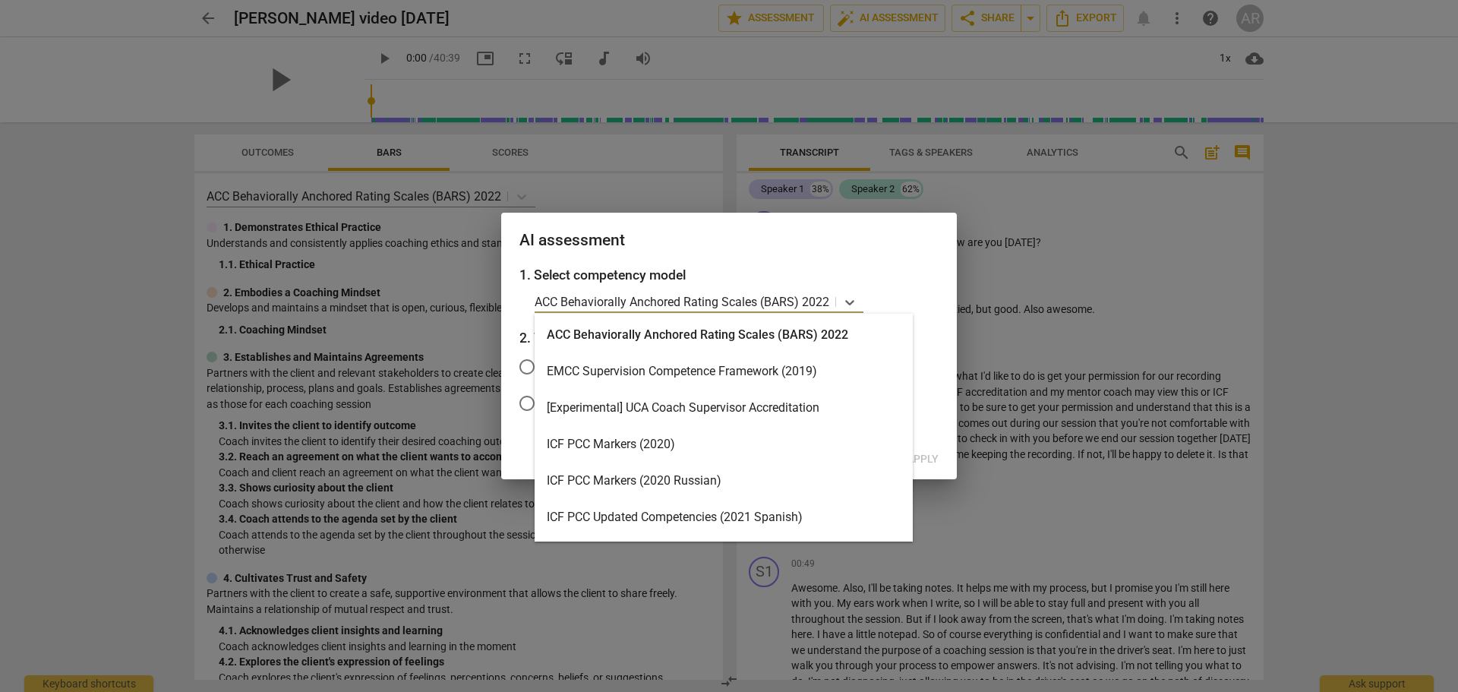
click at [694, 440] on div "ICF PCC Markers (2020)" at bounding box center [724, 444] width 378 height 36
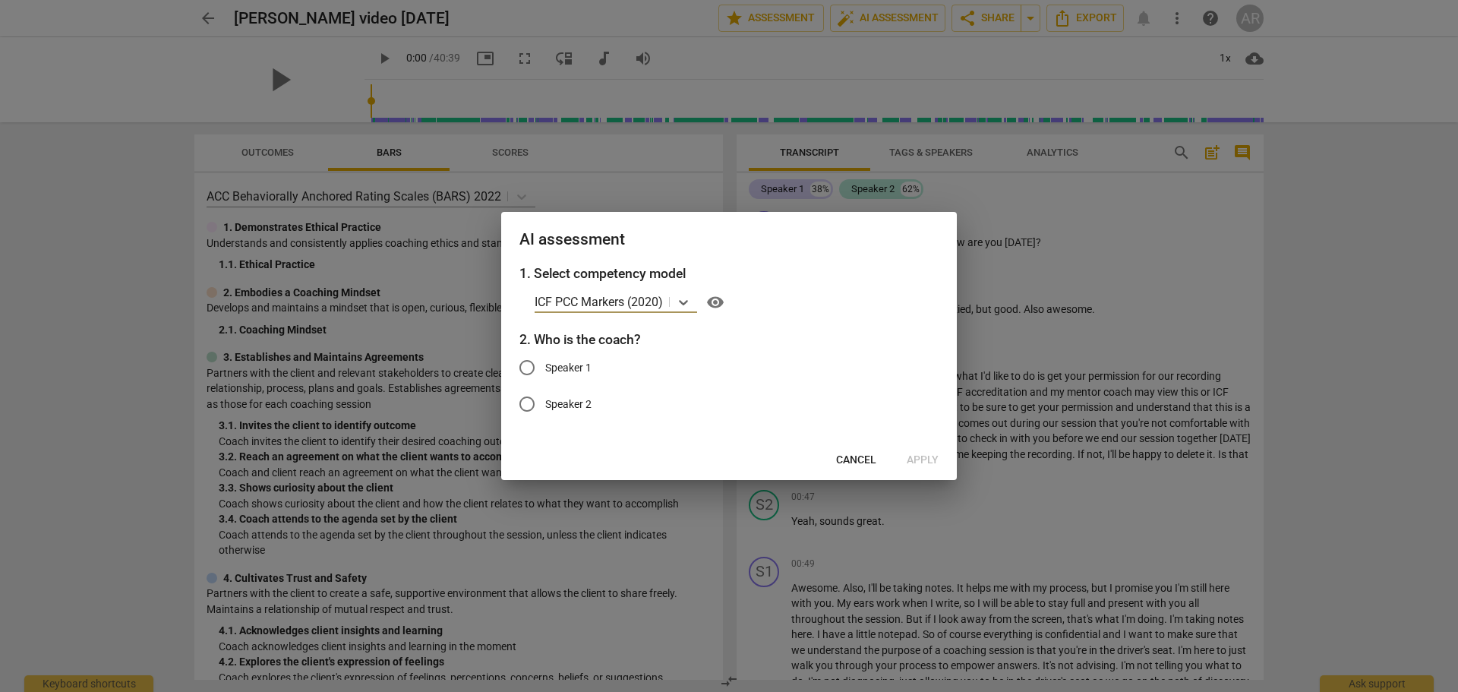
click at [573, 368] on span "Speaker 1" at bounding box center [568, 368] width 46 height 16
click at [545, 368] on input "Speaker 1" at bounding box center [527, 367] width 36 height 36
radio input "true"
click at [851, 456] on span "Cancel" at bounding box center [856, 460] width 40 height 15
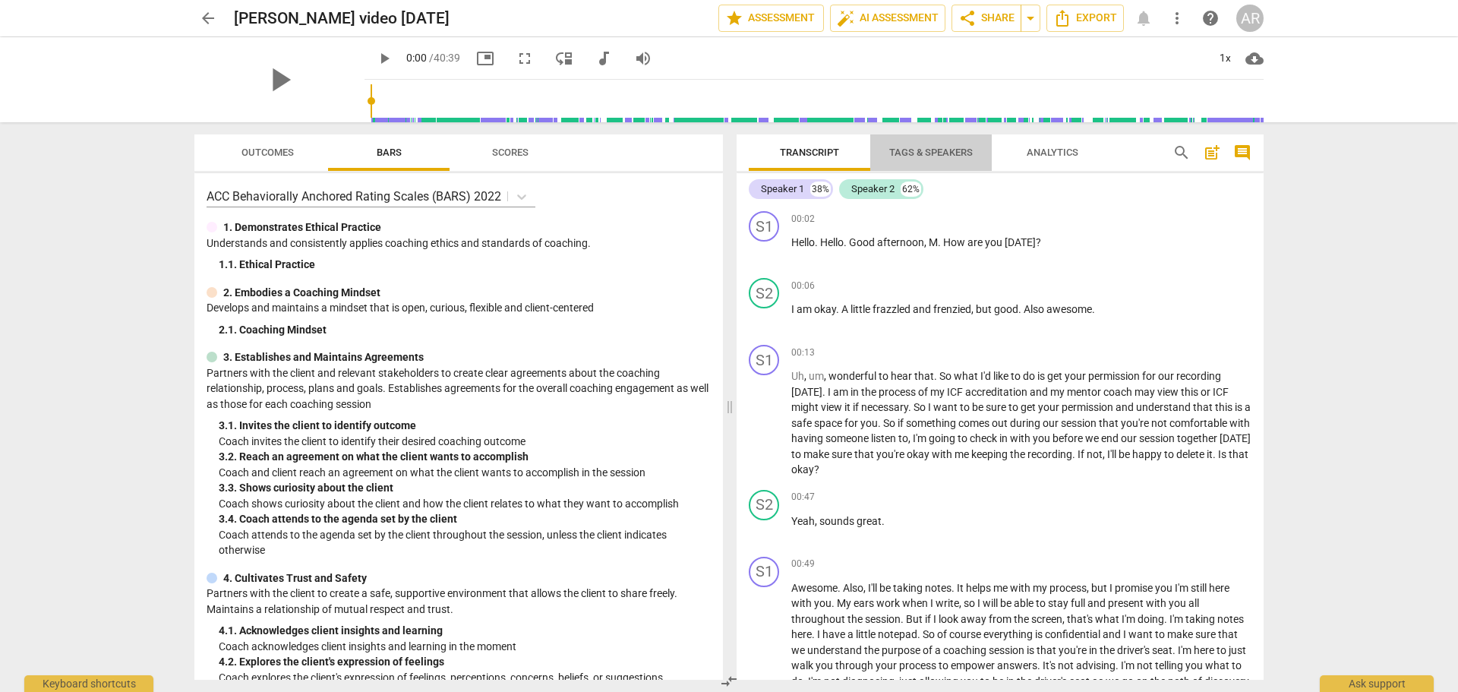
click at [915, 150] on span "Tags & Speakers" at bounding box center [931, 152] width 84 height 11
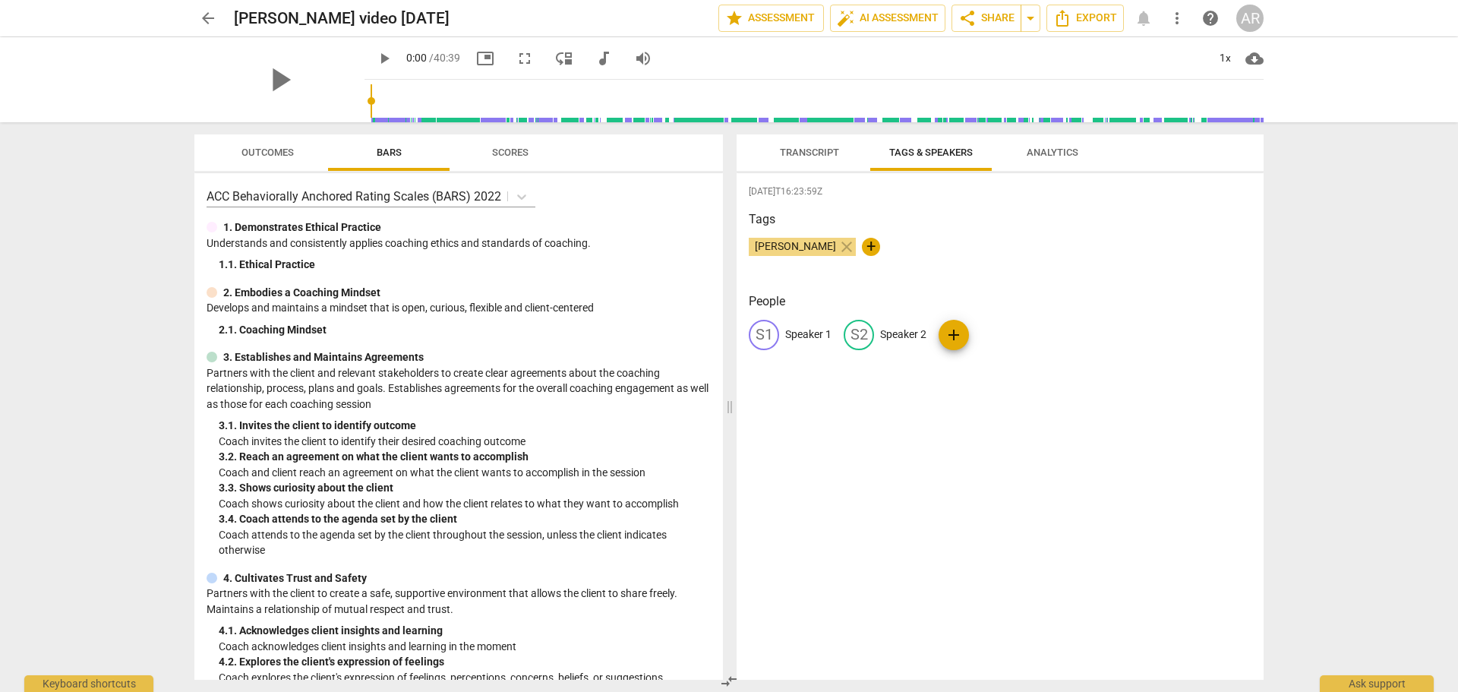
click at [800, 334] on p "Speaker 1" at bounding box center [808, 335] width 46 height 16
type input "COACH"
click at [993, 330] on p "Speaker 2" at bounding box center [1002, 335] width 46 height 16
type input "CLIENT"
click at [784, 150] on span "Transcript" at bounding box center [809, 152] width 59 height 11
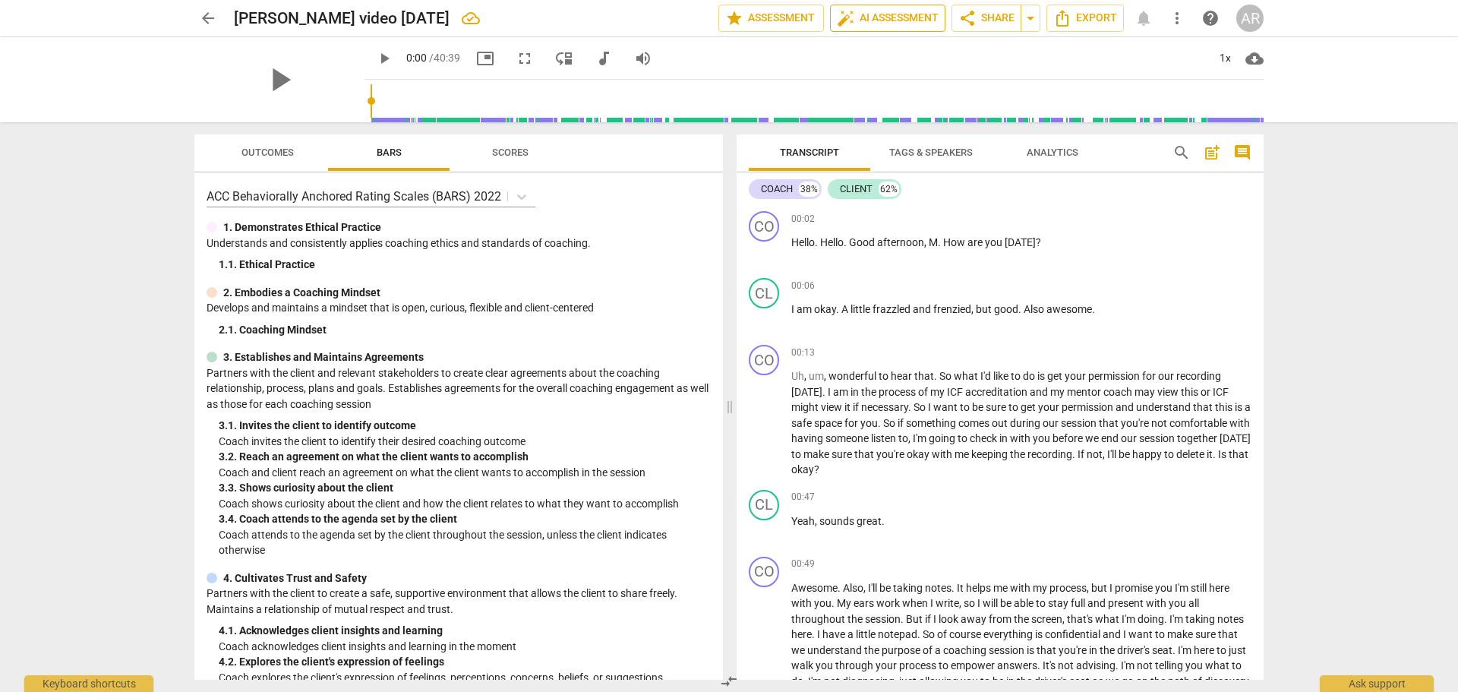
click at [866, 17] on span "auto_fix_high AI Assessment" at bounding box center [888, 18] width 102 height 18
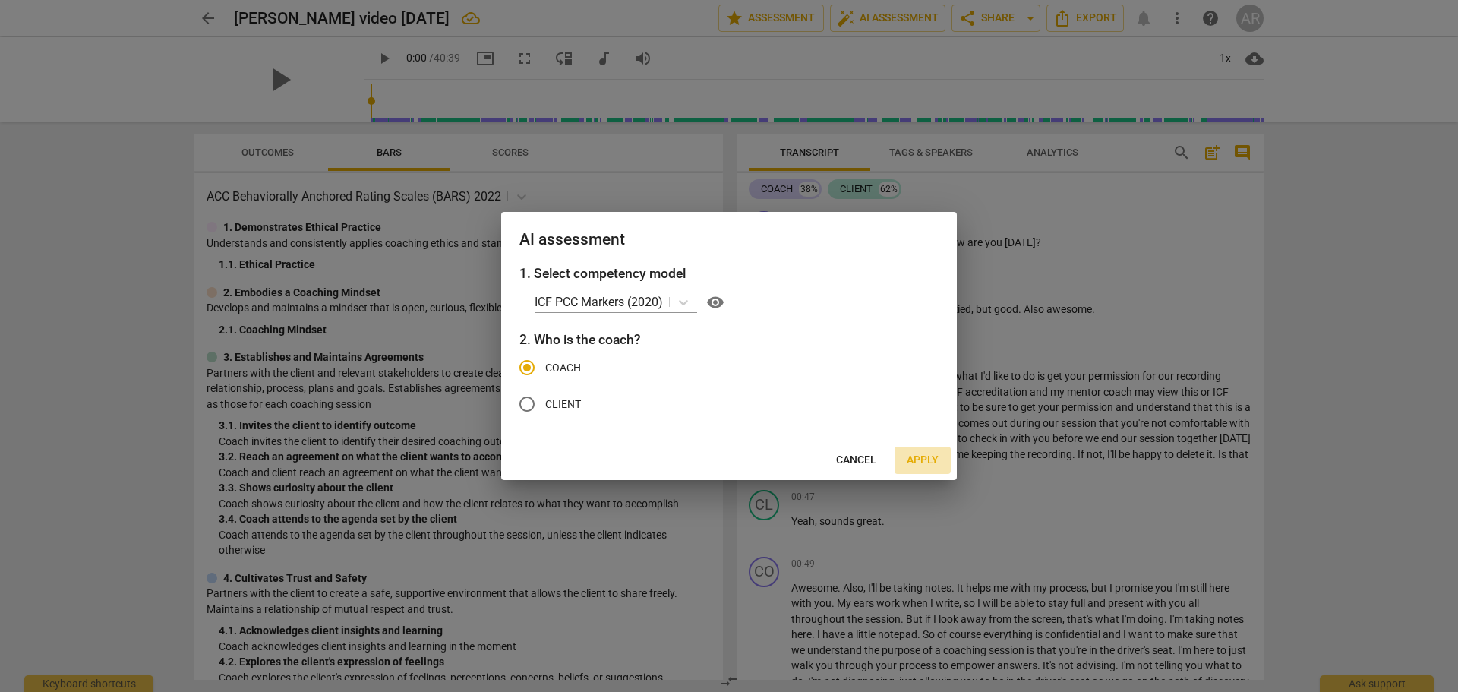
click at [929, 461] on span "Apply" at bounding box center [923, 460] width 32 height 15
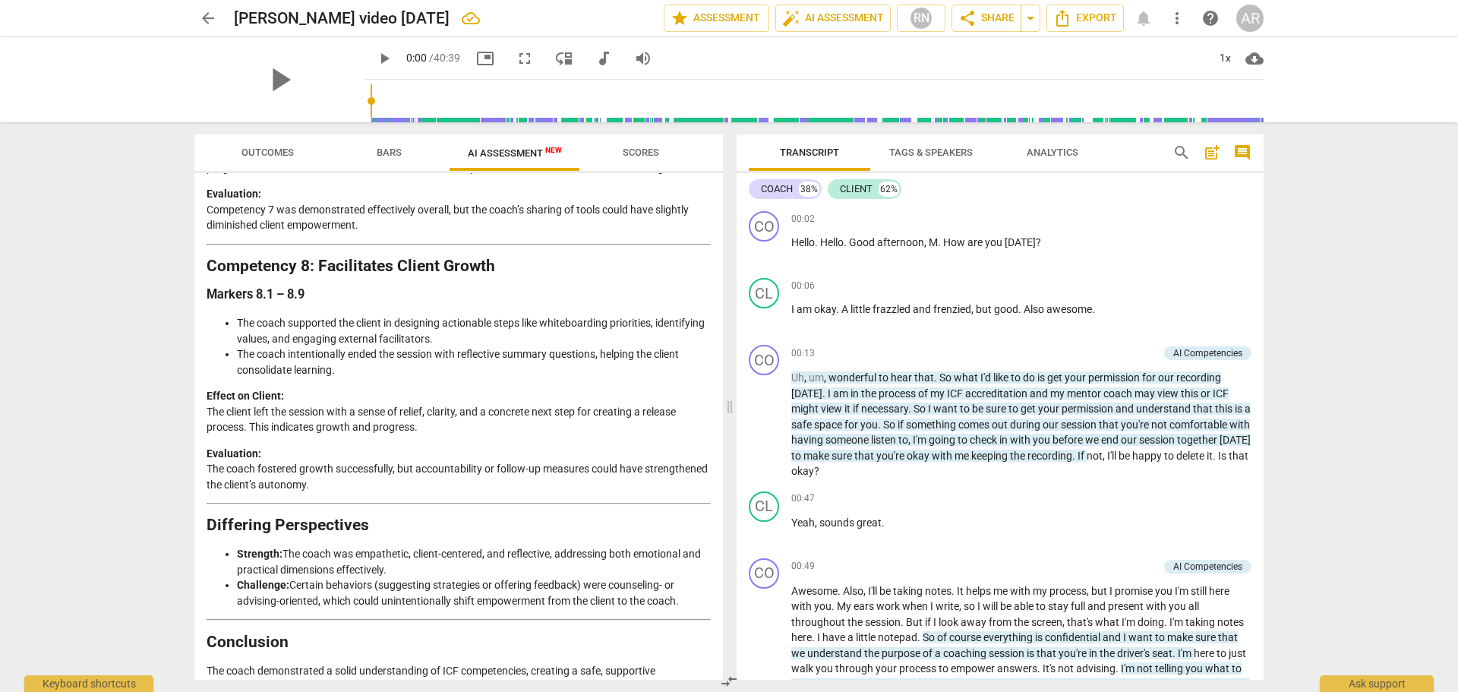
scroll to position [2319, 0]
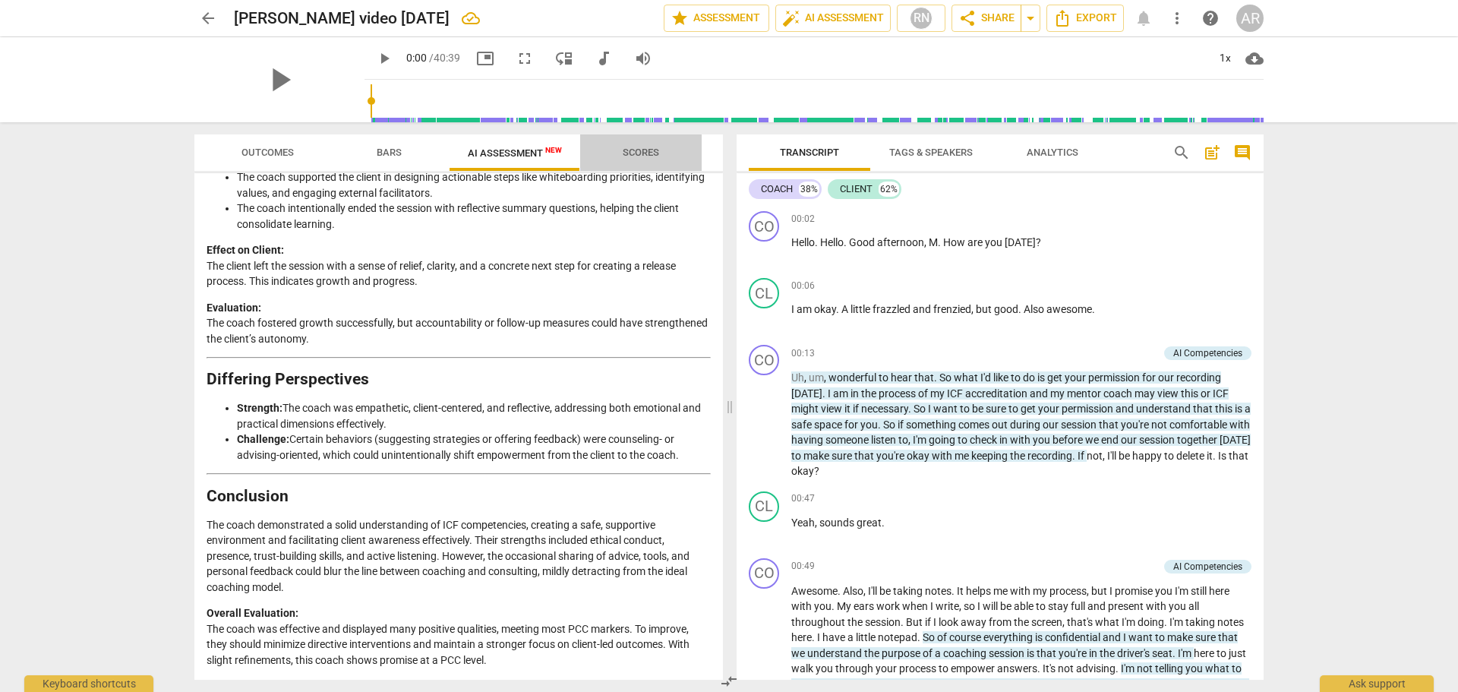
click at [636, 155] on span "Scores" at bounding box center [641, 152] width 36 height 11
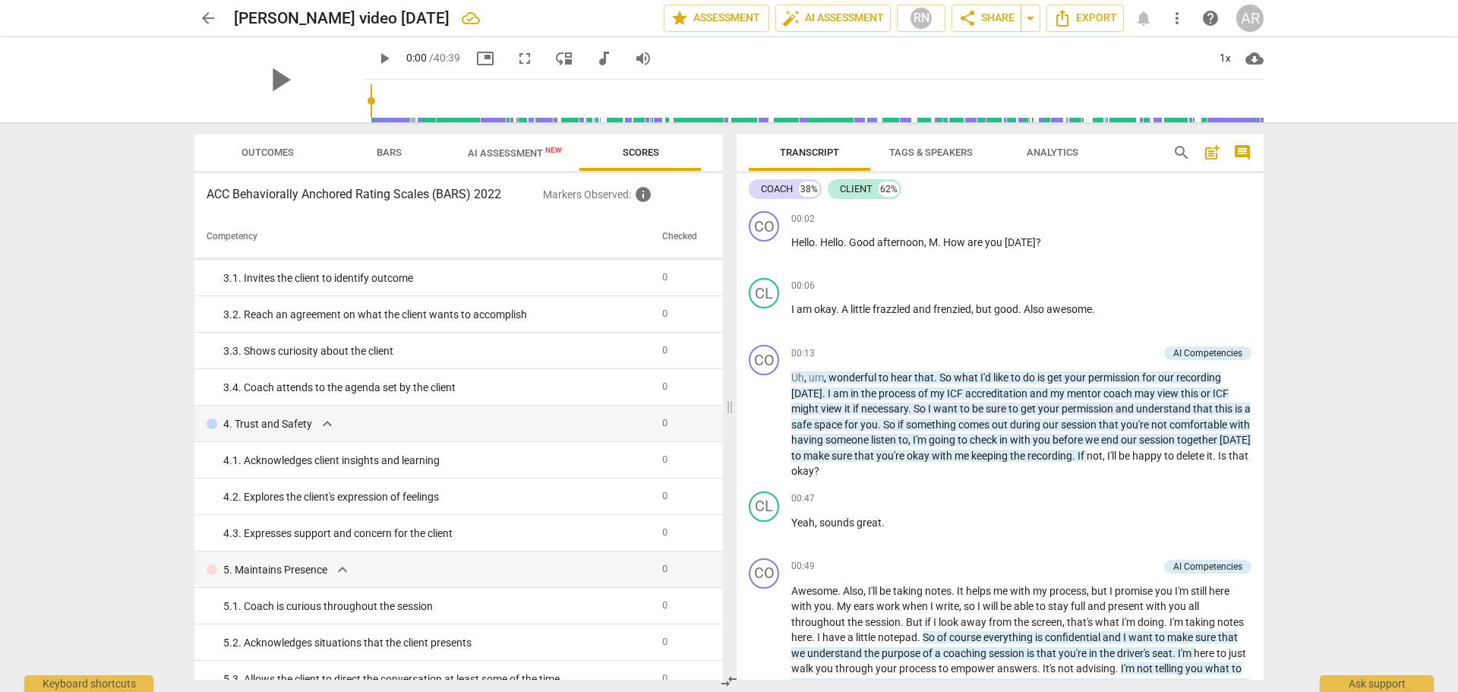
scroll to position [0, 0]
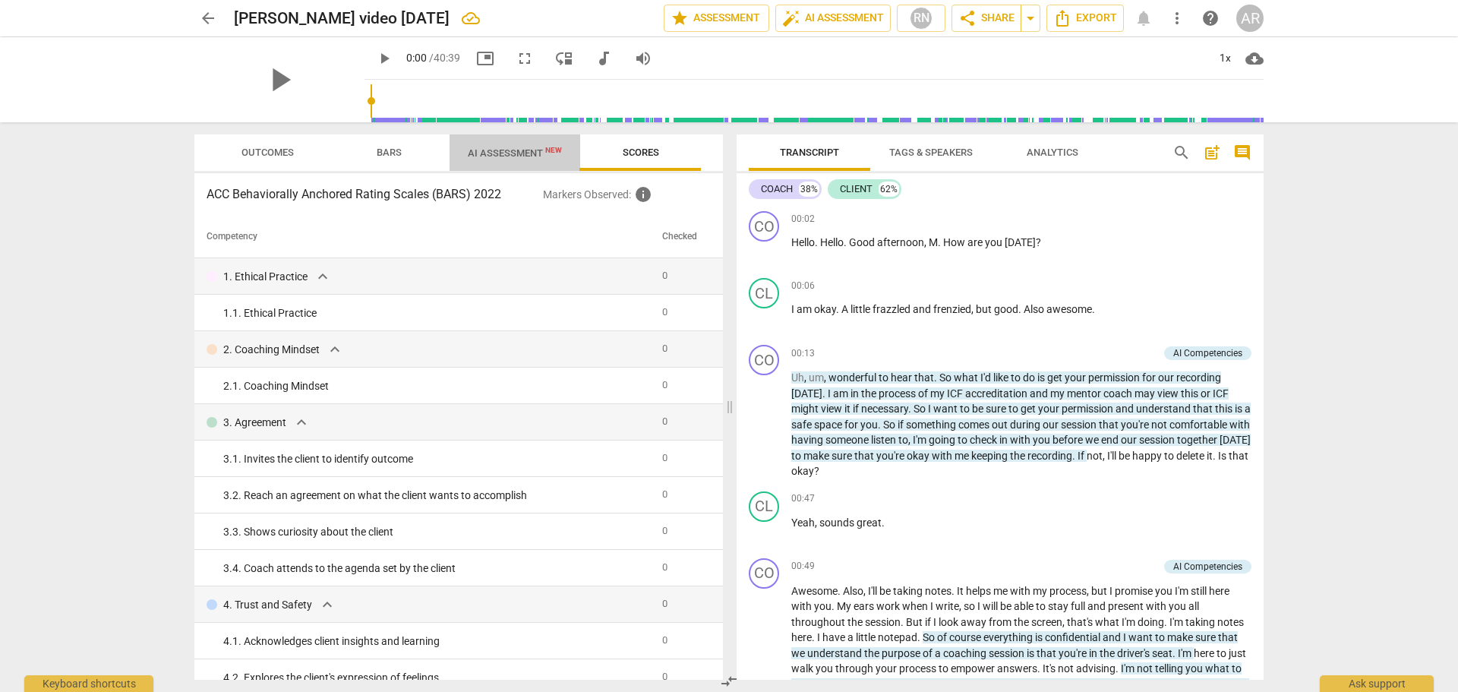
click at [504, 149] on span "AI Assessment New" at bounding box center [515, 152] width 94 height 11
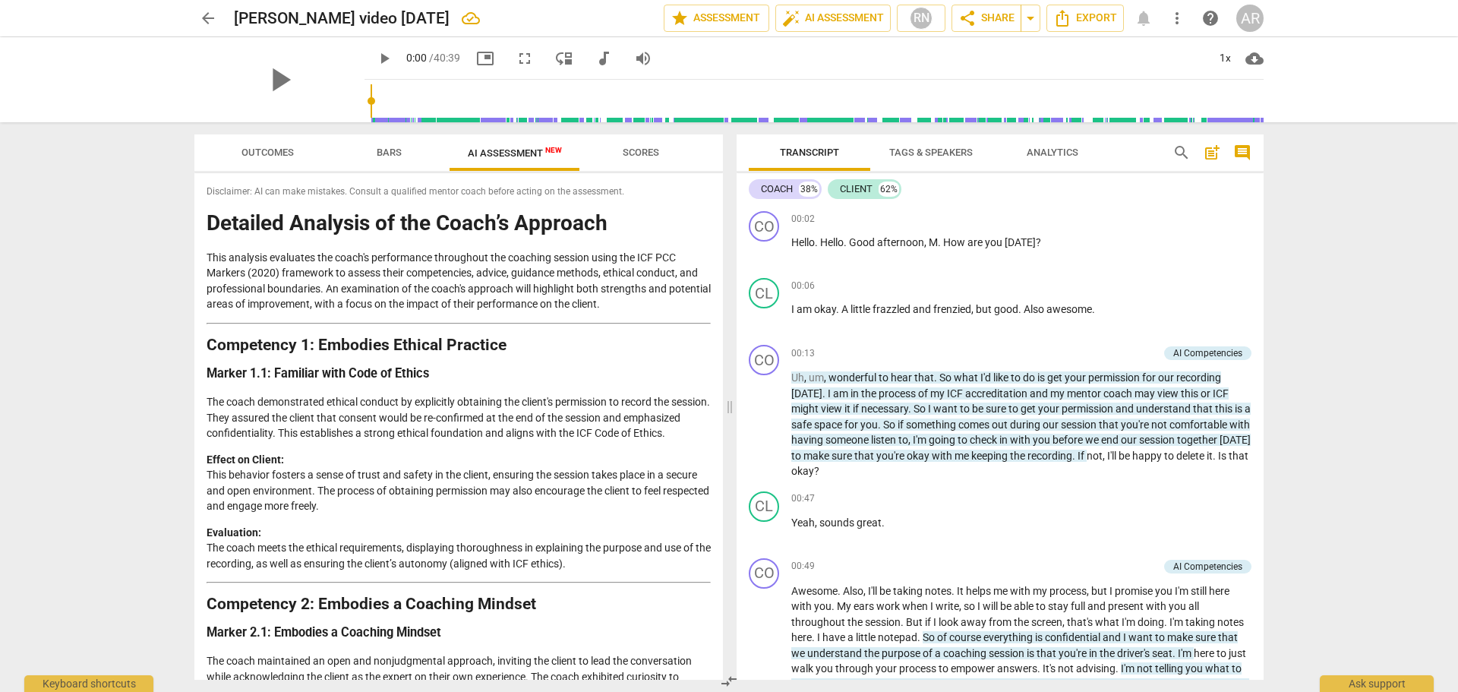
click at [207, 18] on span "arrow_back" at bounding box center [208, 18] width 18 height 18
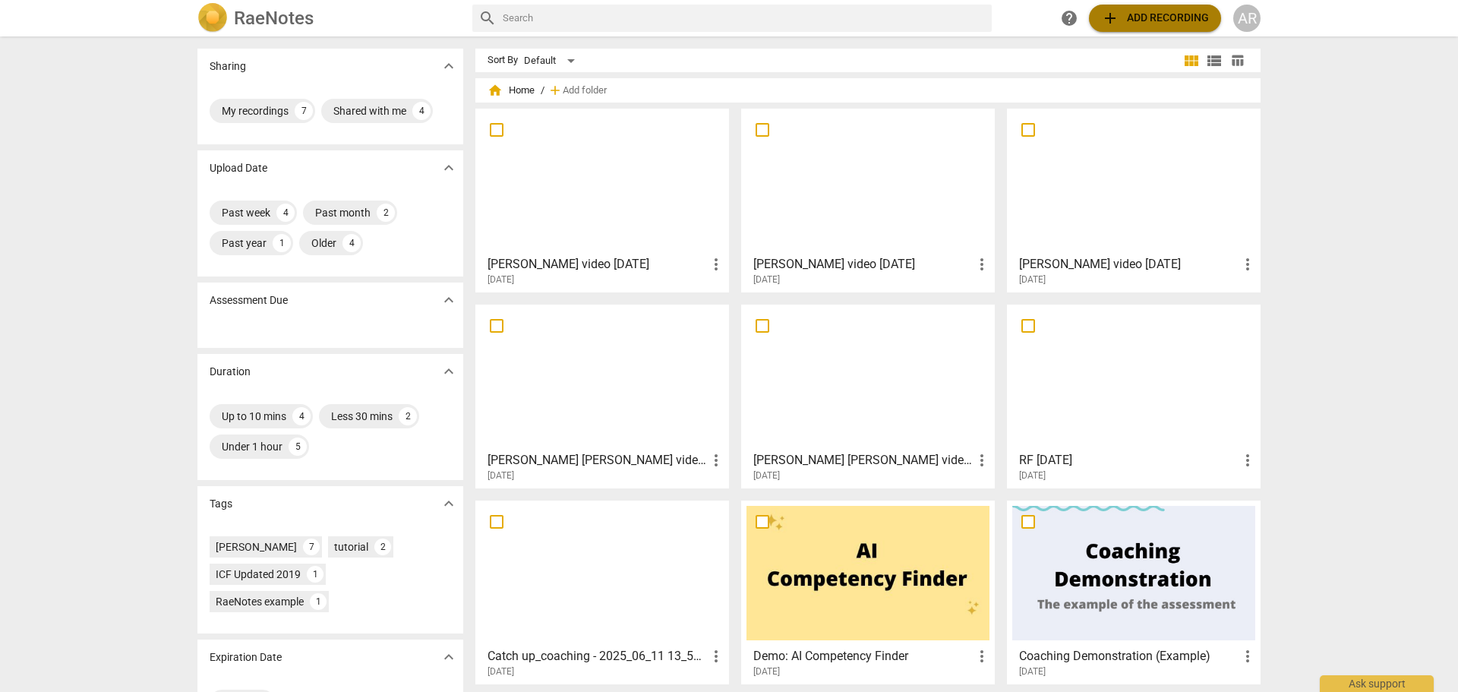
click at [1144, 15] on span "add Add recording" at bounding box center [1155, 18] width 108 height 18
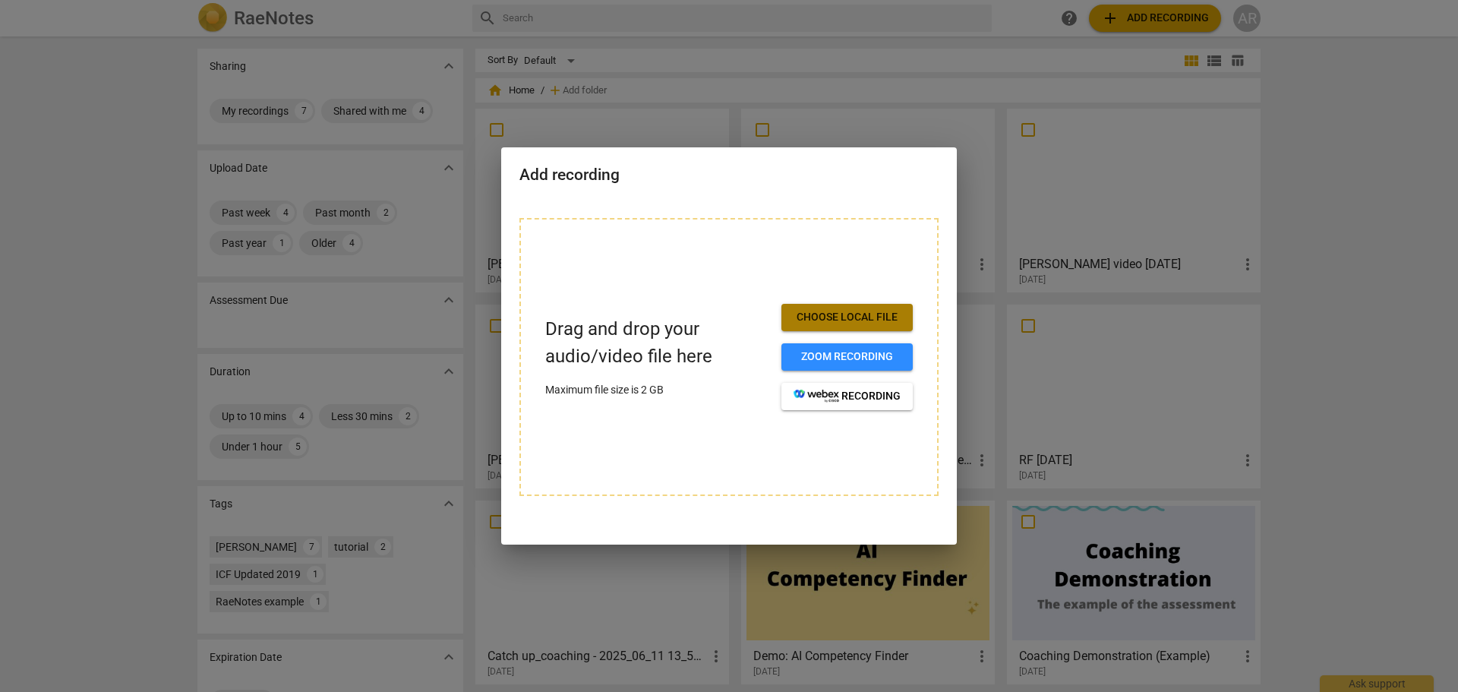
click at [813, 316] on span "Choose local file" at bounding box center [847, 317] width 107 height 15
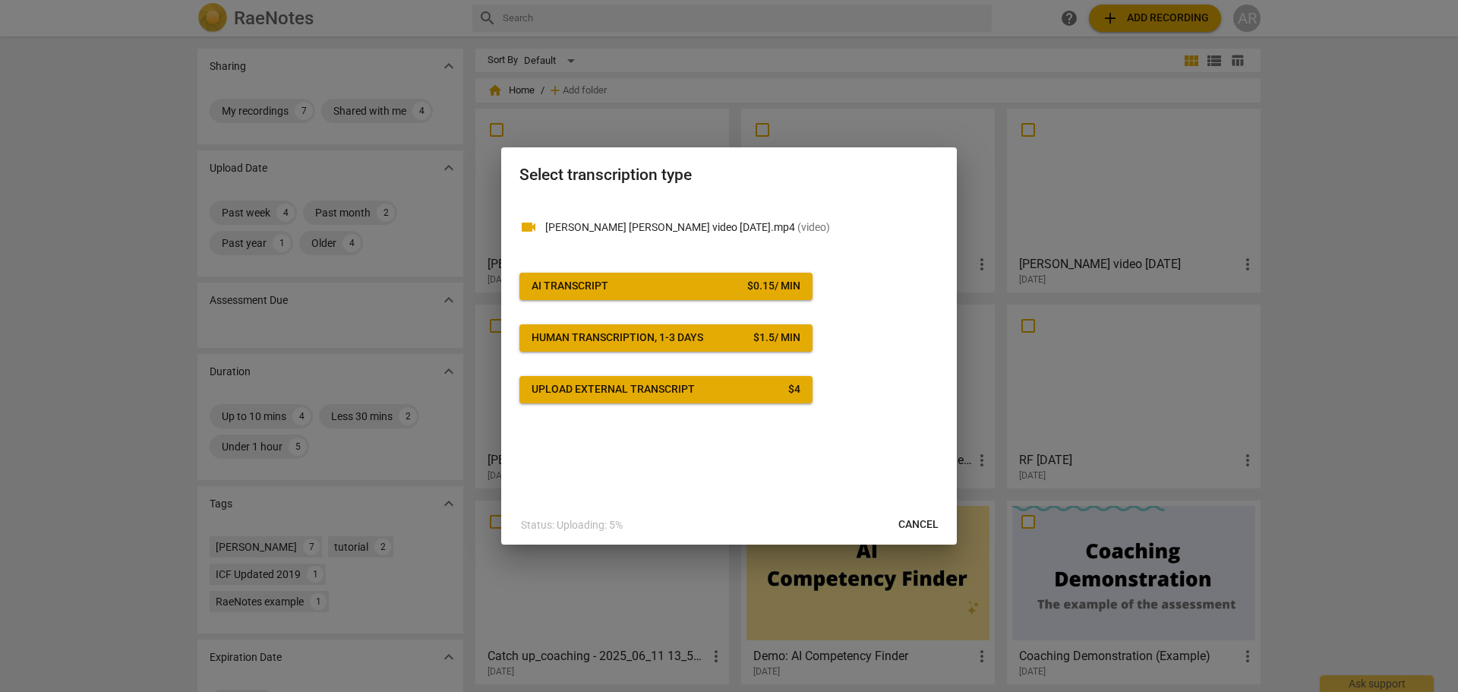
click at [671, 284] on span "AI Transcript $ 0.15 / min" at bounding box center [666, 286] width 269 height 15
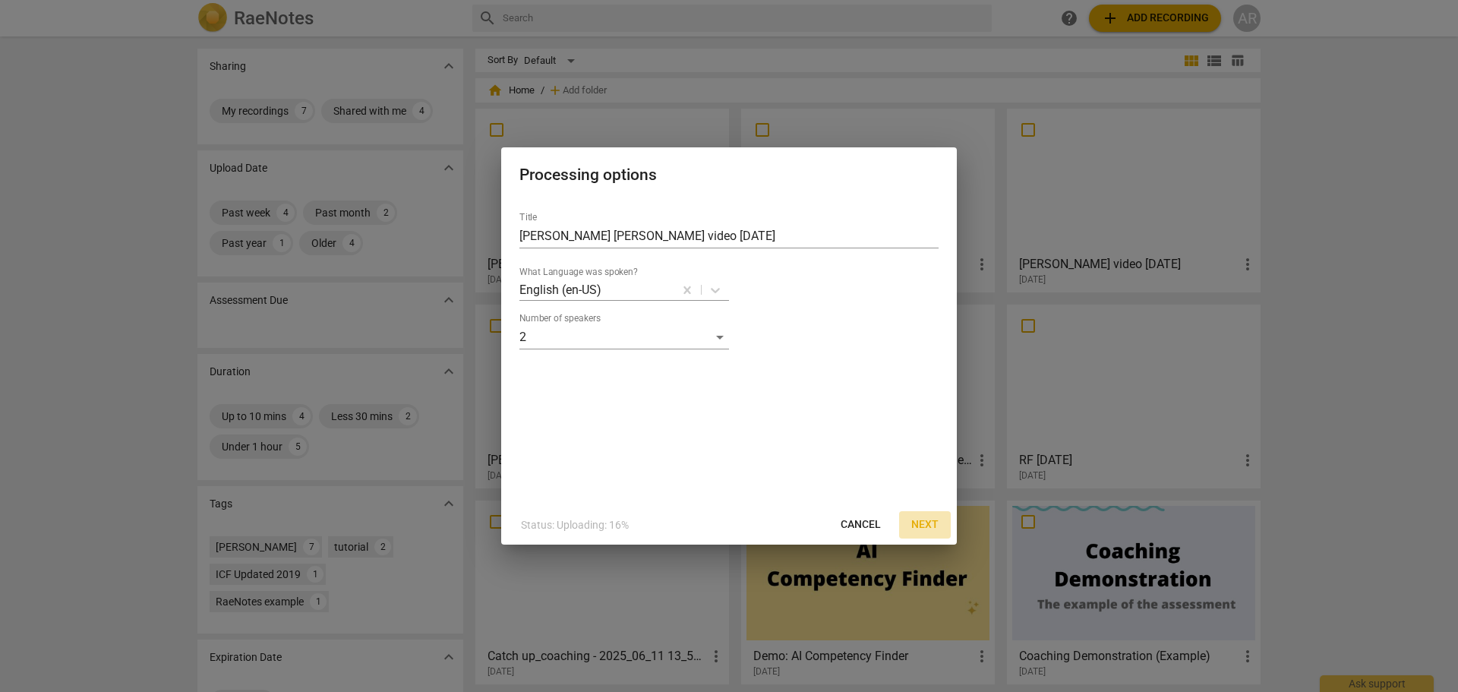
click at [926, 523] on span "Next" at bounding box center [924, 524] width 27 height 15
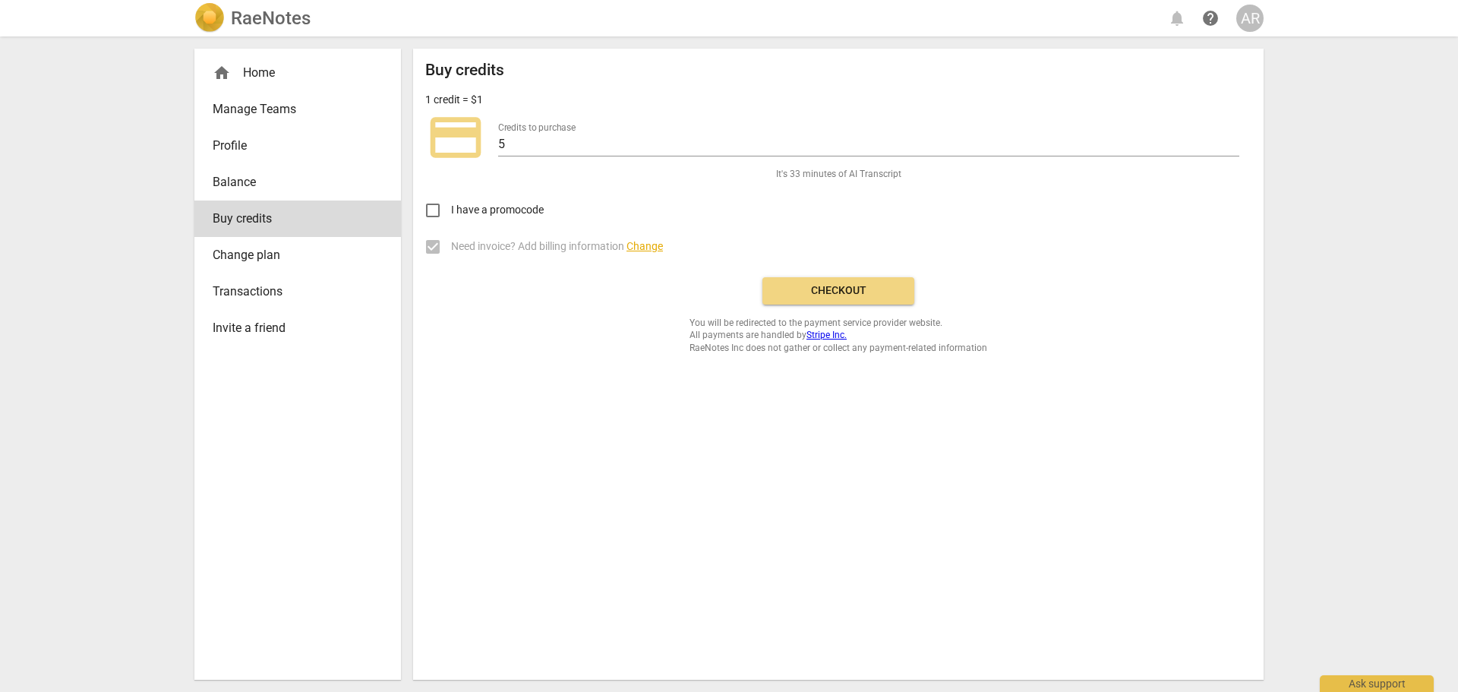
click at [841, 292] on span "Checkout" at bounding box center [839, 290] width 128 height 15
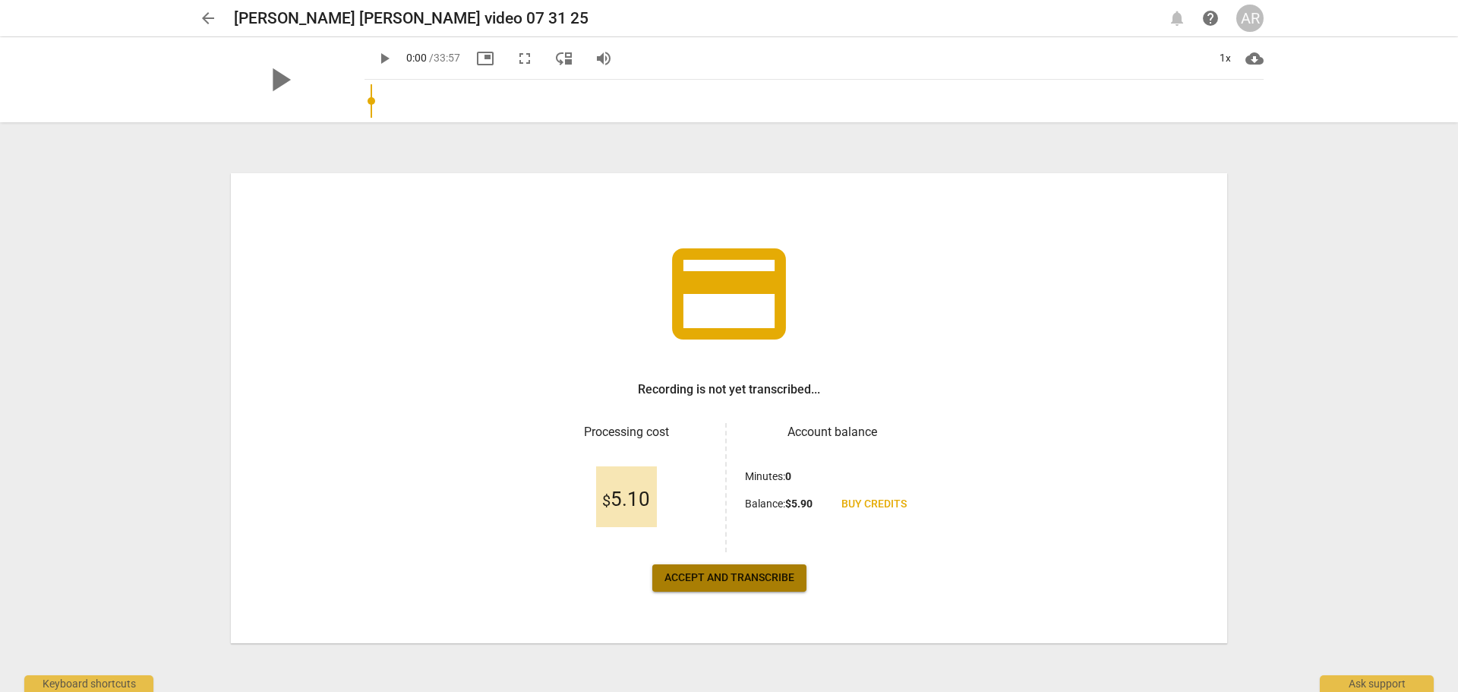
click at [726, 579] on span "Accept and transcribe" at bounding box center [729, 577] width 130 height 15
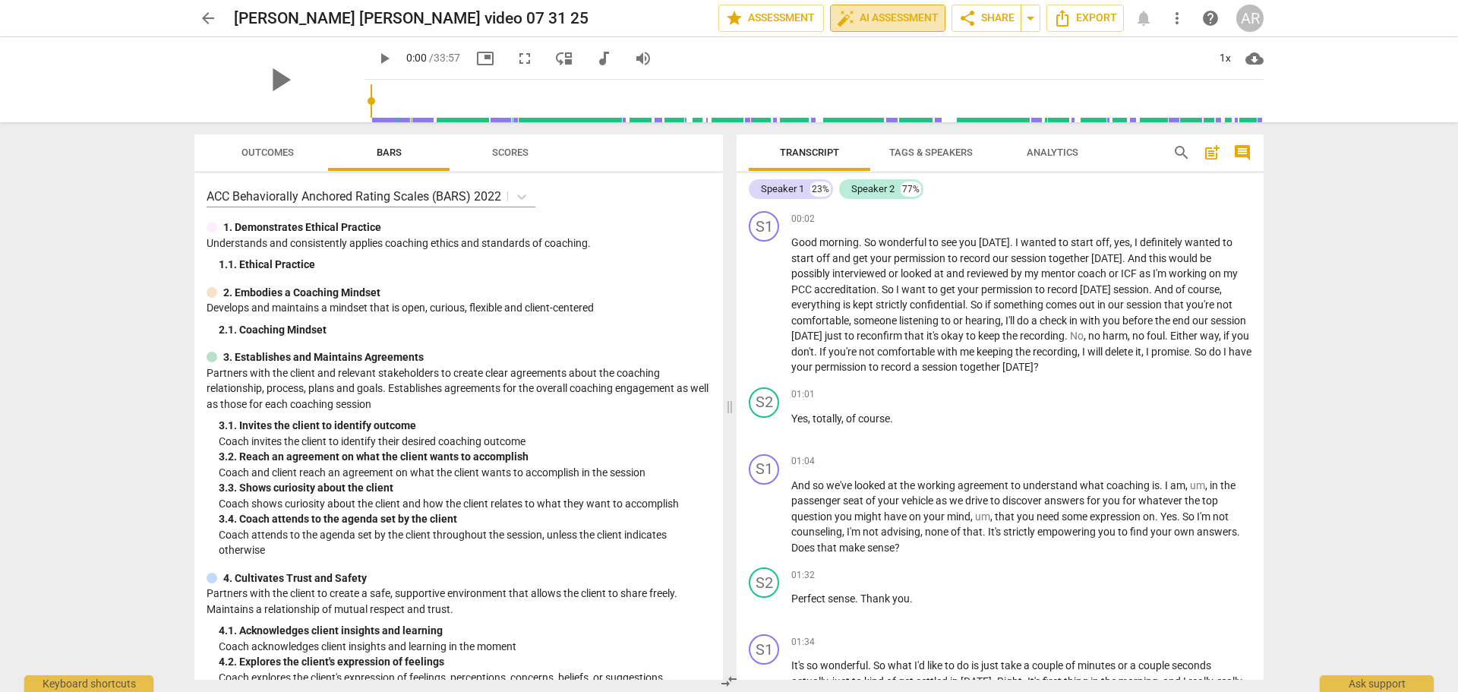
click at [872, 17] on span "auto_fix_high AI Assessment" at bounding box center [888, 18] width 102 height 18
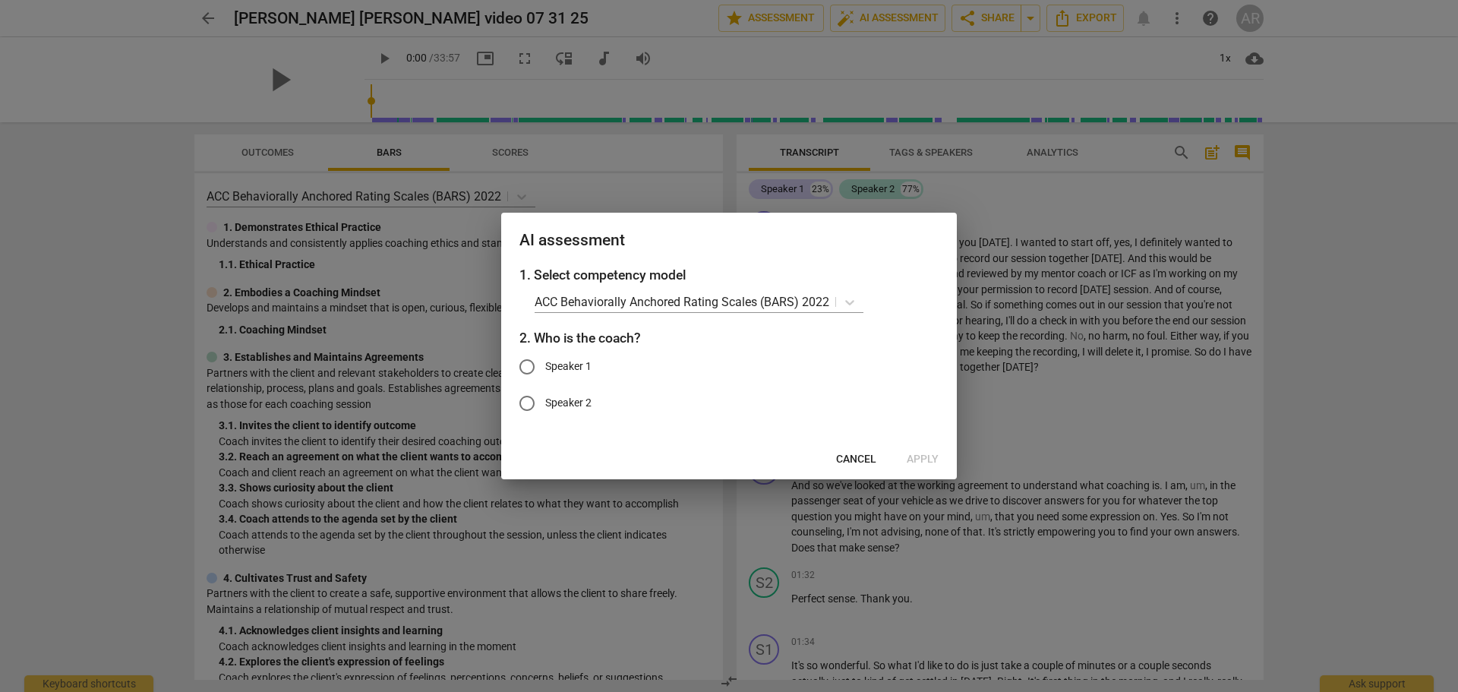
click at [851, 458] on span "Cancel" at bounding box center [856, 459] width 40 height 15
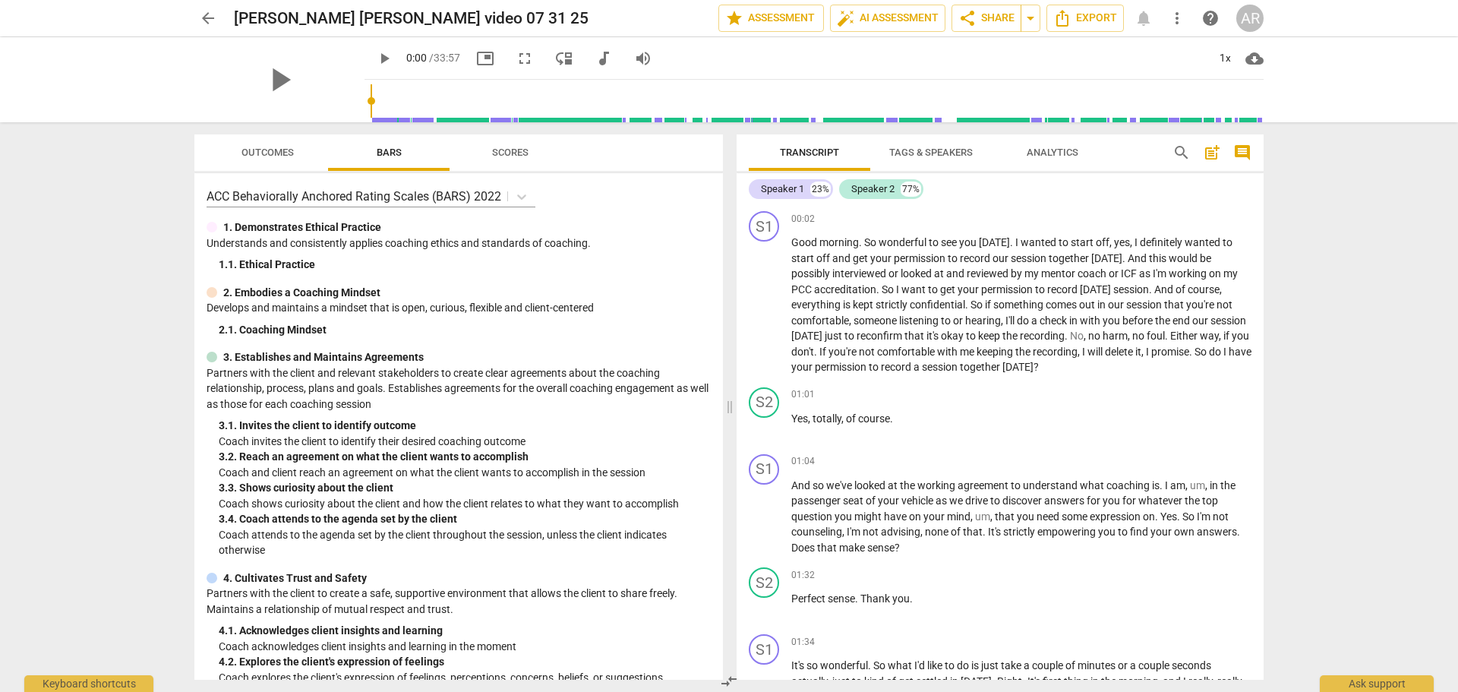
click at [918, 152] on span "Tags & Speakers" at bounding box center [931, 152] width 84 height 11
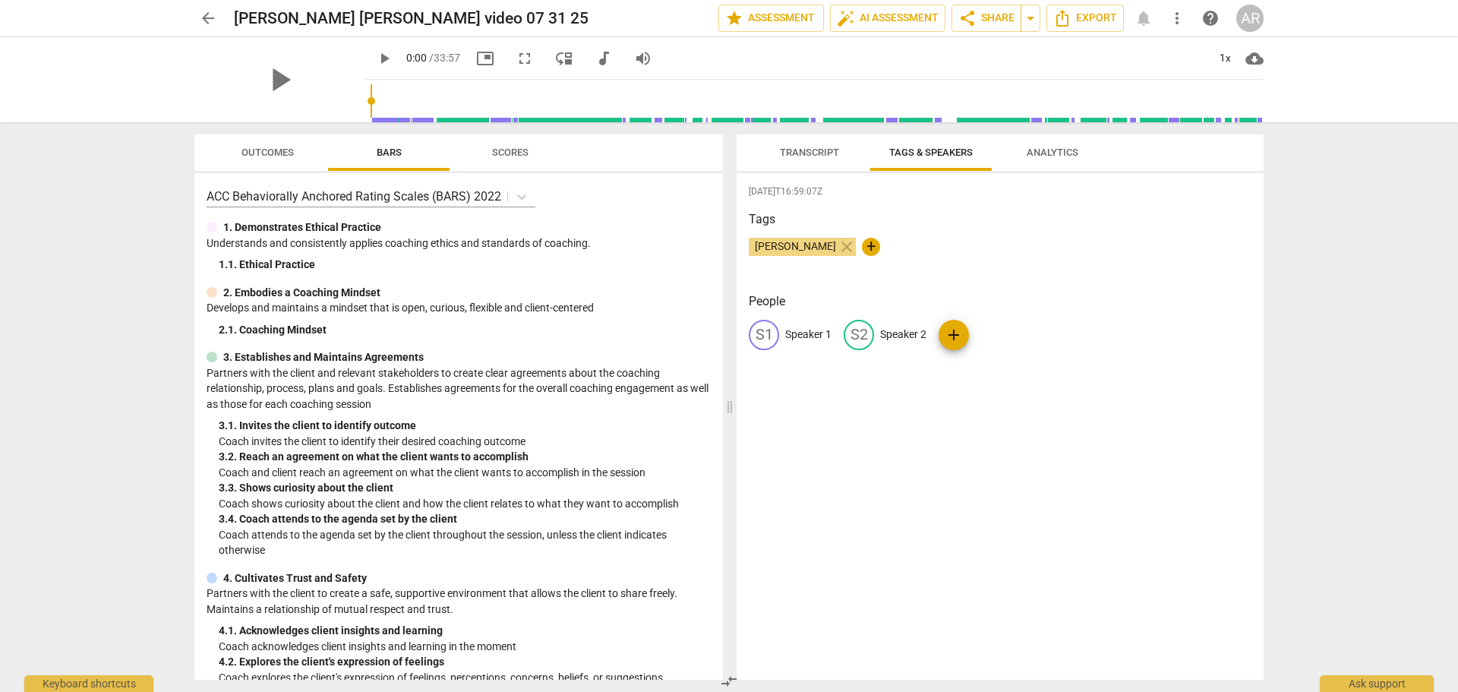
click at [801, 328] on p "Speaker 1" at bounding box center [808, 335] width 46 height 16
type input "COACH"
click at [1000, 337] on p "Speaker 2" at bounding box center [1002, 335] width 46 height 16
type input "CLIENT"
click at [945, 435] on div "2025-08-30T16:59:07Z Tags Angela R Curry close + People CO COACH edit CLIENT de…" at bounding box center [1000, 426] width 527 height 507
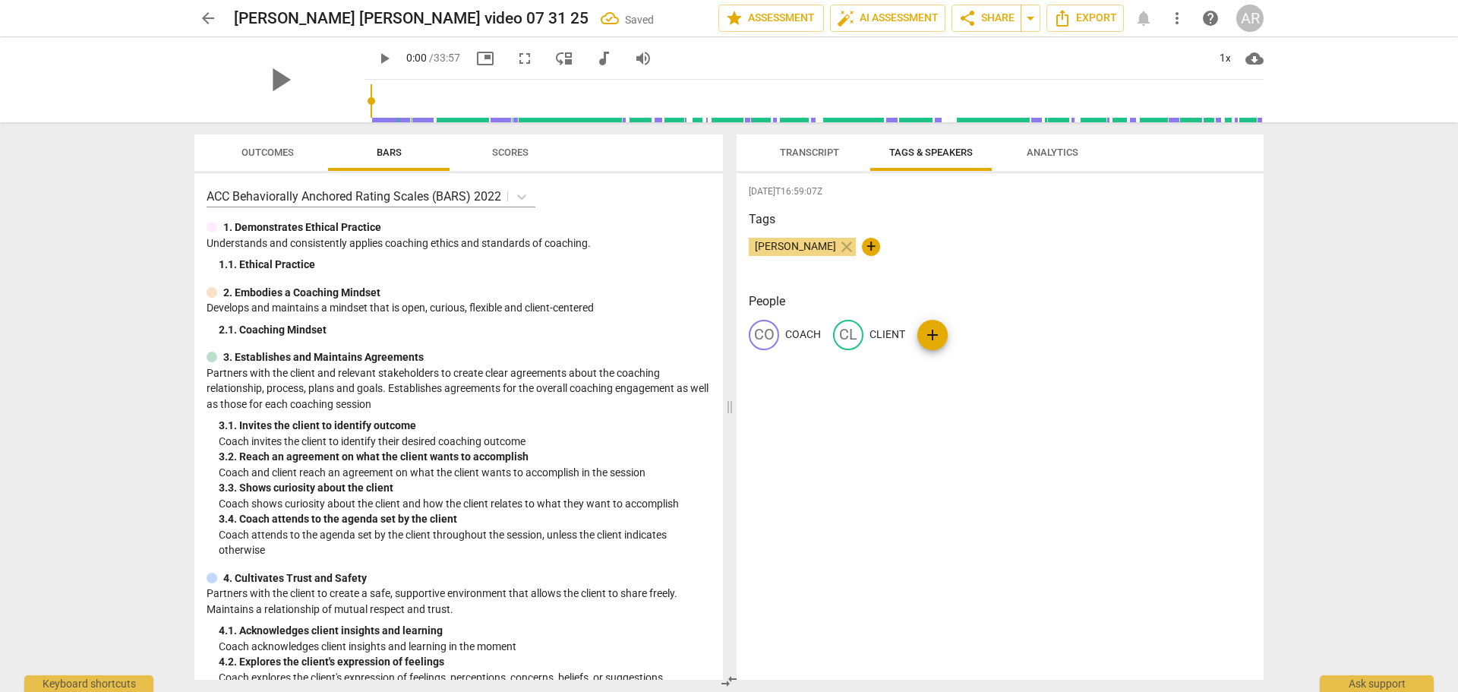
click at [795, 156] on span "Transcript" at bounding box center [809, 152] width 59 height 11
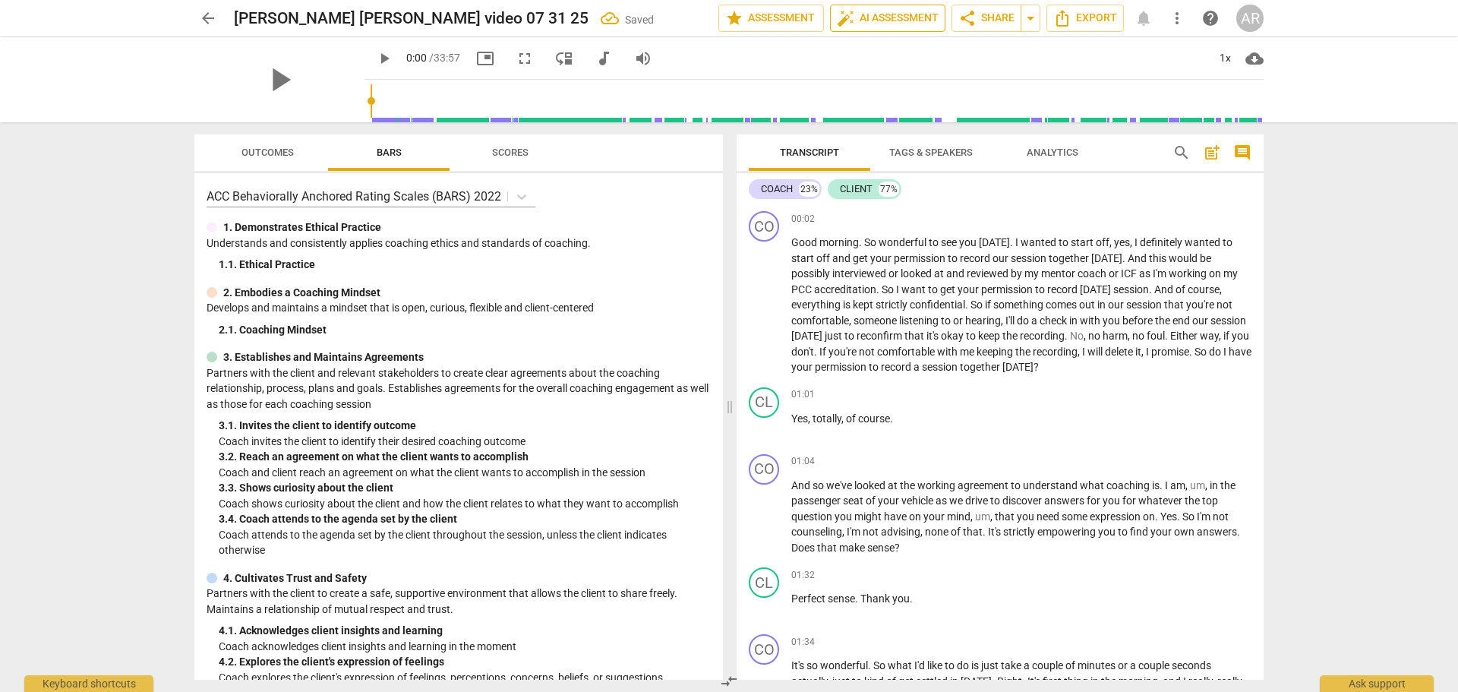
click at [875, 14] on span "auto_fix_high AI Assessment" at bounding box center [888, 18] width 102 height 18
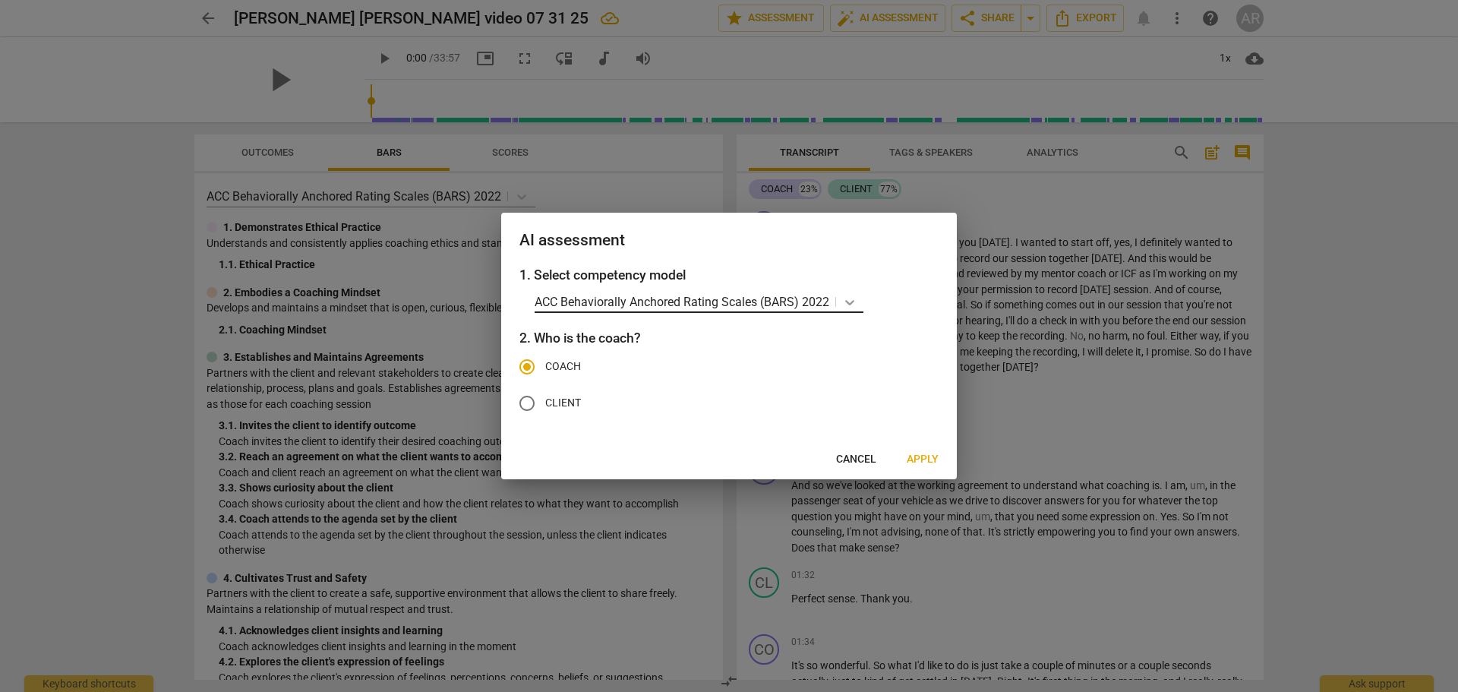
click at [851, 301] on icon at bounding box center [849, 302] width 15 height 15
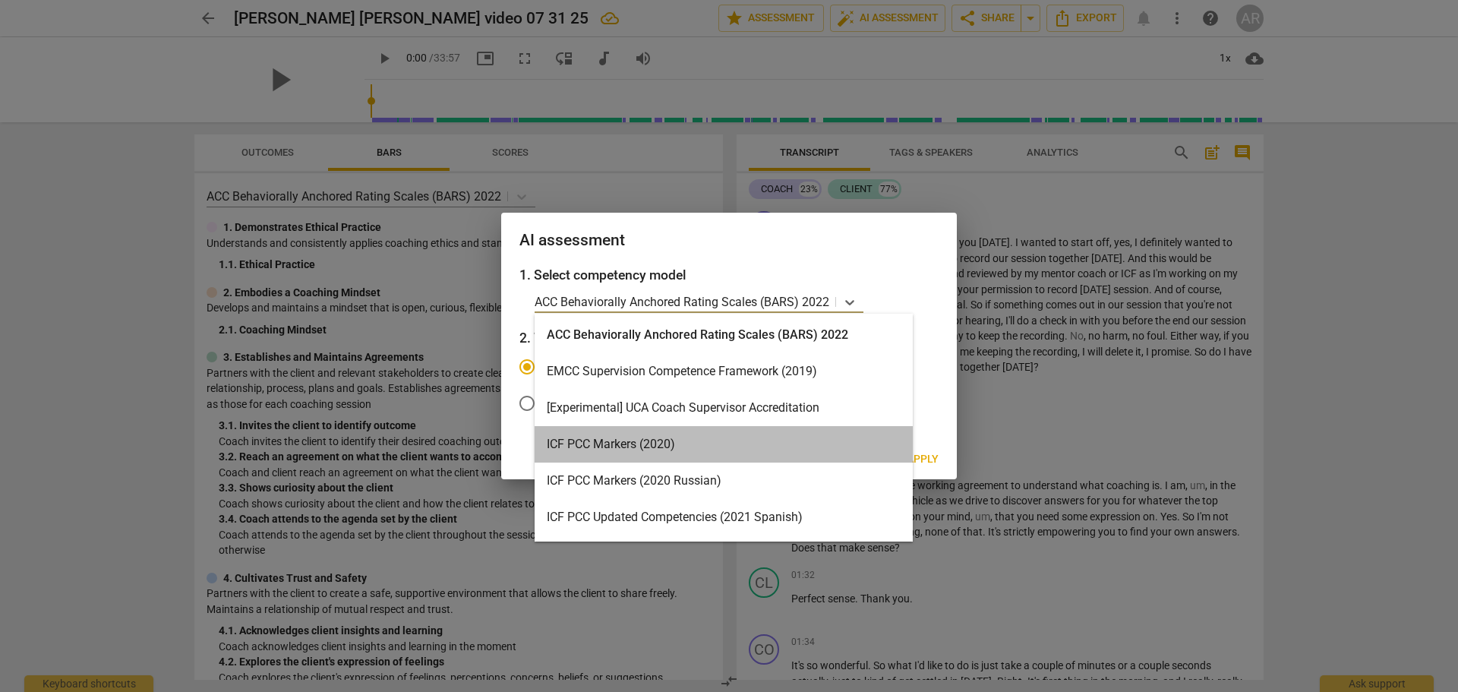
click at [823, 448] on div "ICF PCC Markers (2020)" at bounding box center [724, 444] width 378 height 36
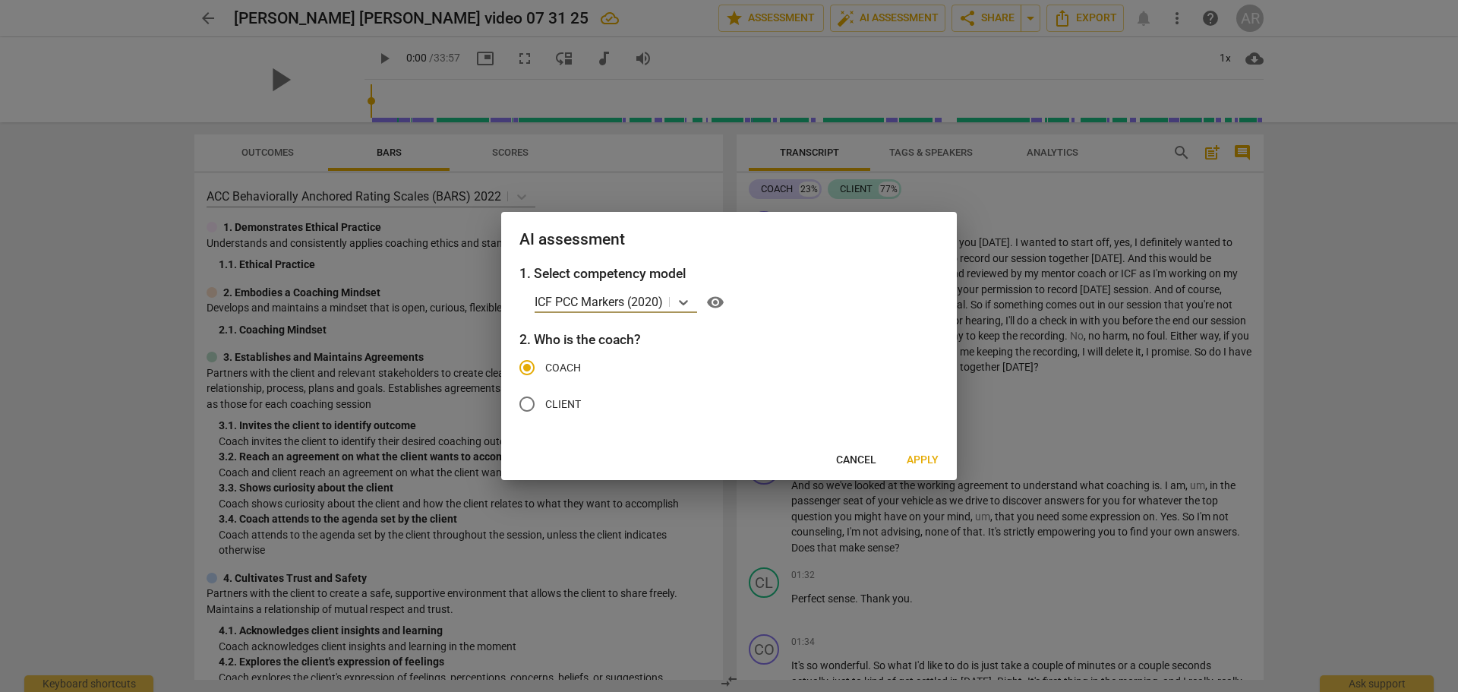
click at [926, 461] on span "Apply" at bounding box center [923, 460] width 32 height 15
